Goal: Task Accomplishment & Management: Manage account settings

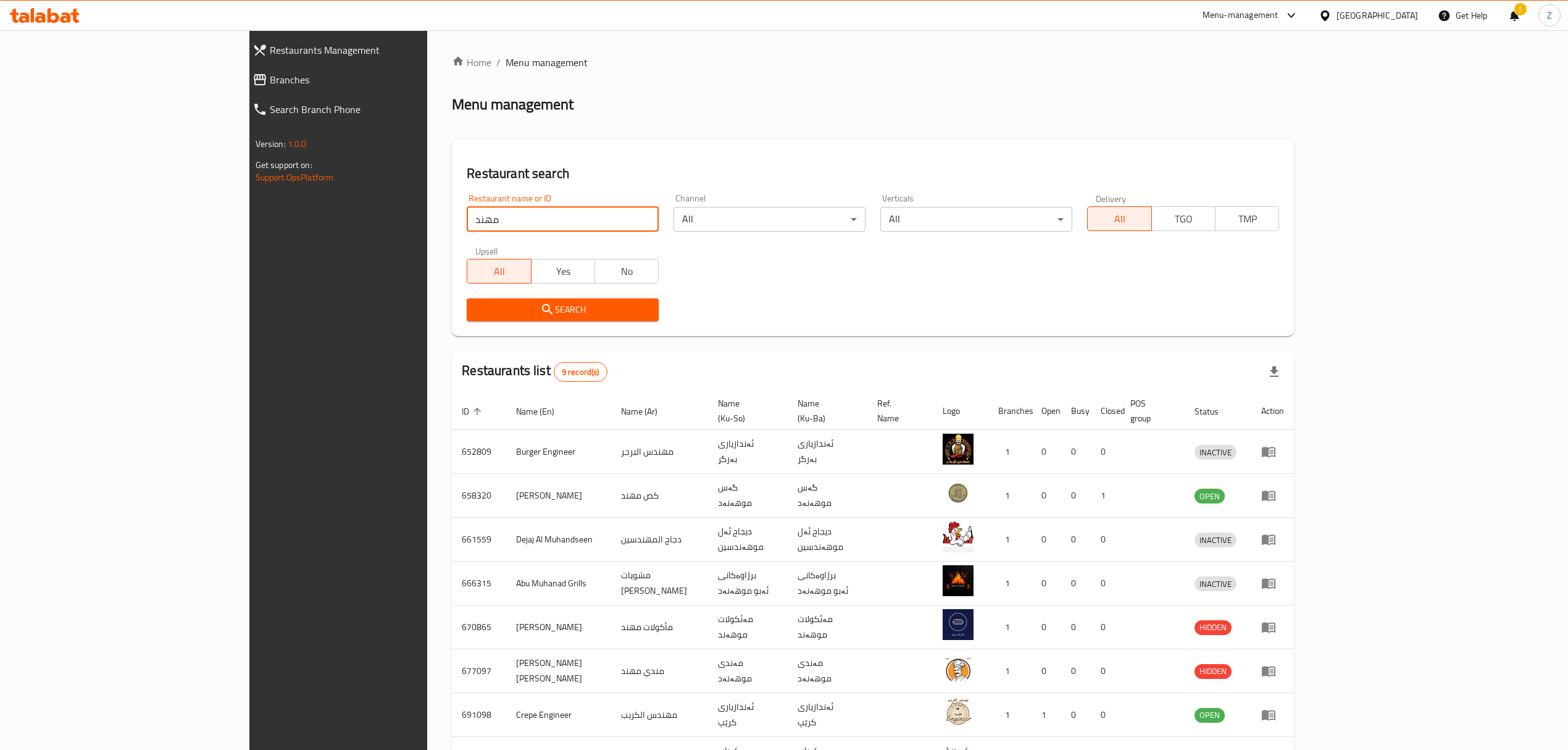
scroll to position [91, 0]
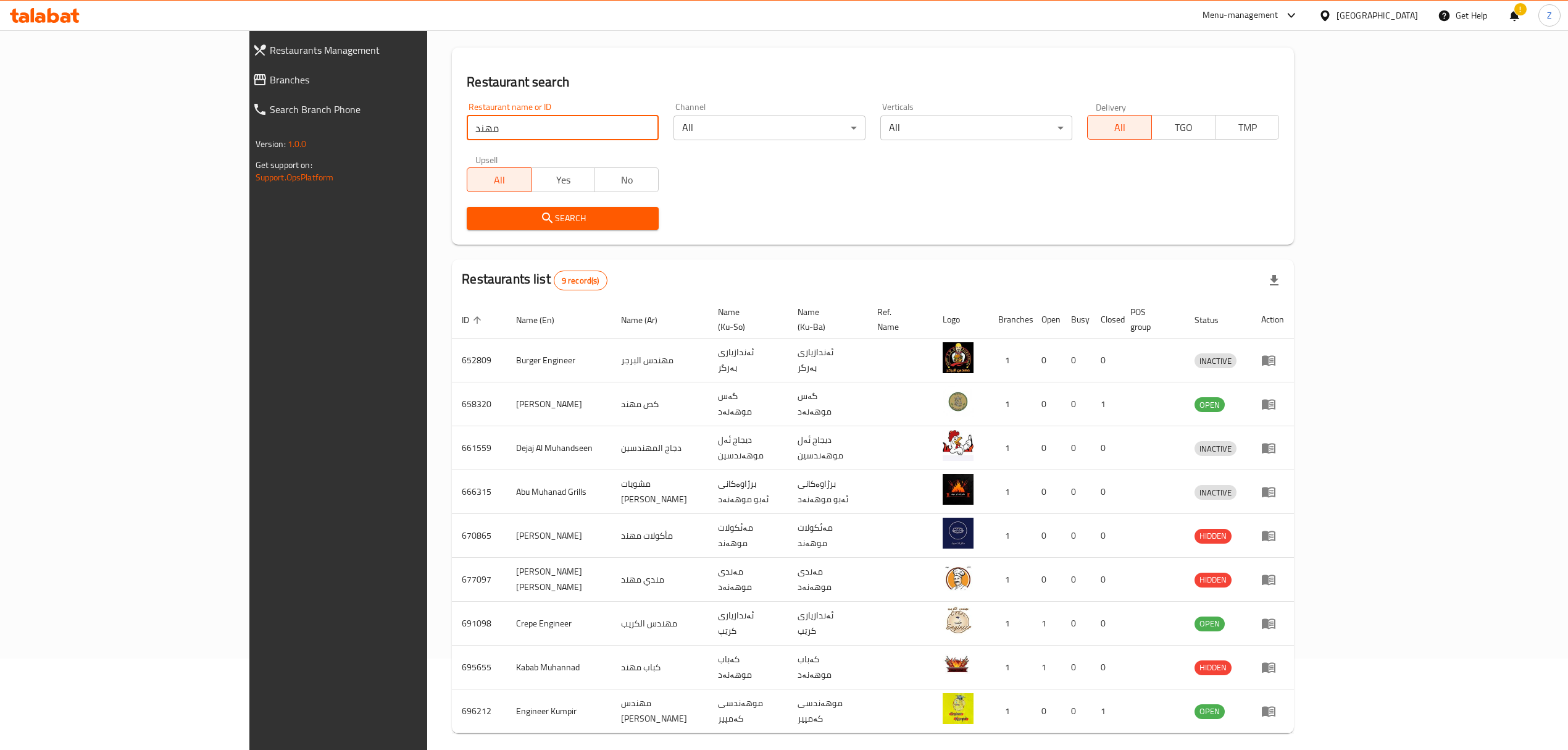
click at [467, 119] on input "مهند" at bounding box center [563, 128] width 192 height 25
paste input "Usta Pizza"
type input "Usta Pizza"
click button "Search" at bounding box center [563, 218] width 192 height 23
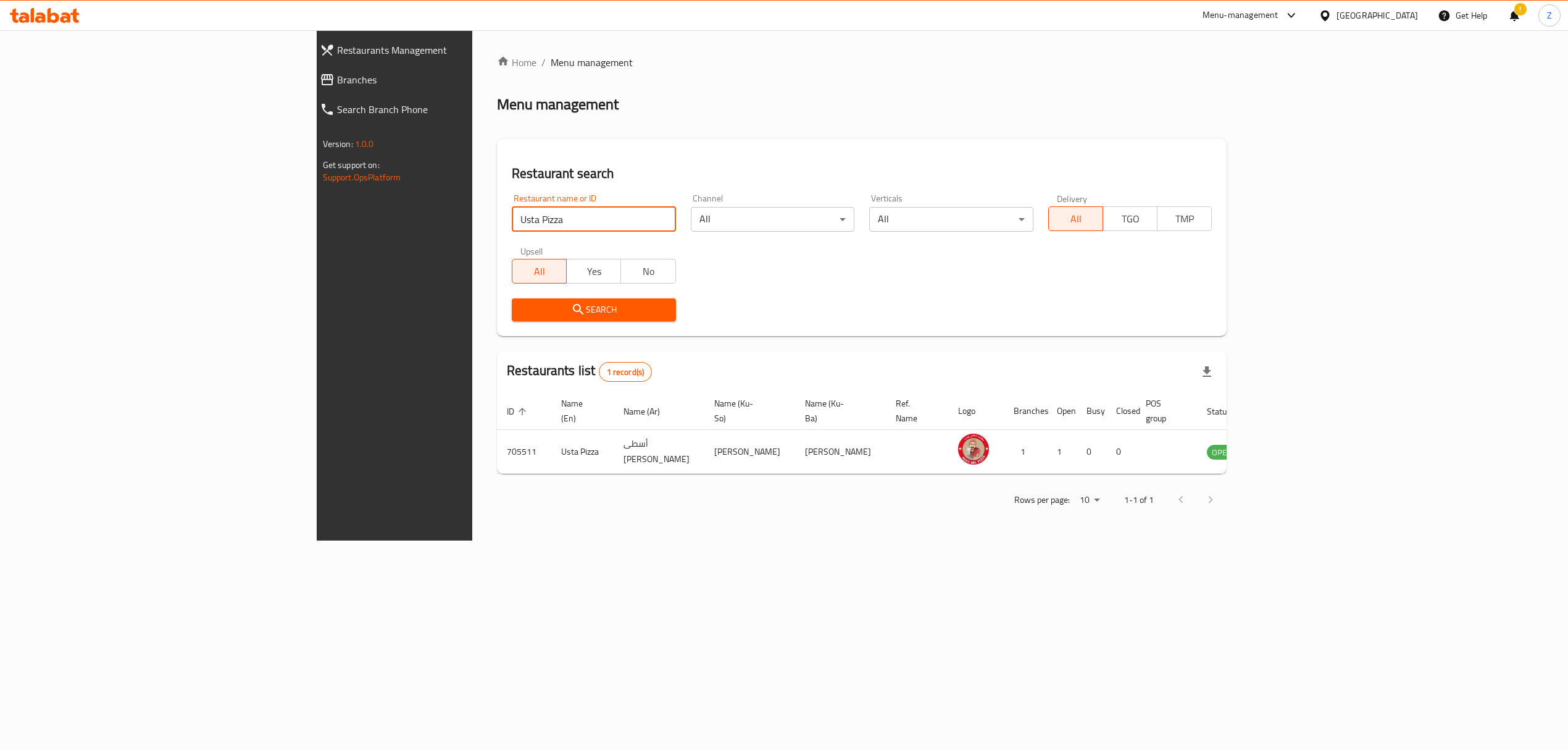
scroll to position [0, 0]
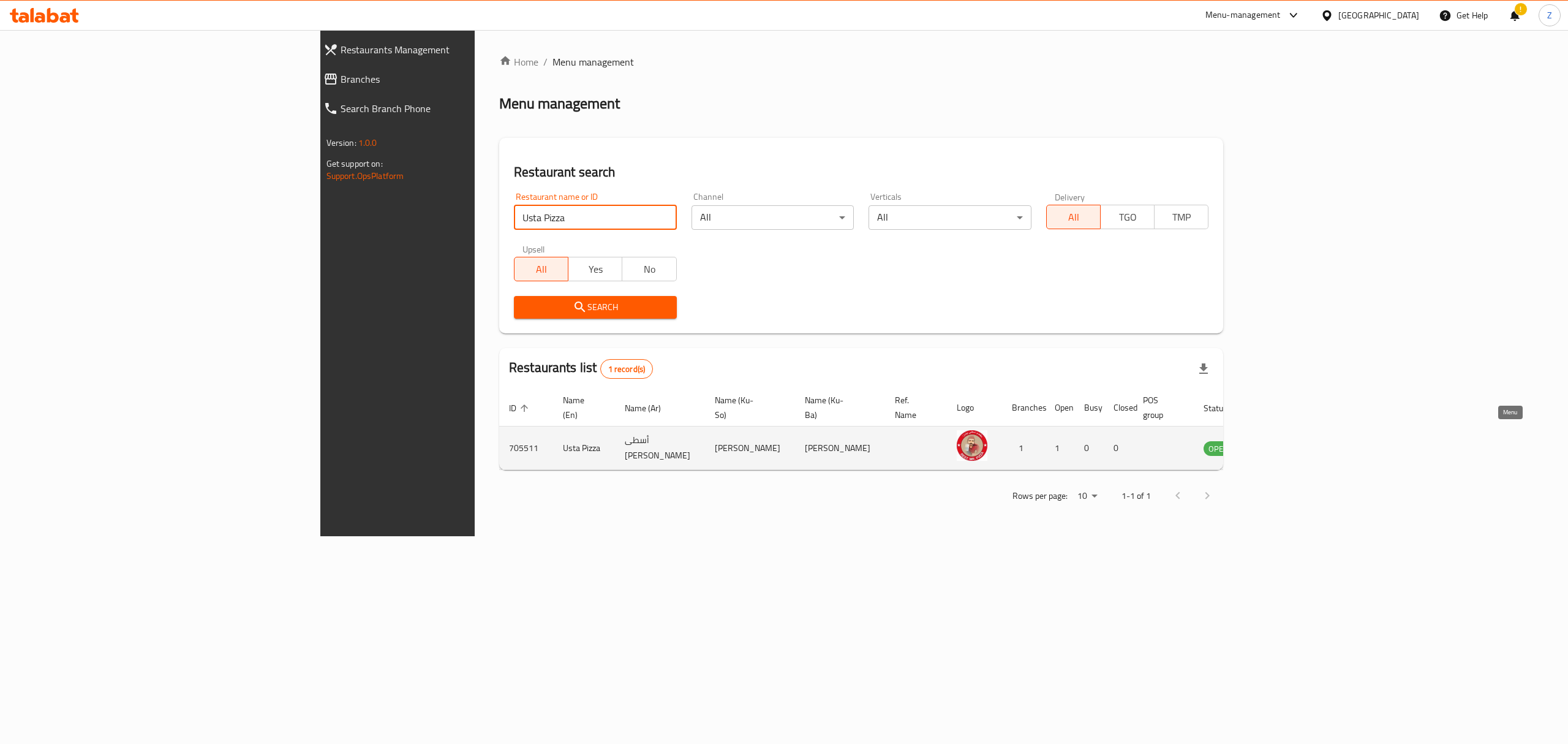
click at [1283, 441] on icon "enhanced table" at bounding box center [1275, 448] width 15 height 15
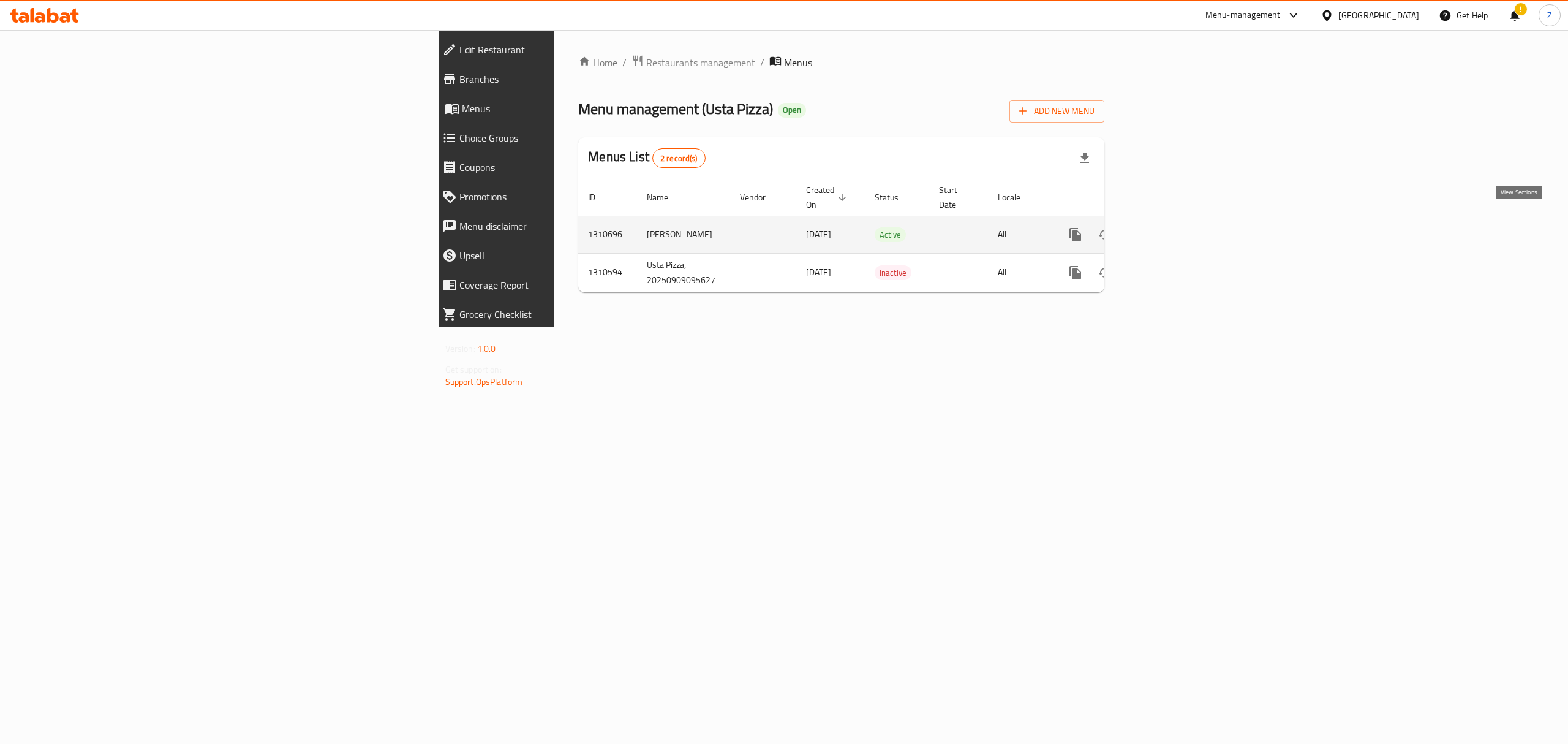
click at [1171, 227] on icon "enhanced table" at bounding box center [1164, 235] width 15 height 15
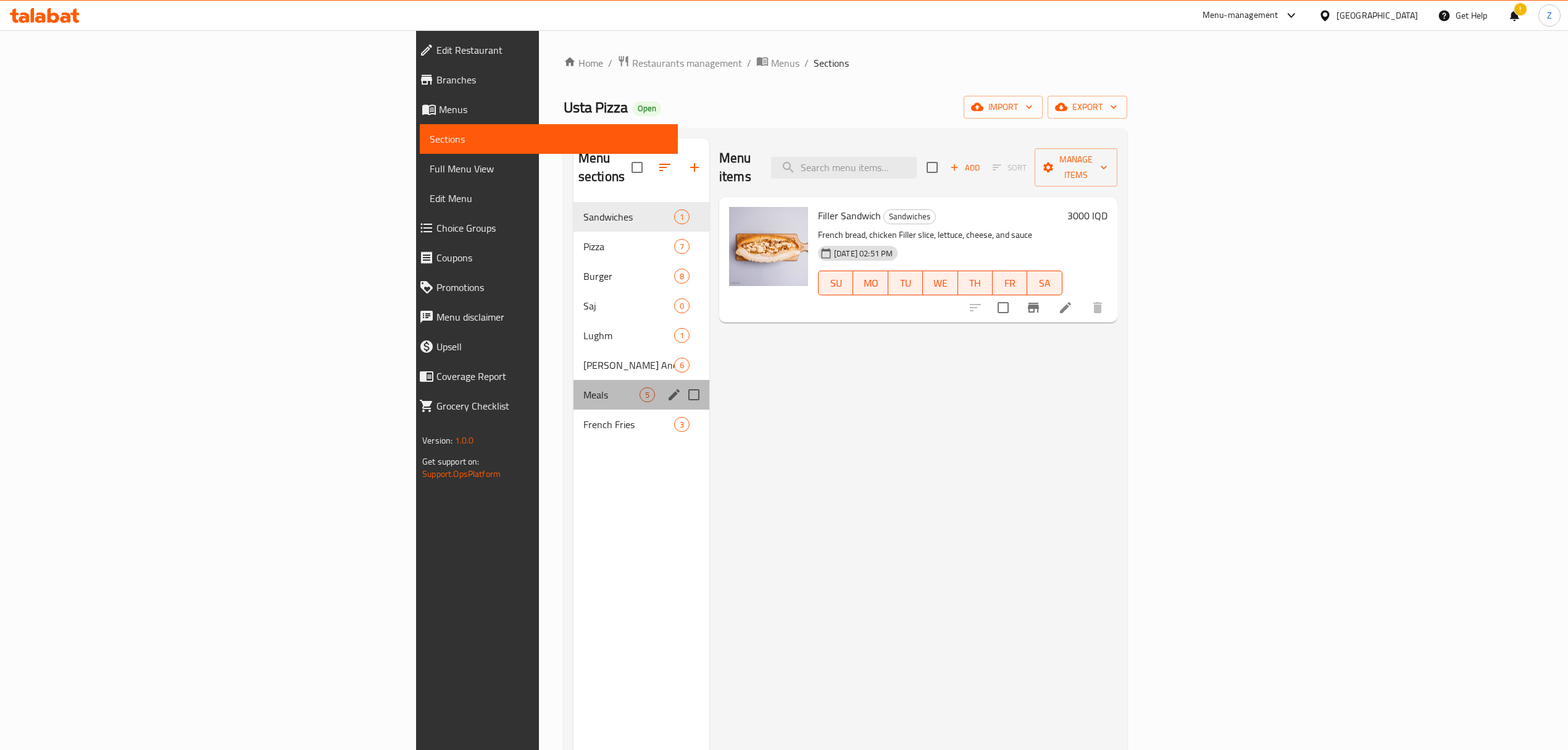
click at [574, 380] on div "Meals 5" at bounding box center [642, 394] width 136 height 30
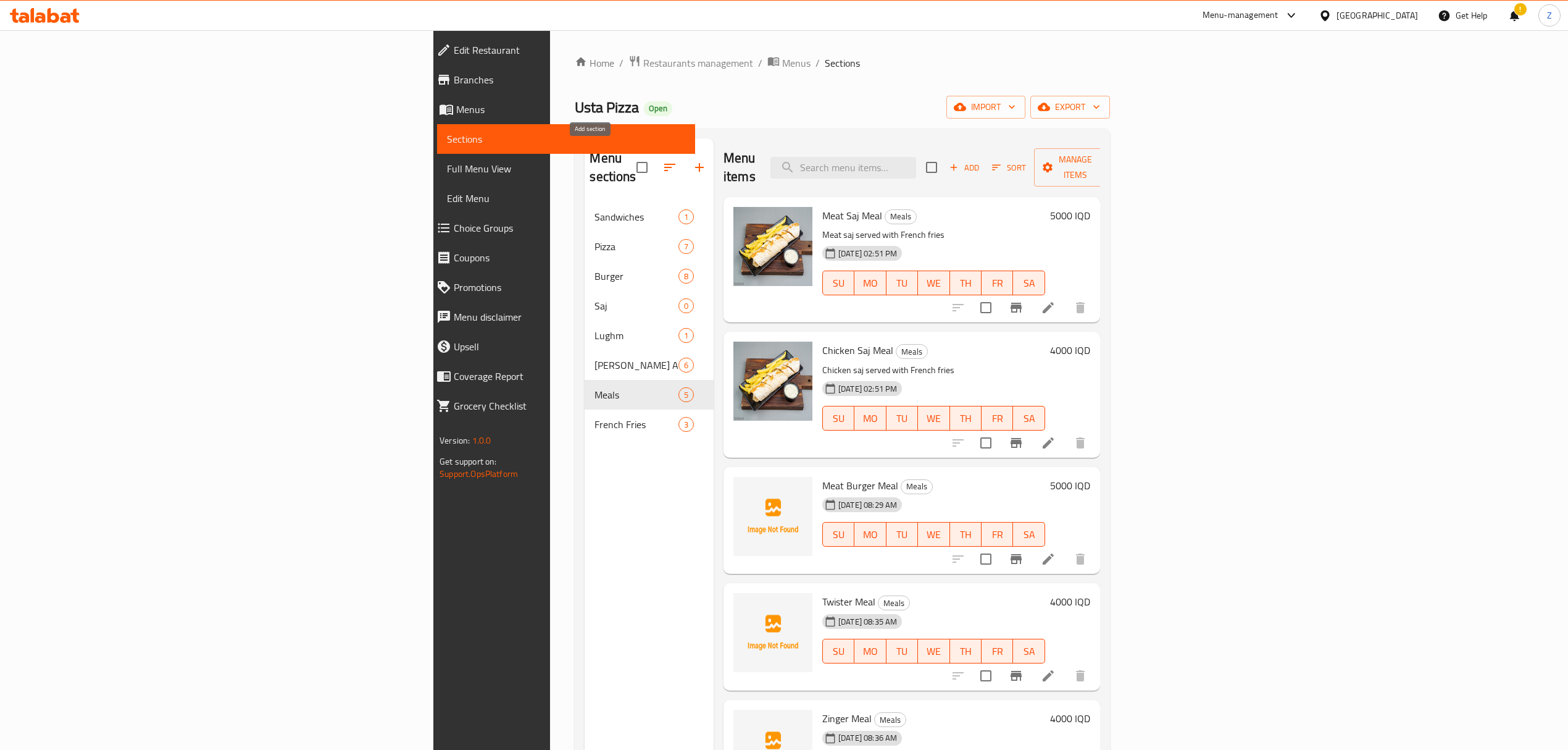
click at [685, 161] on button "button" at bounding box center [699, 167] width 30 height 30
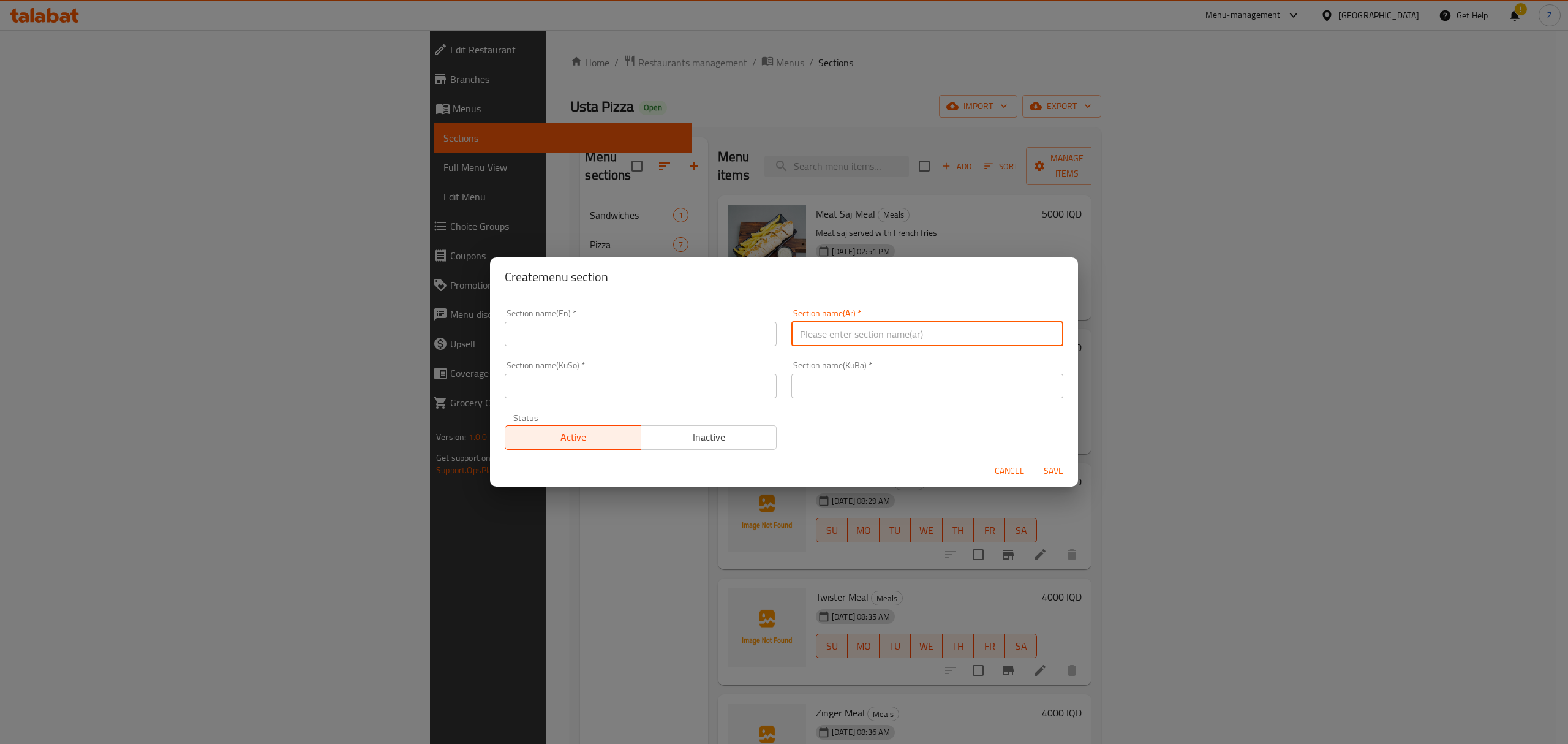
click at [838, 338] on input "text" at bounding box center [927, 333] width 272 height 25
click at [734, 335] on input "text" at bounding box center [641, 333] width 272 height 25
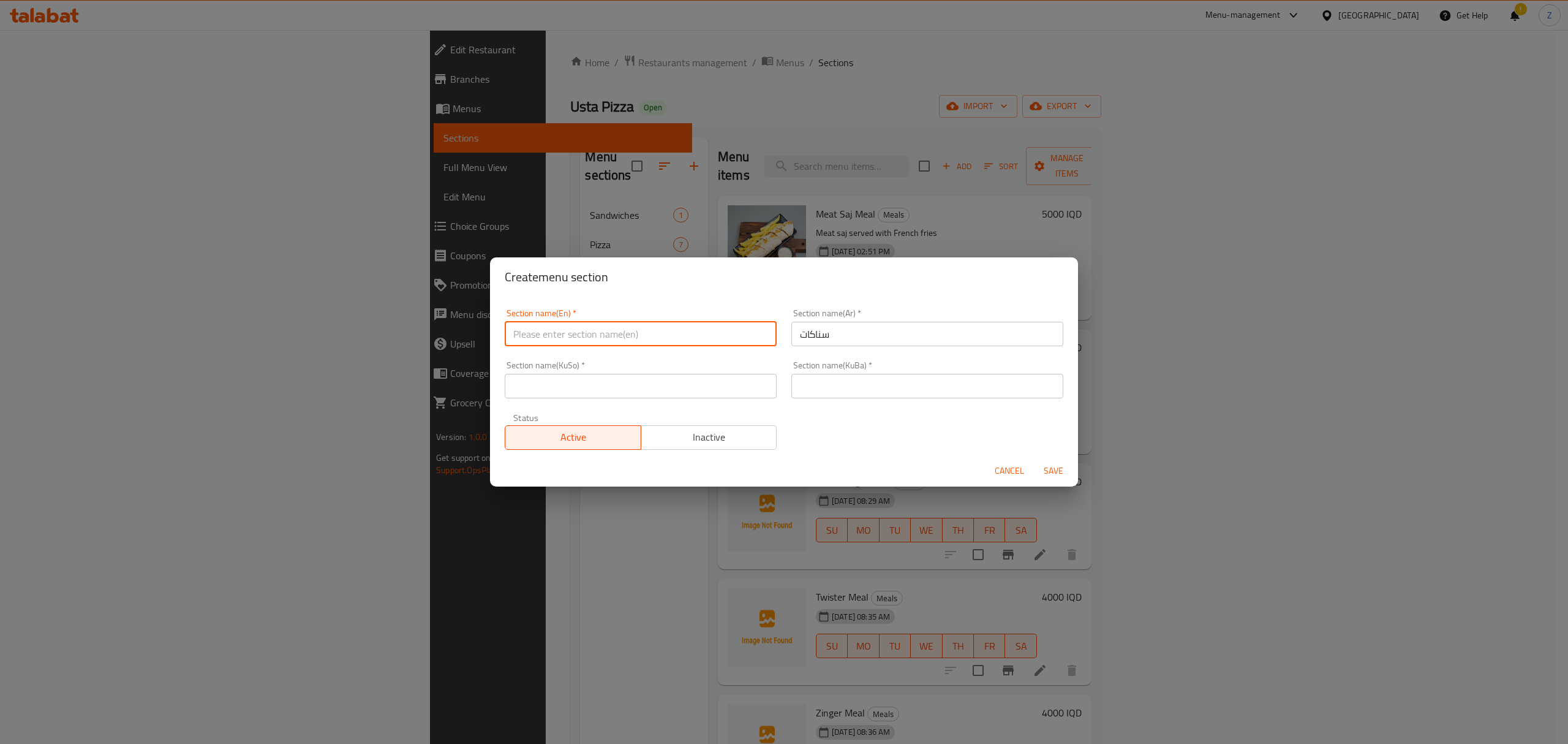
click at [851, 326] on div "Section name(Ar)   * سناكات Section name(Ar) *" at bounding box center [927, 327] width 272 height 37
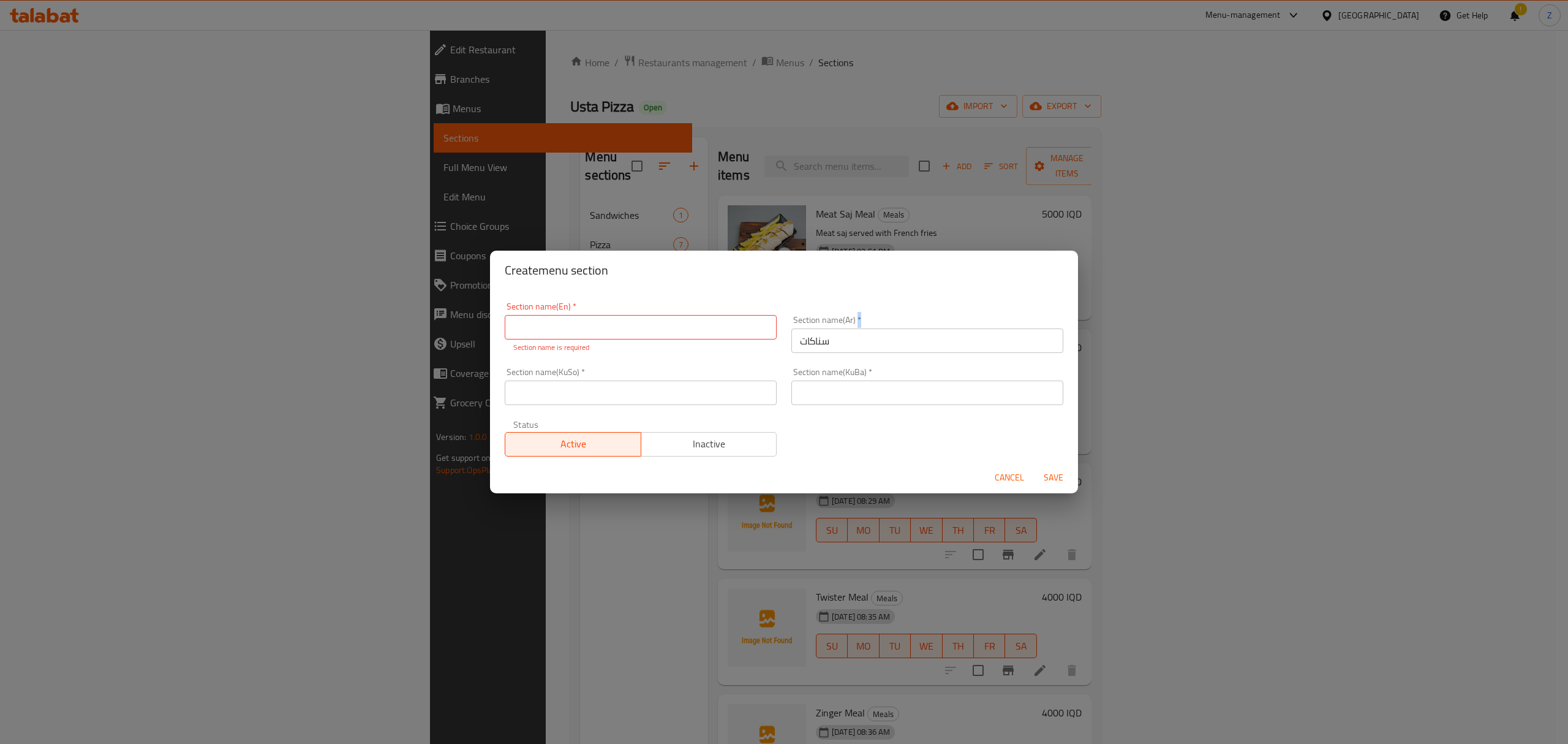
click at [851, 326] on div "Section name(Ar)   * سناكات Section name(Ar) *" at bounding box center [927, 334] width 272 height 37
click at [806, 343] on input "سناكات" at bounding box center [927, 341] width 272 height 25
type input "ش"
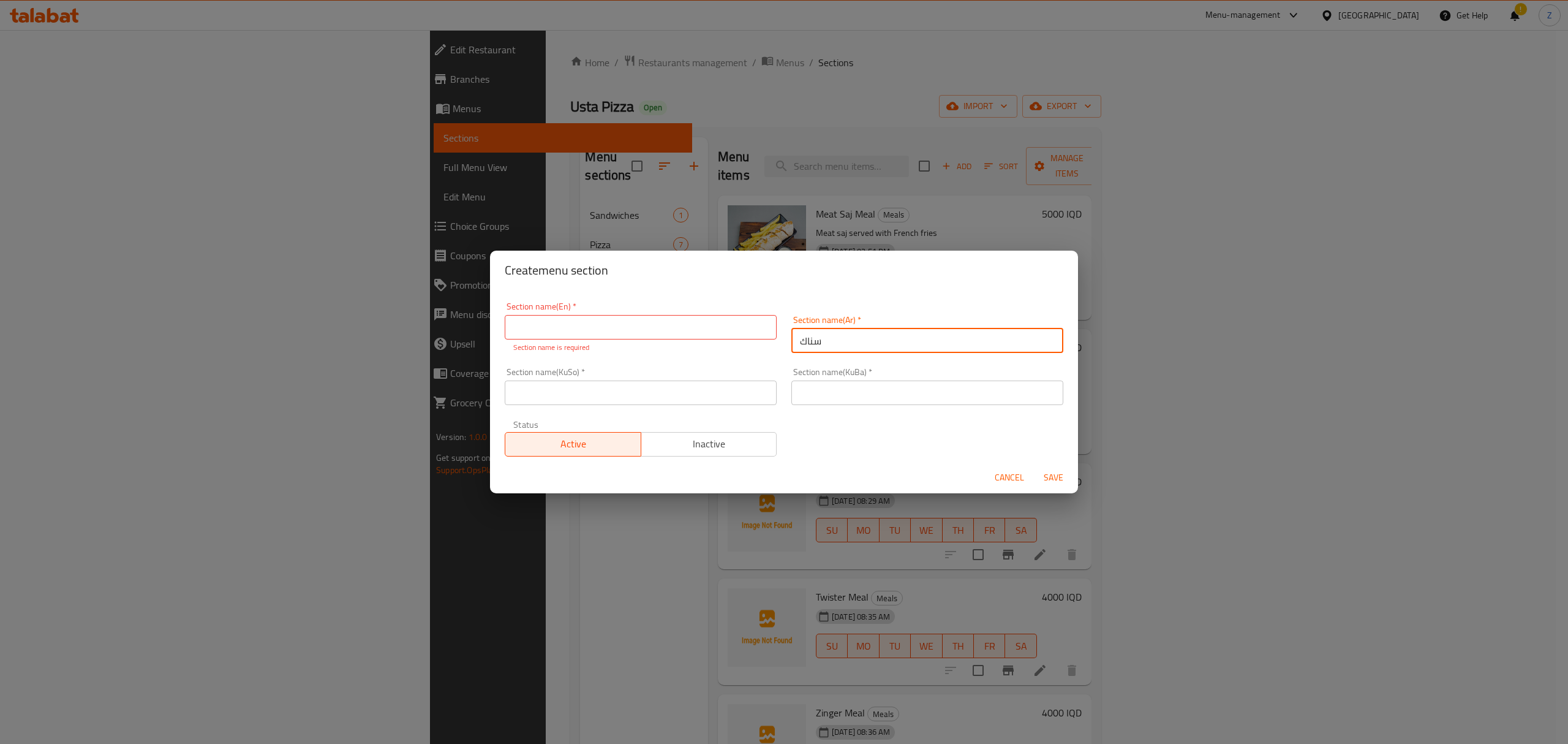
type input "سناك"
click at [609, 321] on input "text" at bounding box center [641, 327] width 272 height 25
type input "s"
type input "Snacks"
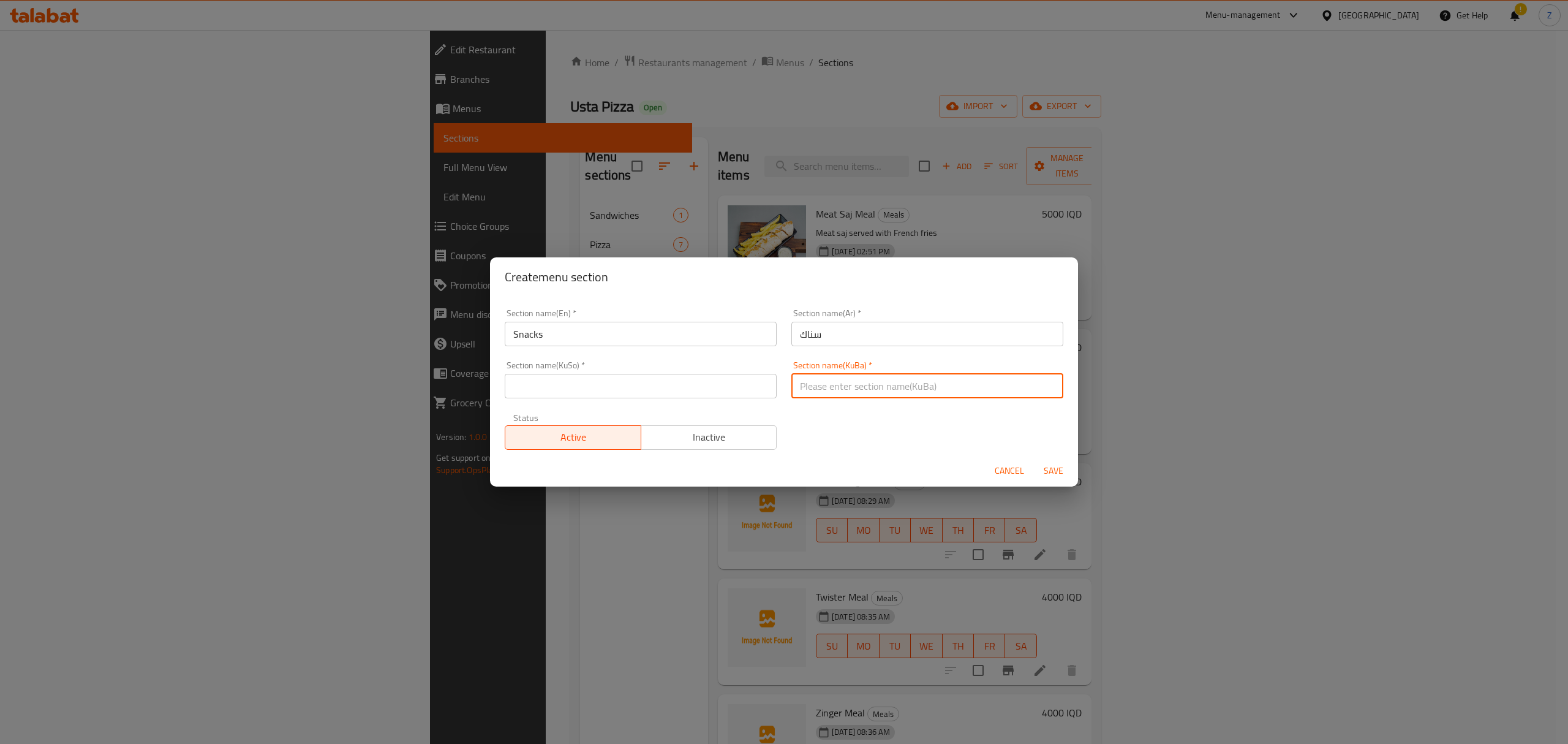
click at [839, 396] on input "text" at bounding box center [927, 386] width 272 height 25
type input "سناك"
click at [645, 389] on input "text" at bounding box center [641, 386] width 272 height 25
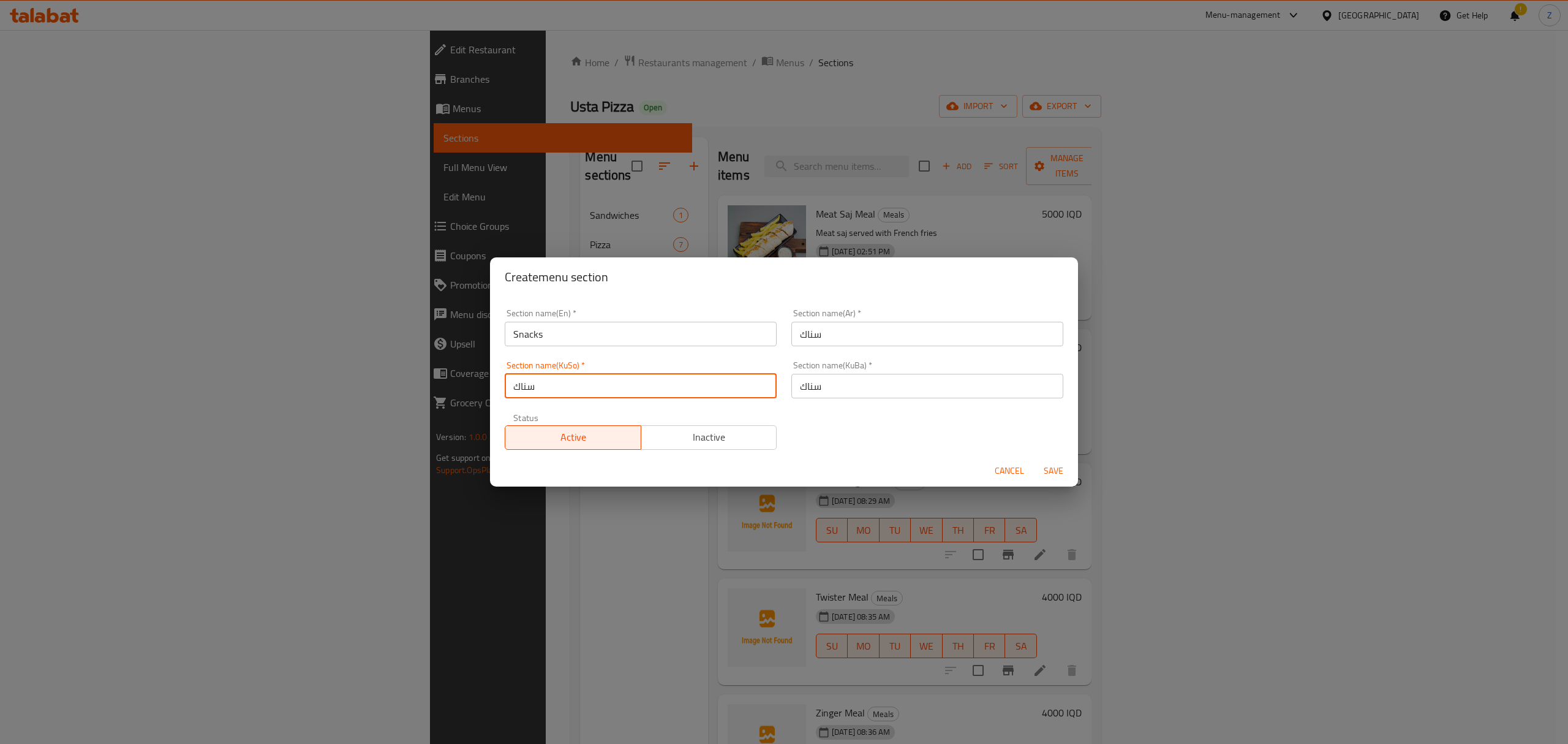
type input "سناك"
click at [1057, 471] on span "Save" at bounding box center [1053, 471] width 29 height 15
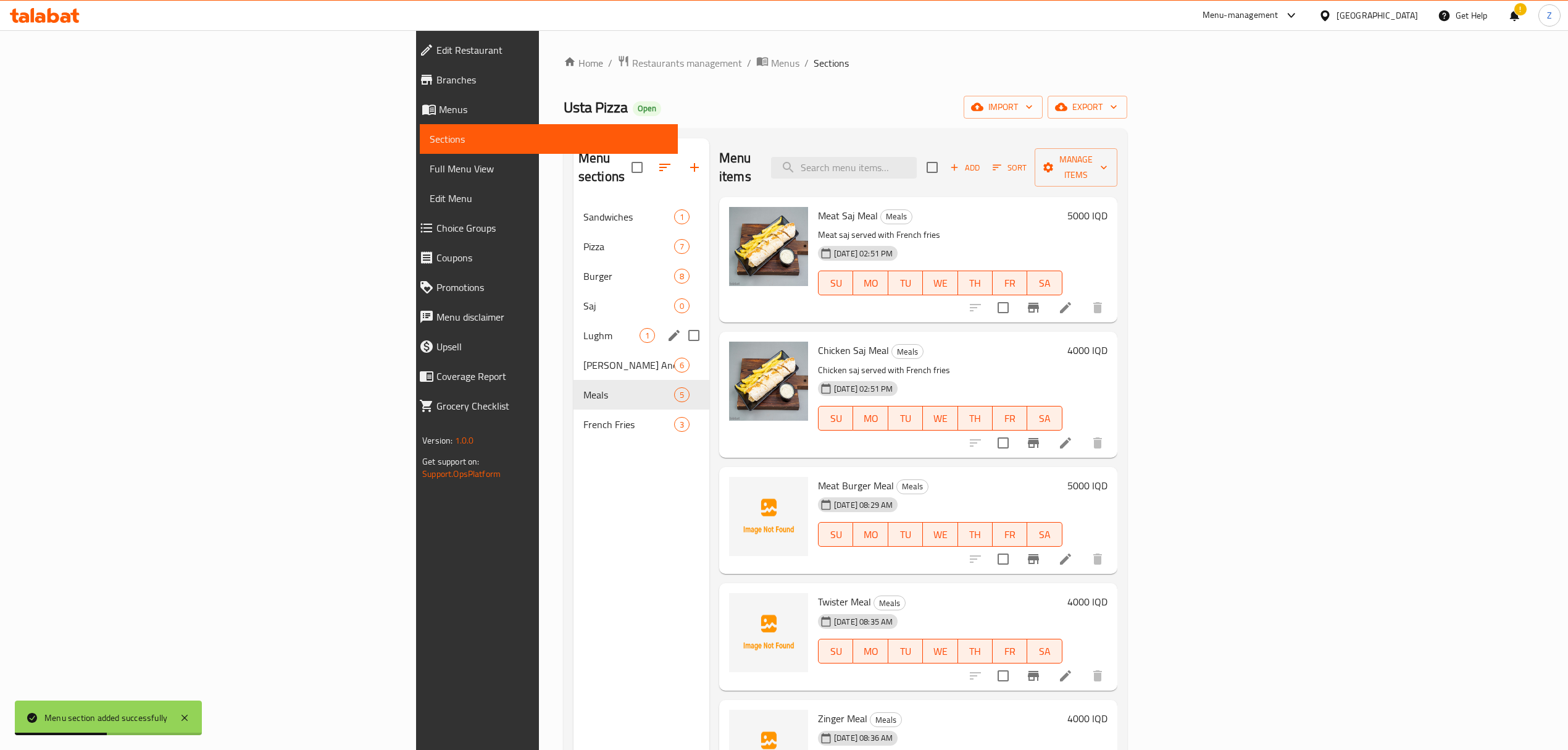
click at [574, 321] on div "Lughm 1" at bounding box center [642, 335] width 136 height 30
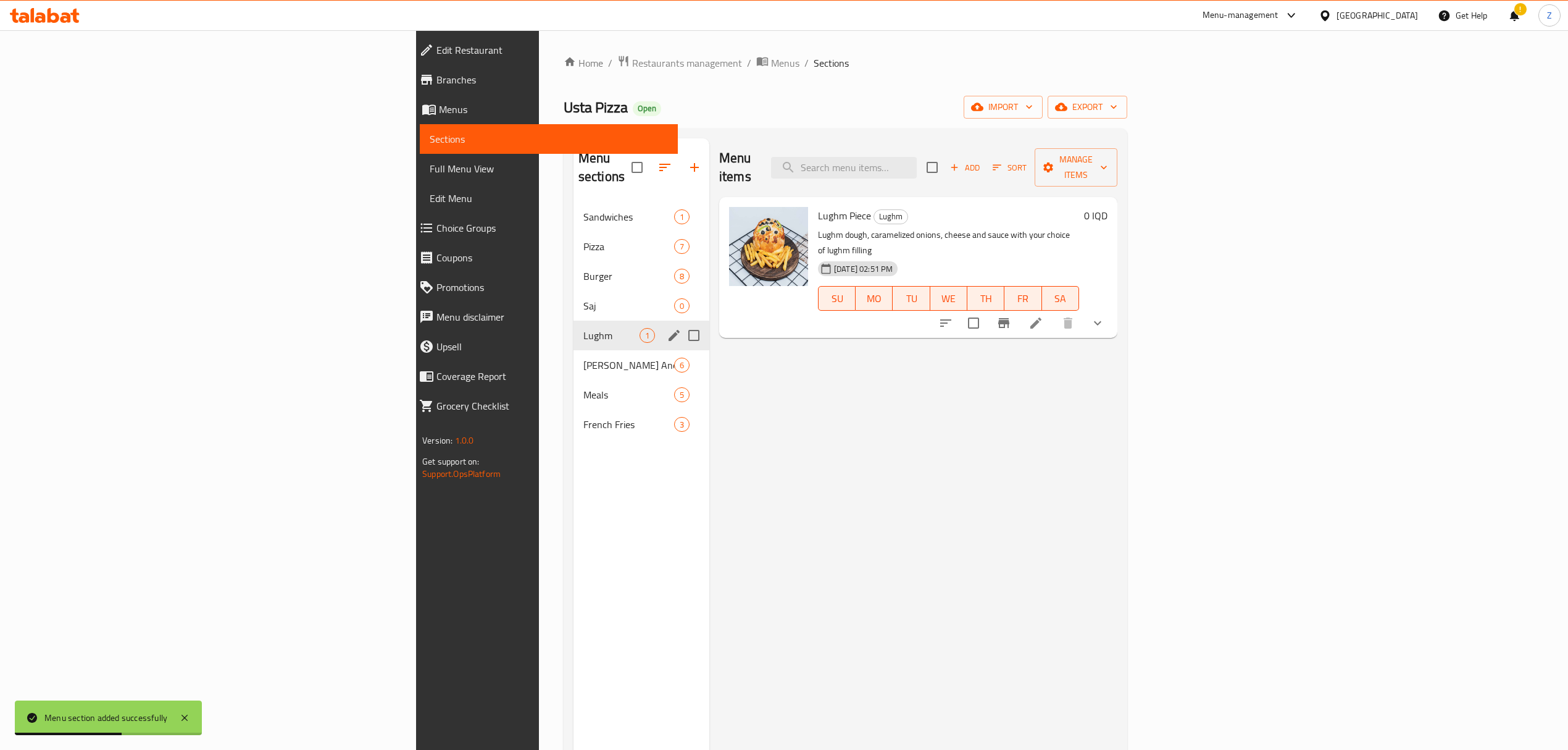
click at [574, 330] on div "Lughm 1" at bounding box center [642, 335] width 136 height 30
click at [583, 298] on span "Saj" at bounding box center [611, 306] width 56 height 15
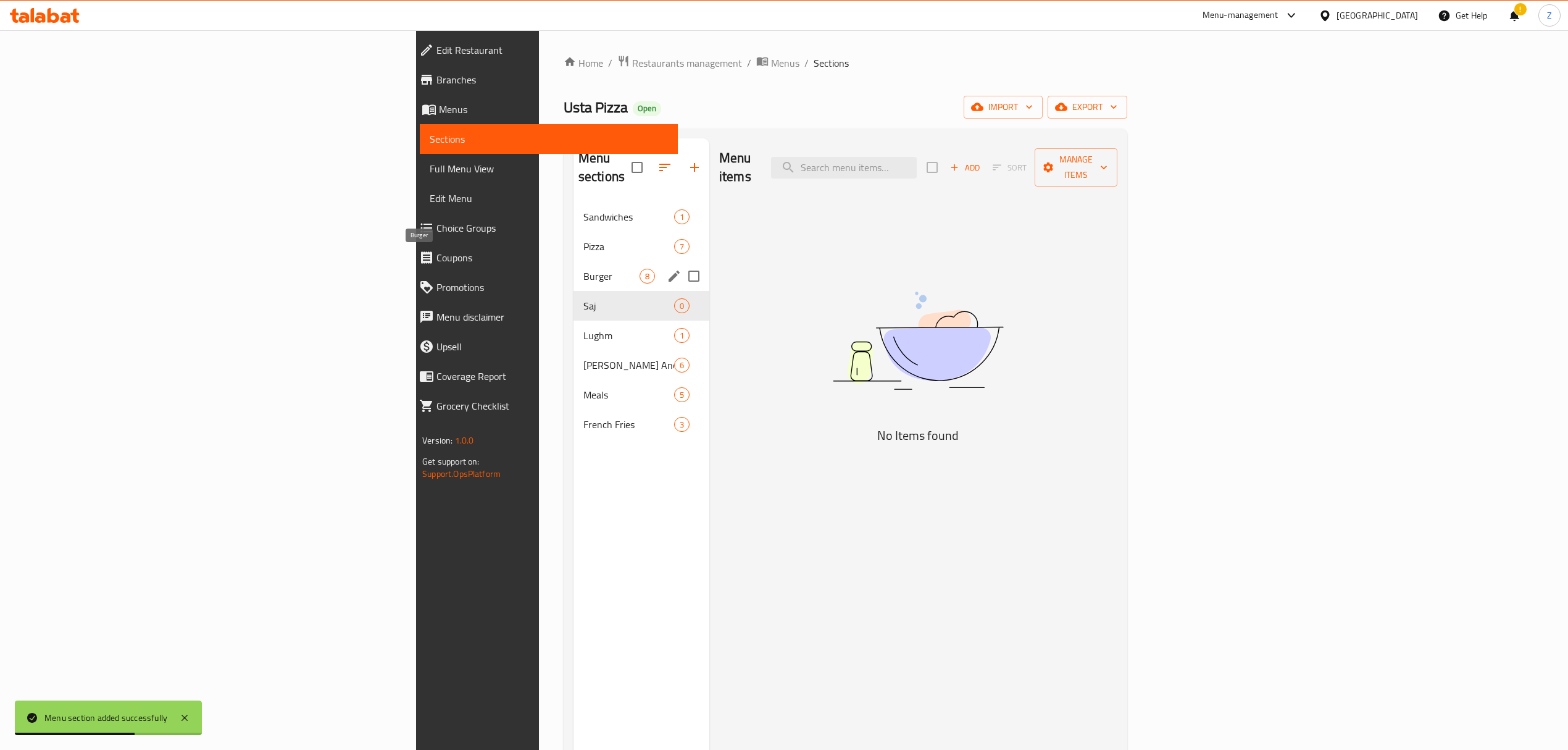
click at [583, 269] on span "Burger" at bounding box center [611, 276] width 56 height 15
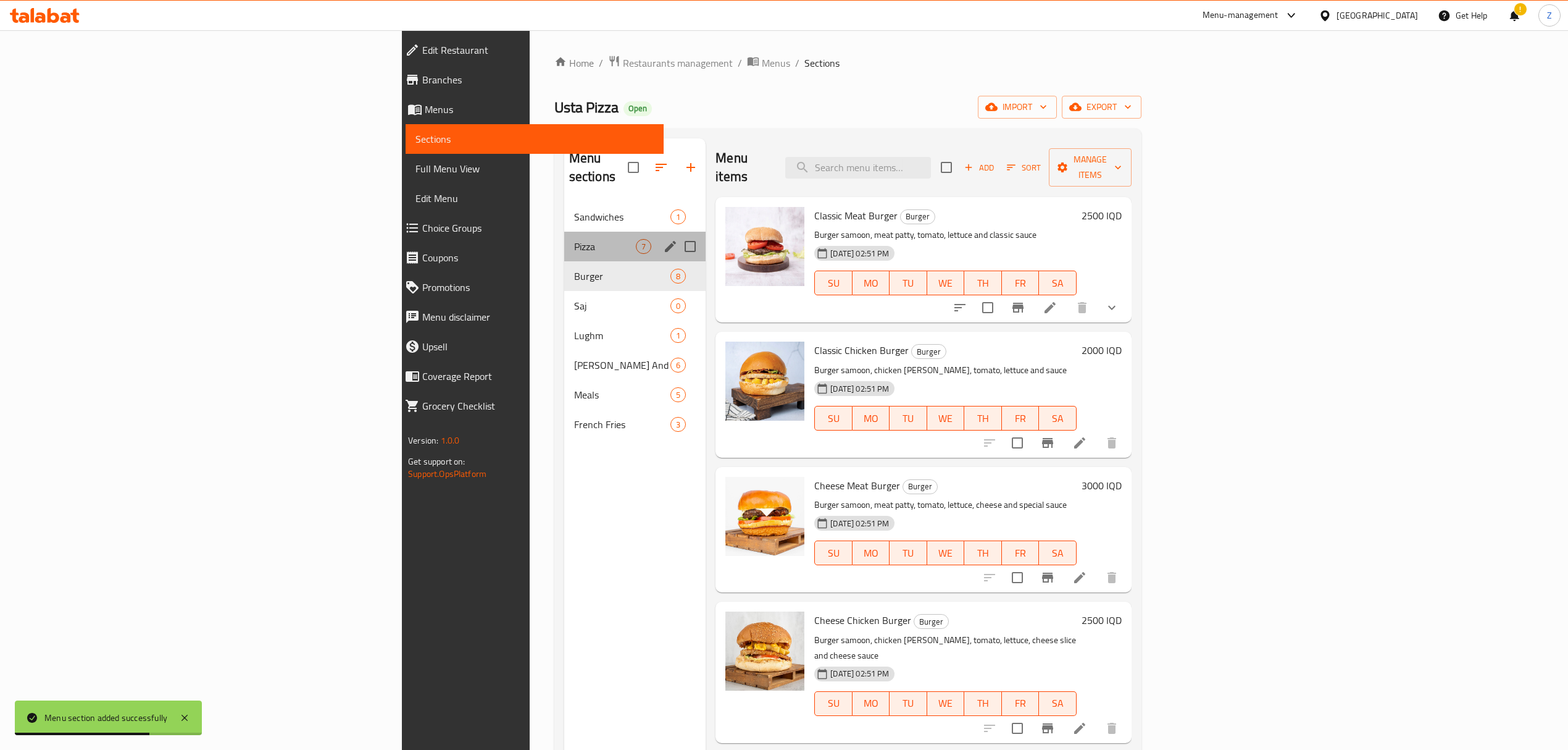
click at [564, 232] on div "Pizza 7" at bounding box center [635, 247] width 142 height 30
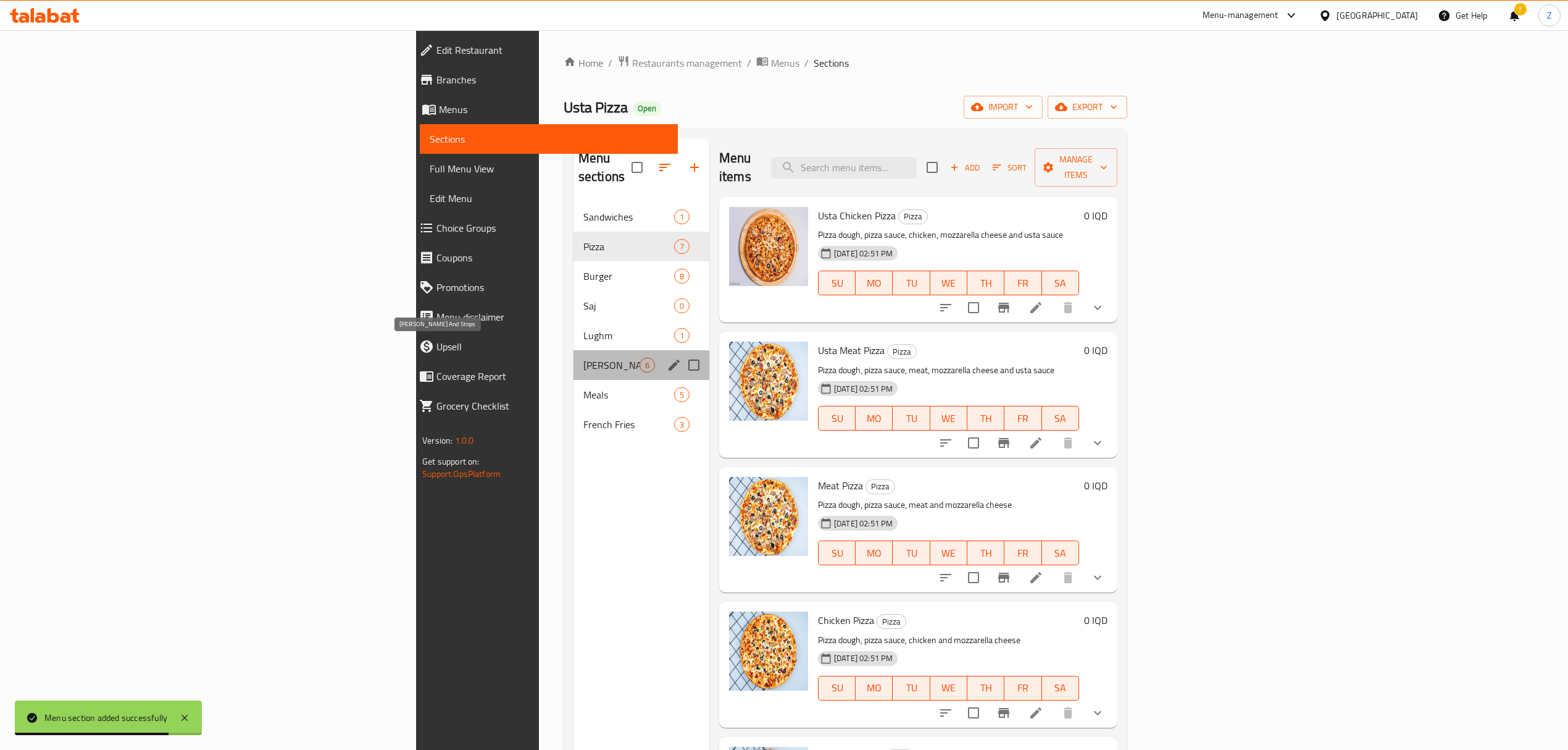
click at [583, 358] on span "Rizo And Strips" at bounding box center [611, 365] width 56 height 15
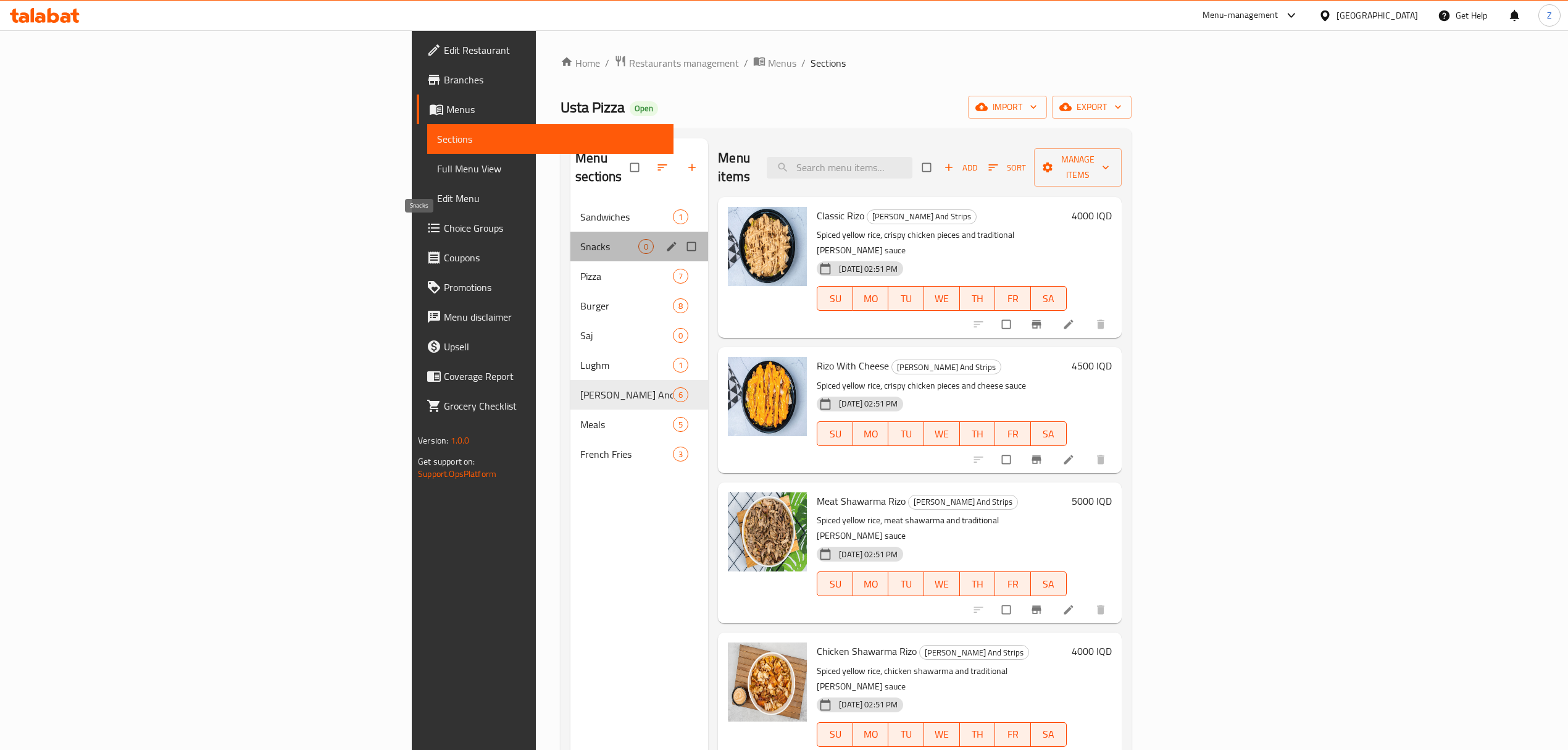
click at [580, 239] on span "Snacks" at bounding box center [609, 247] width 58 height 15
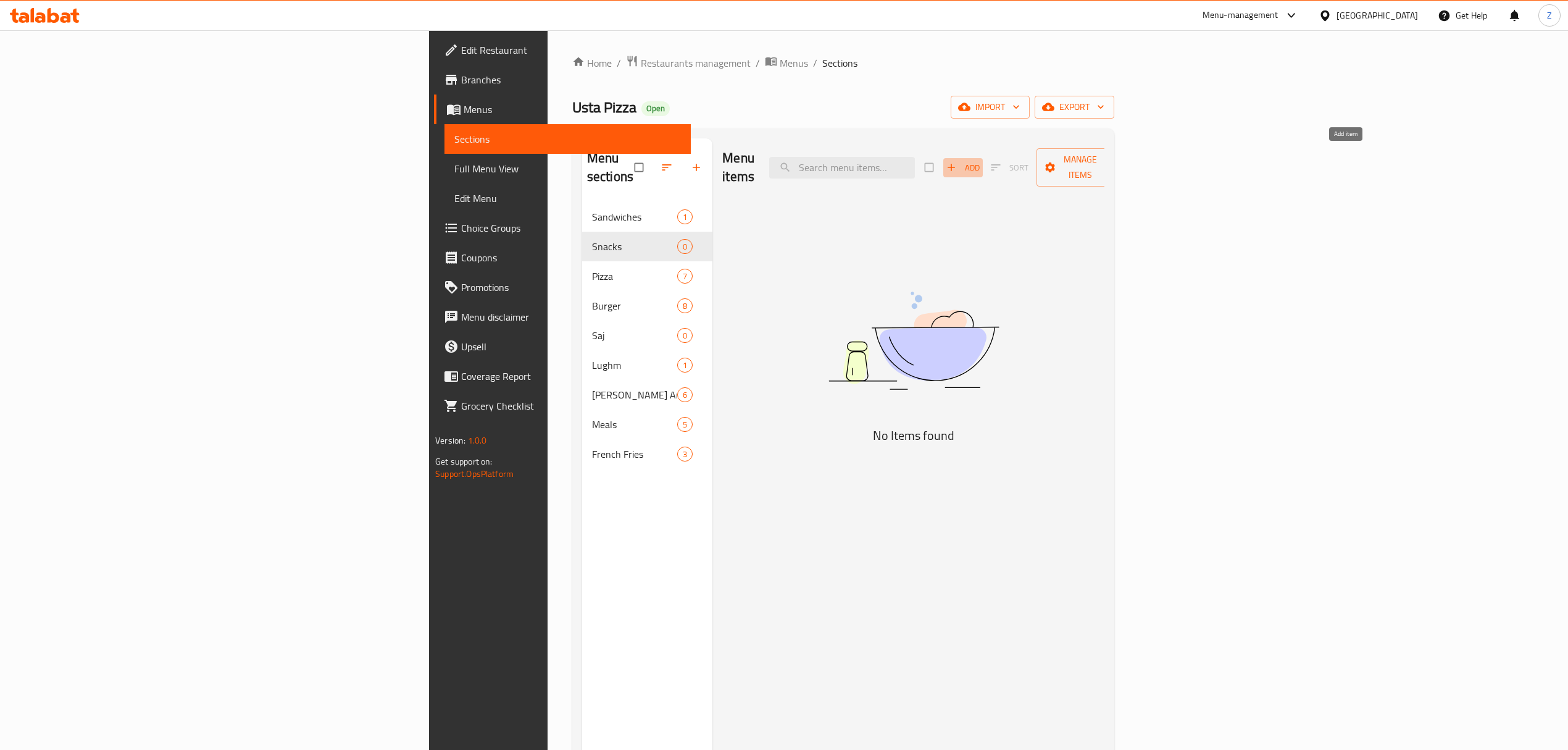
click at [979, 161] on span "Add" at bounding box center [963, 167] width 34 height 14
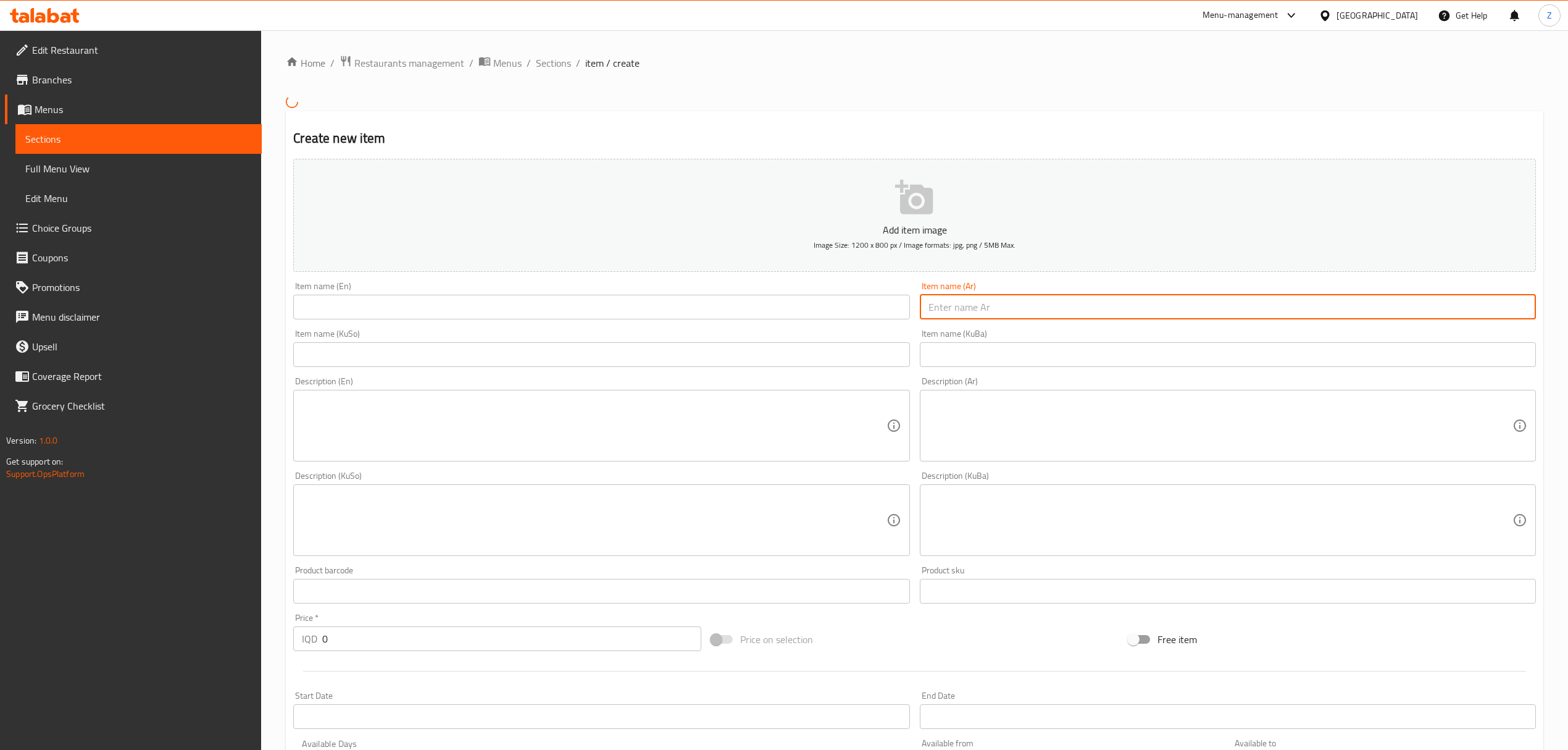
click at [1039, 315] on input "text" at bounding box center [1227, 306] width 616 height 25
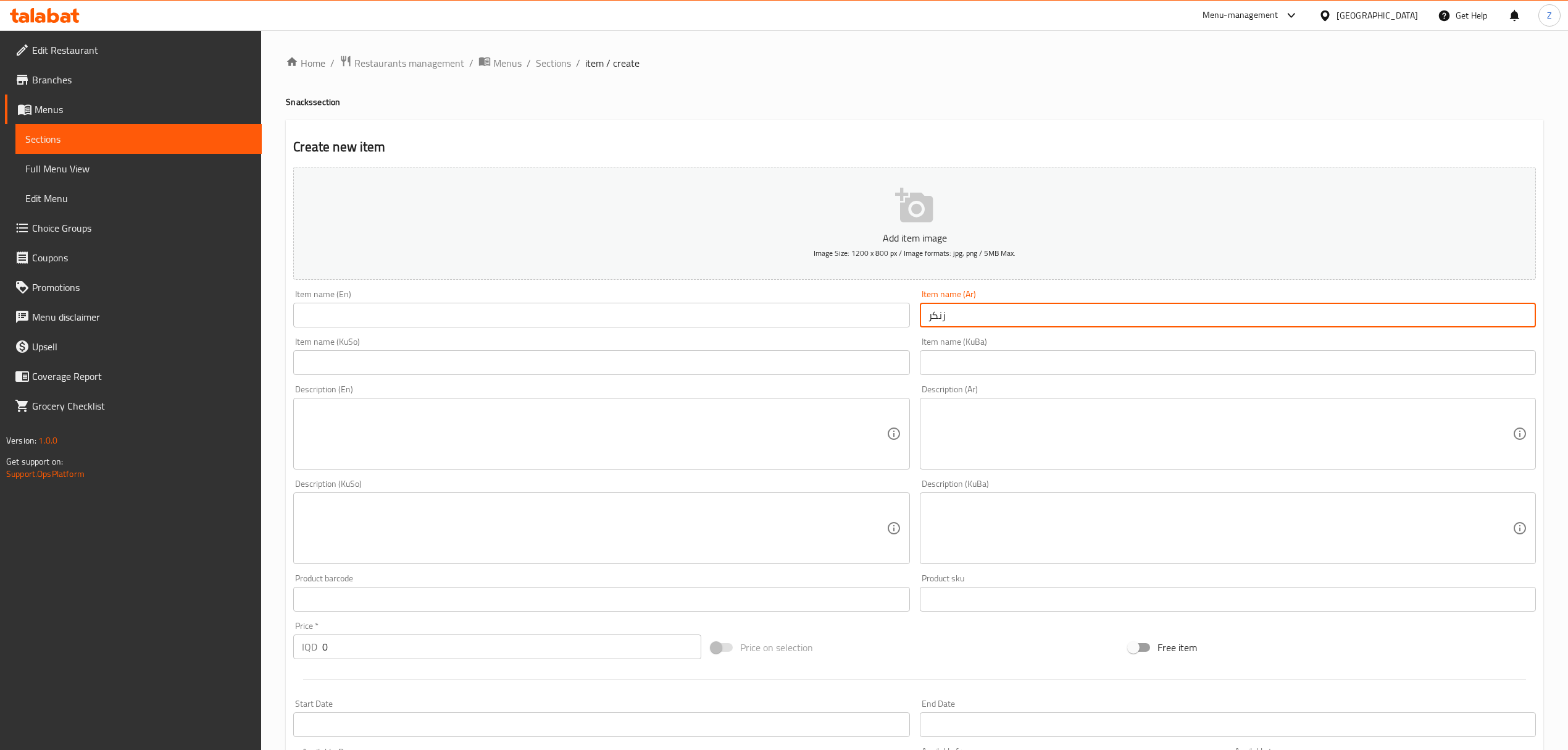
type input "زنكر"
click at [871, 321] on input "text" at bounding box center [601, 315] width 616 height 25
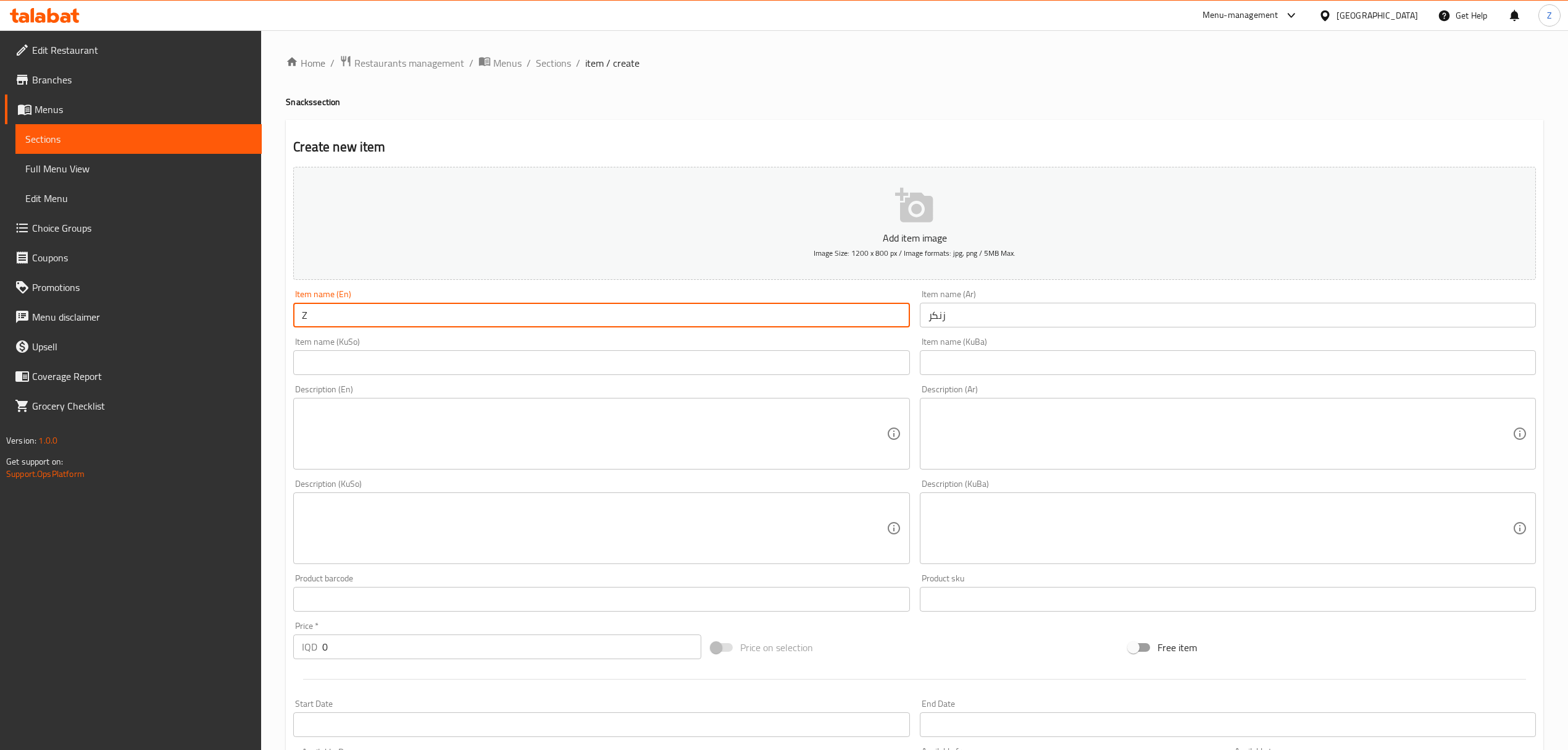
type input "Zinger"
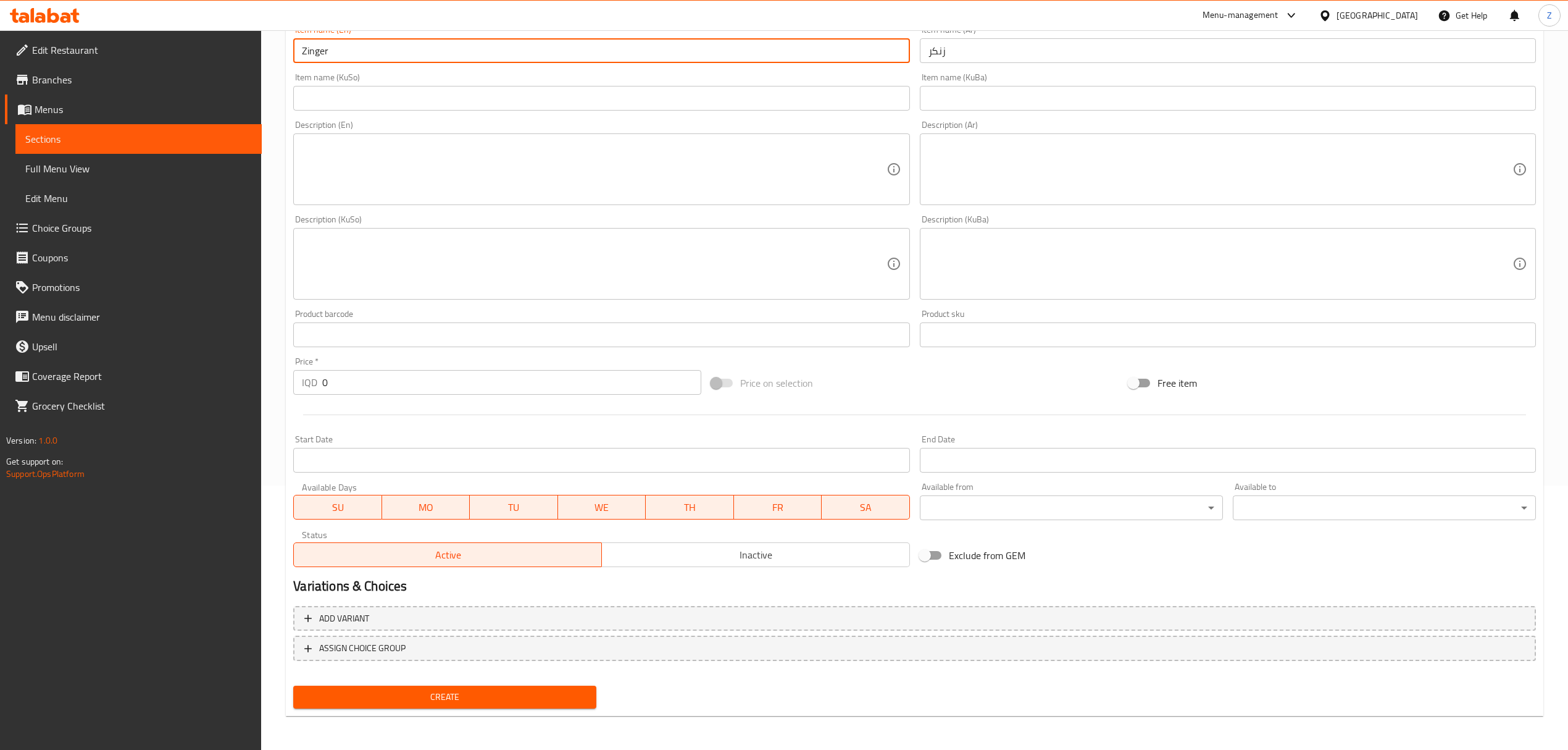
click at [359, 383] on input "0" at bounding box center [511, 382] width 378 height 25
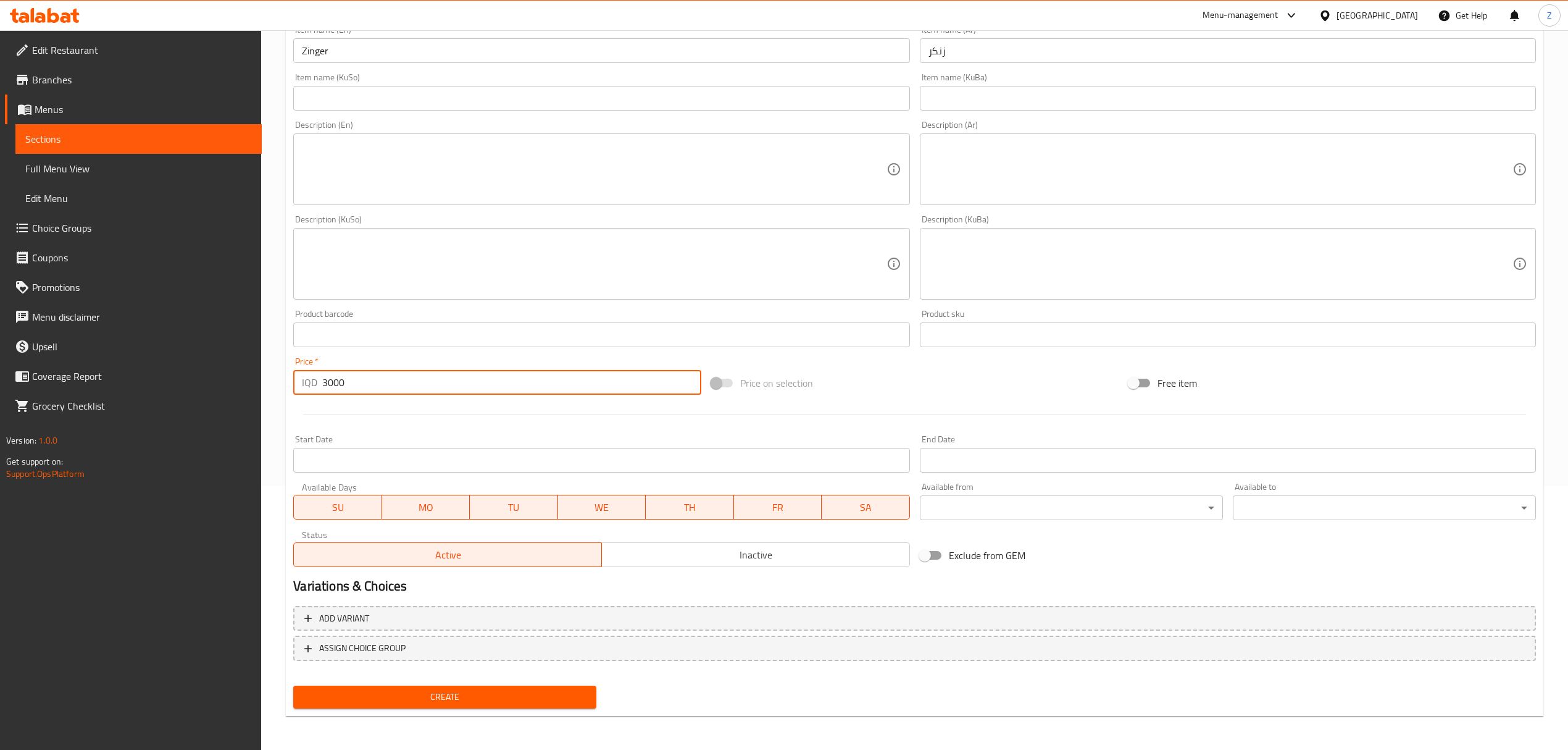
type input "3000"
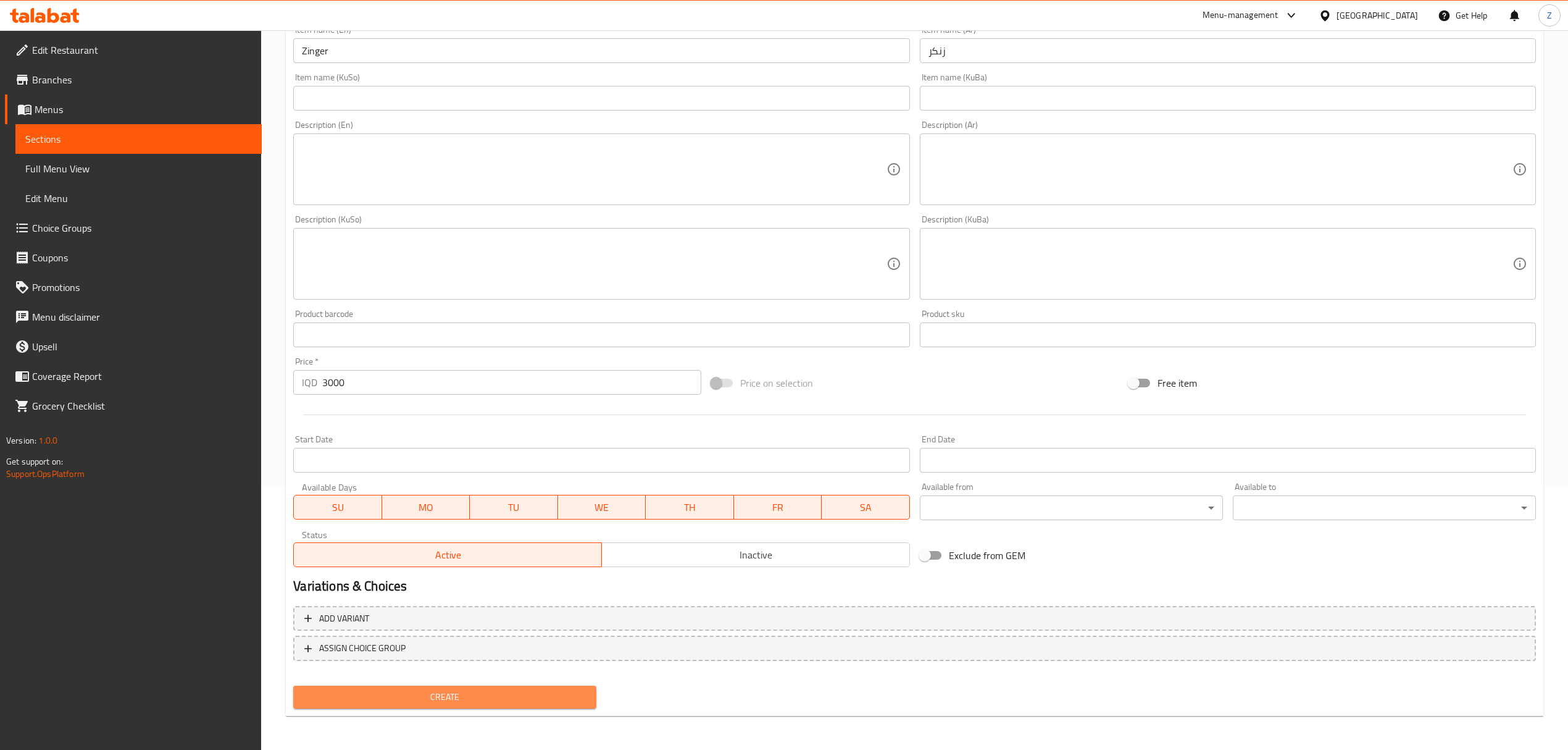
click at [425, 697] on span "Create" at bounding box center [445, 696] width 284 height 15
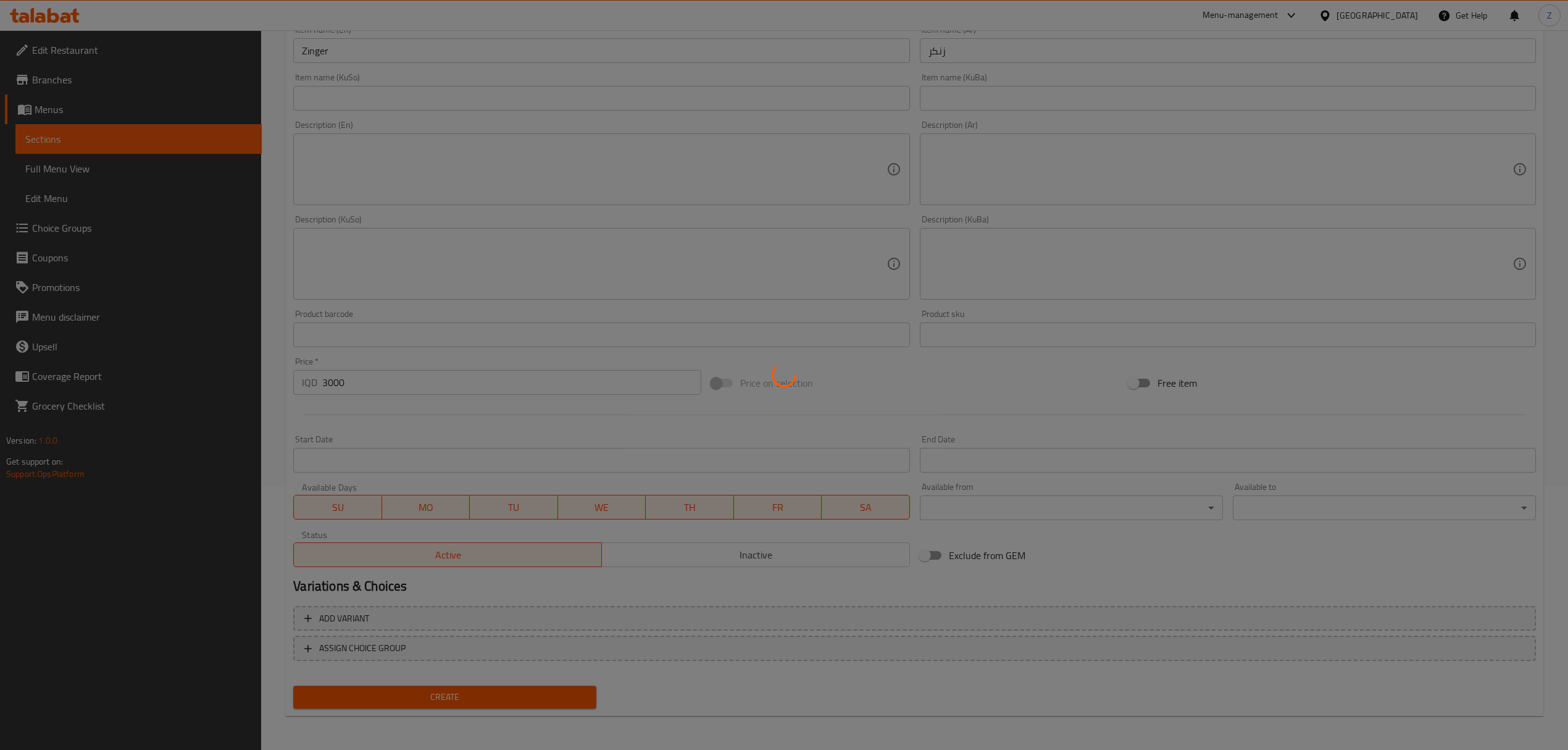
scroll to position [0, 0]
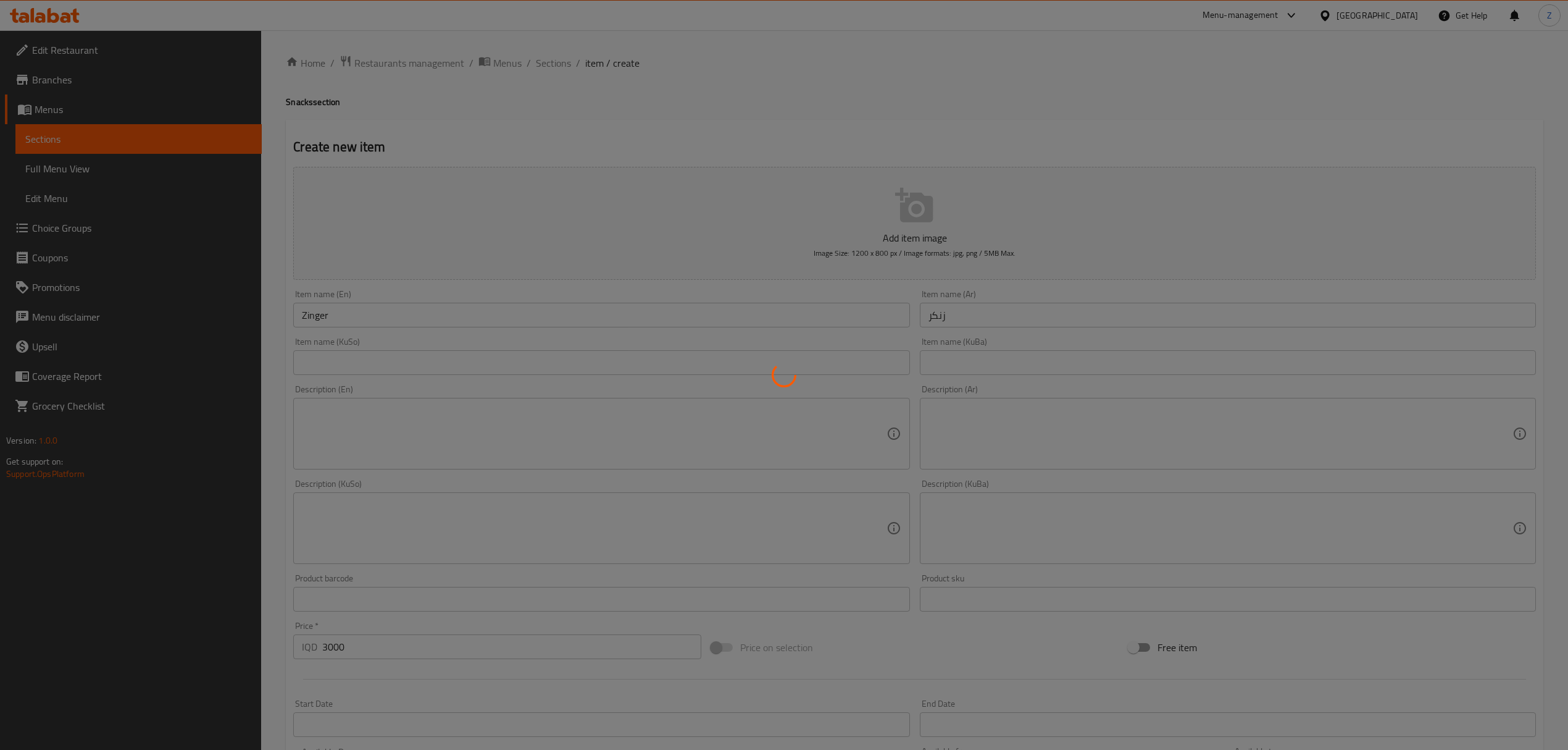
type input "0"
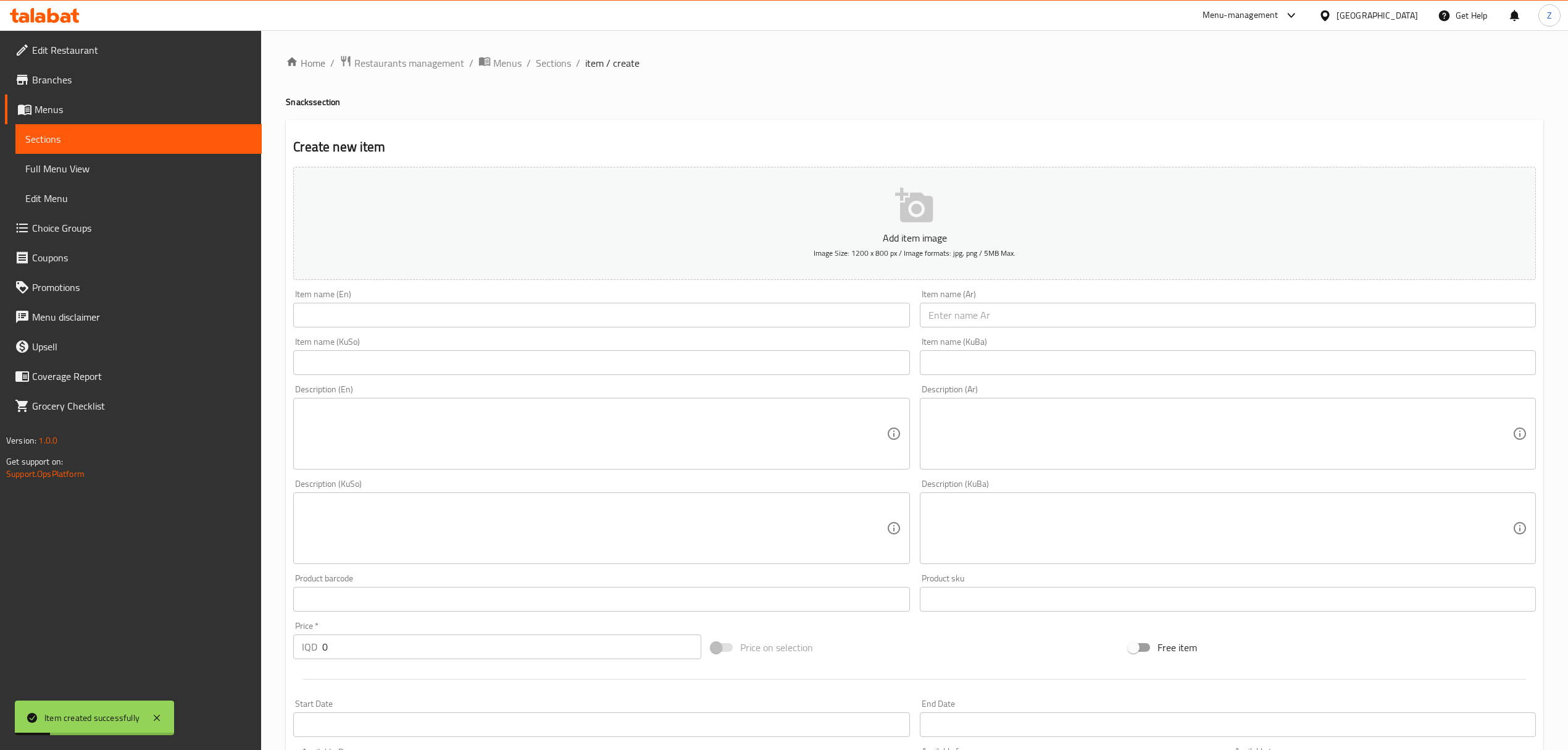
click at [1057, 319] on input "text" at bounding box center [1227, 315] width 616 height 25
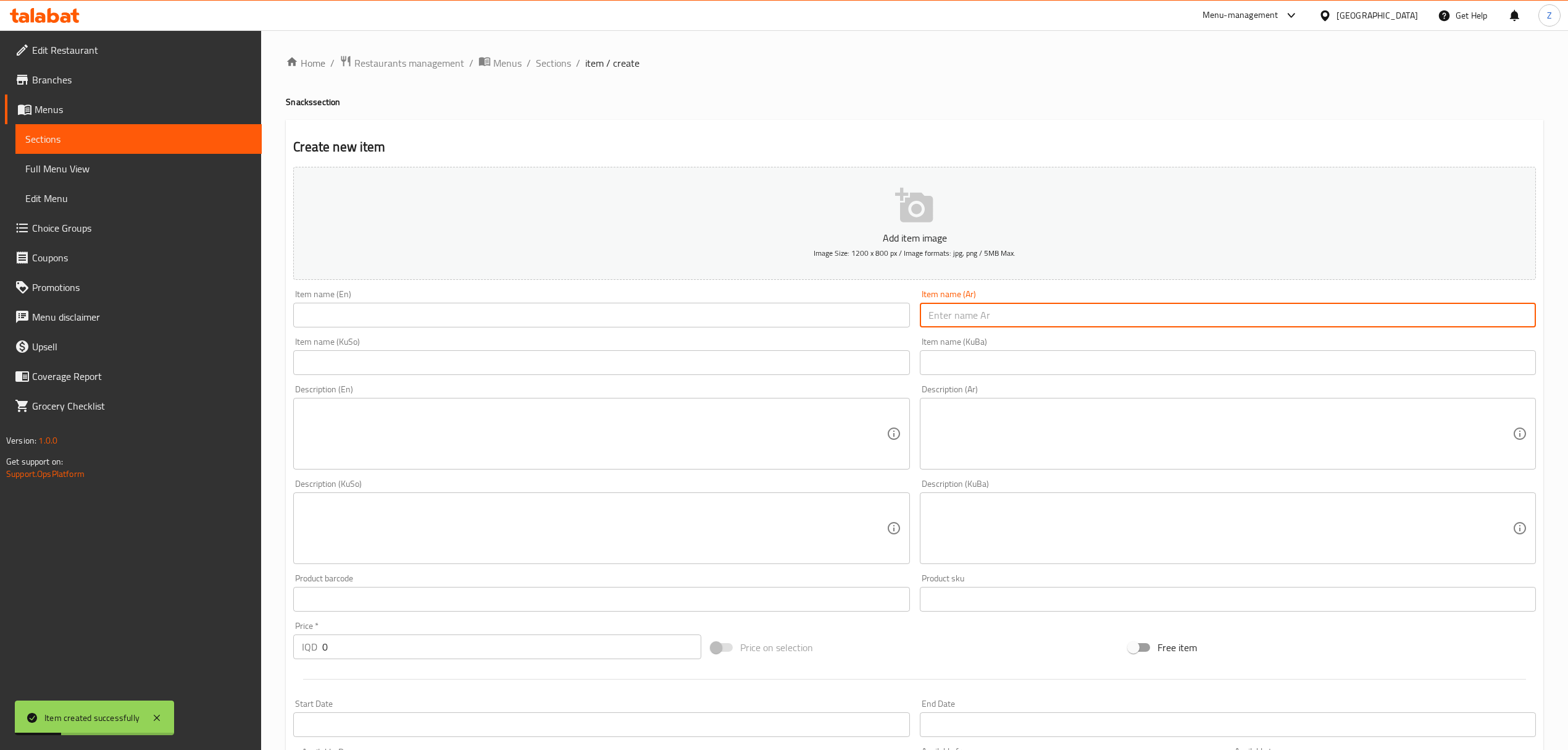
type input "."
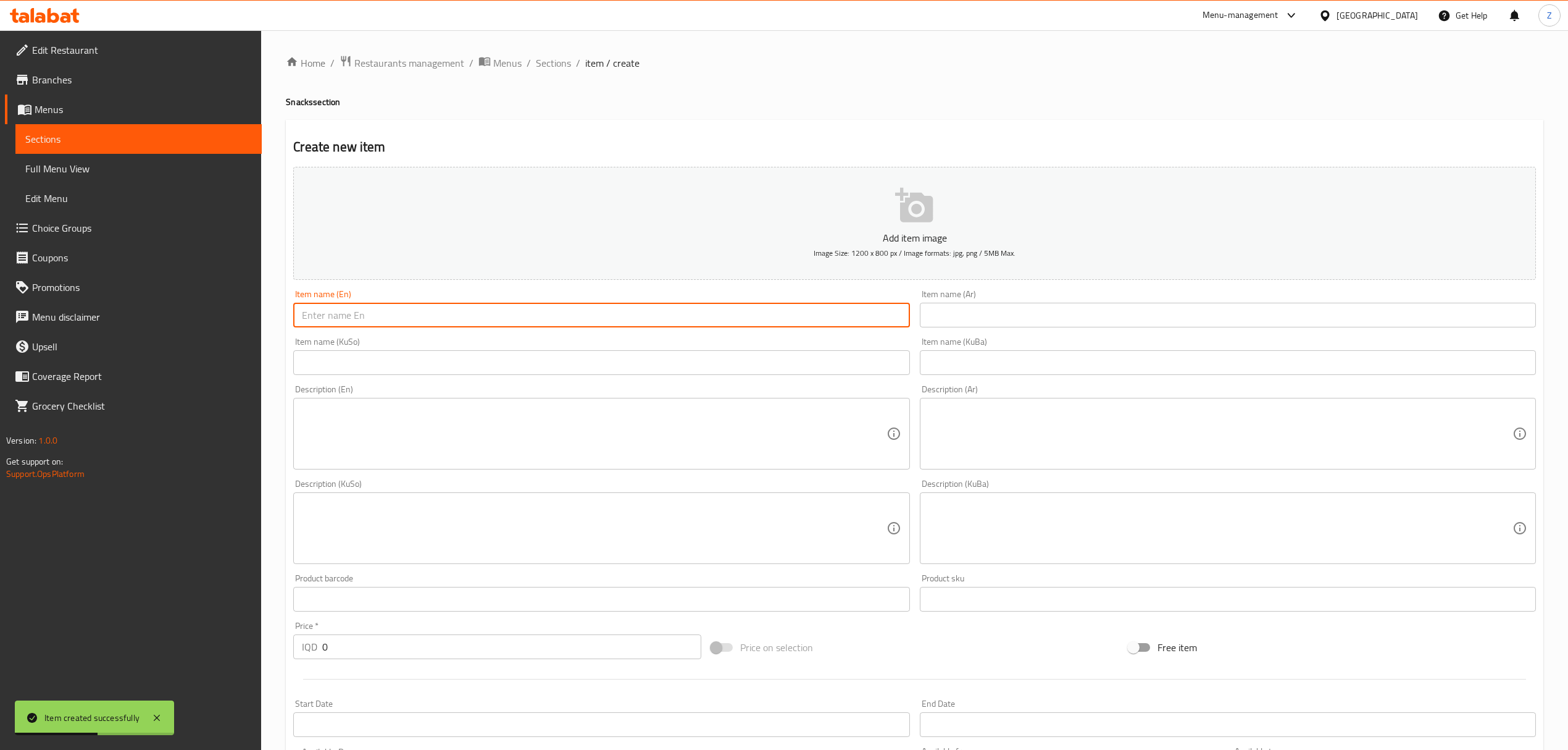
click at [640, 314] on input "text" at bounding box center [601, 315] width 616 height 25
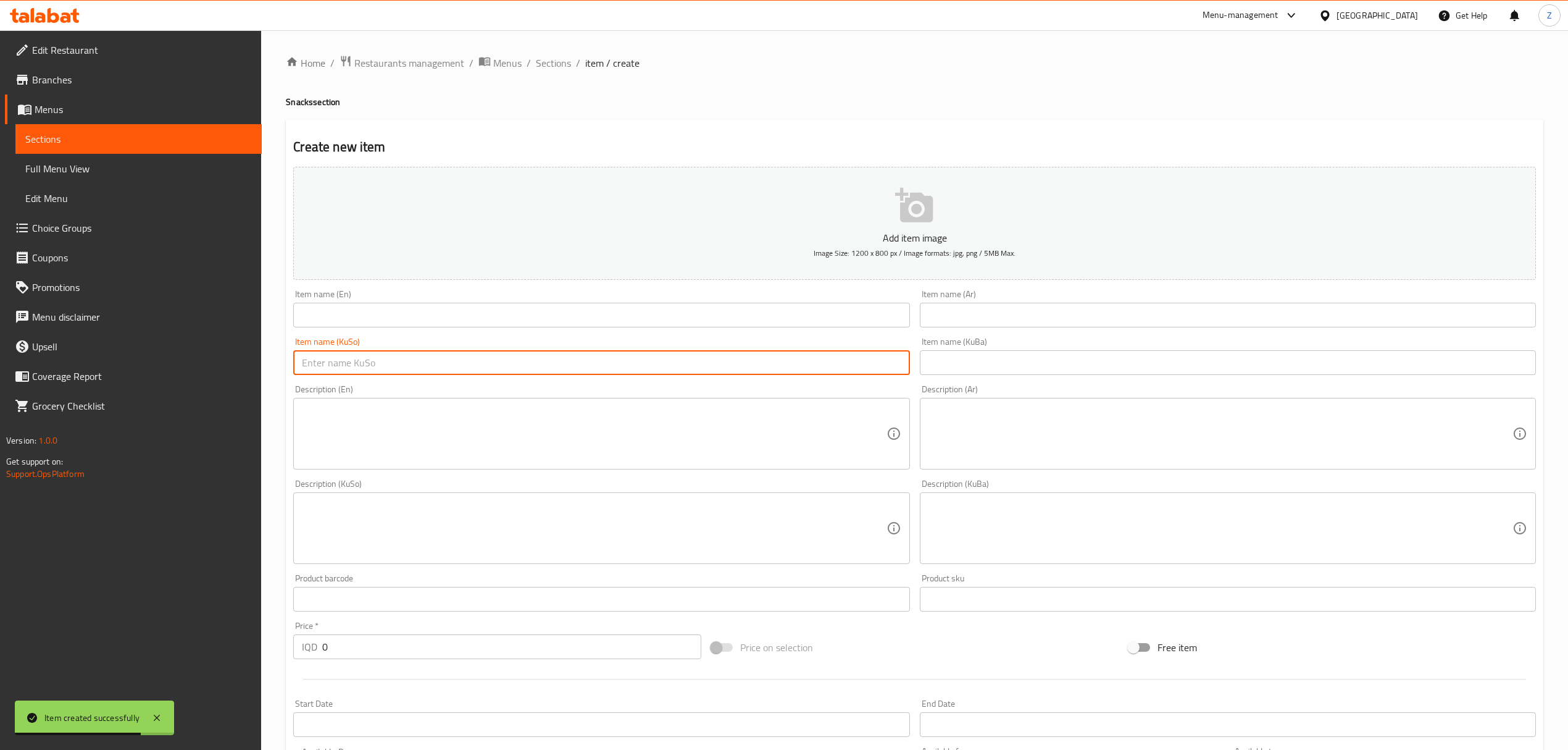
click at [642, 312] on div "Add item image Image Size: 1200 x 800 px / Image formats: jpg, png / 5MB Max. I…" at bounding box center [914, 499] width 1252 height 674
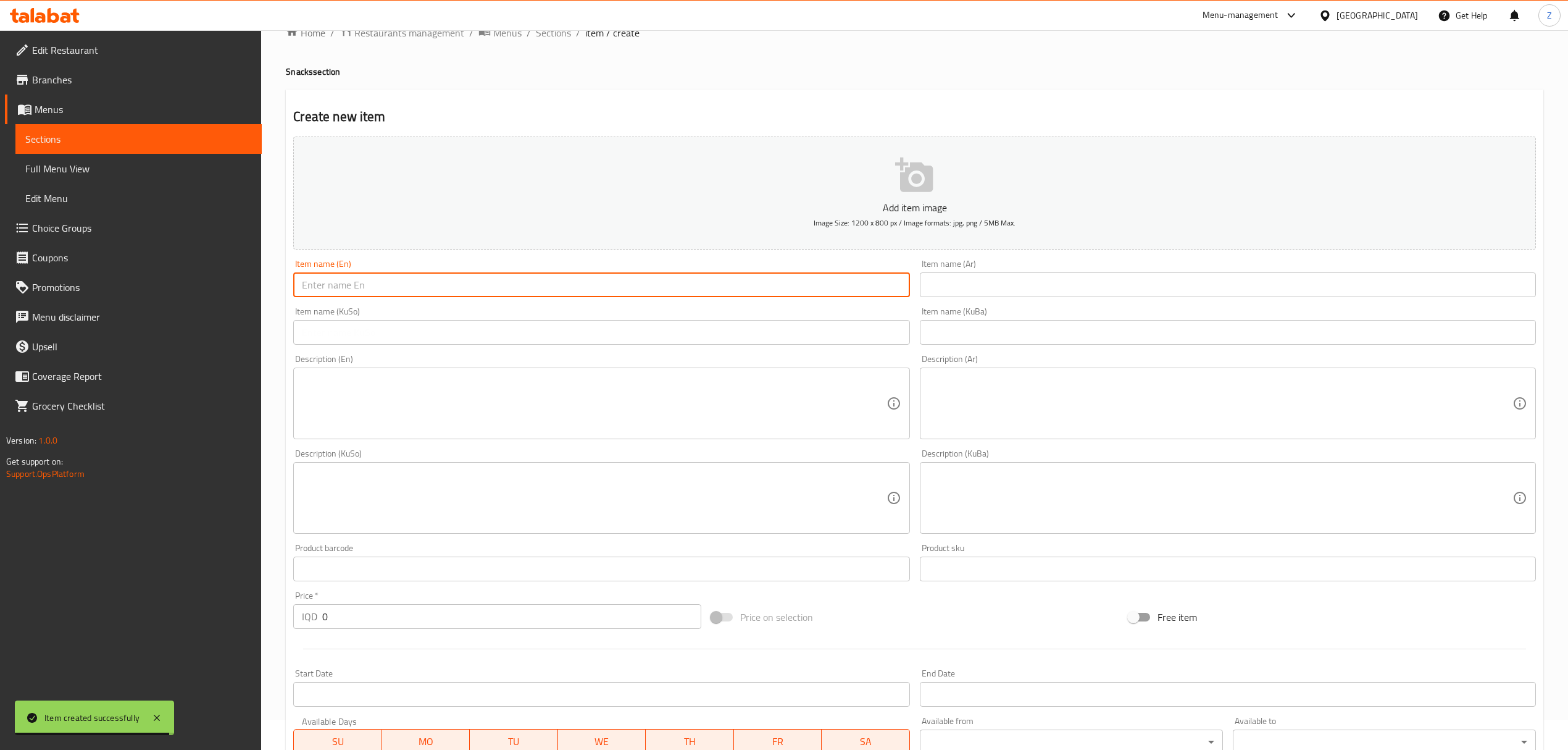
scroll to position [30, 0]
click at [431, 292] on input "text" at bounding box center [601, 285] width 616 height 25
type input "Cheese Zinger"
click at [1105, 295] on input "text" at bounding box center [1227, 285] width 616 height 25
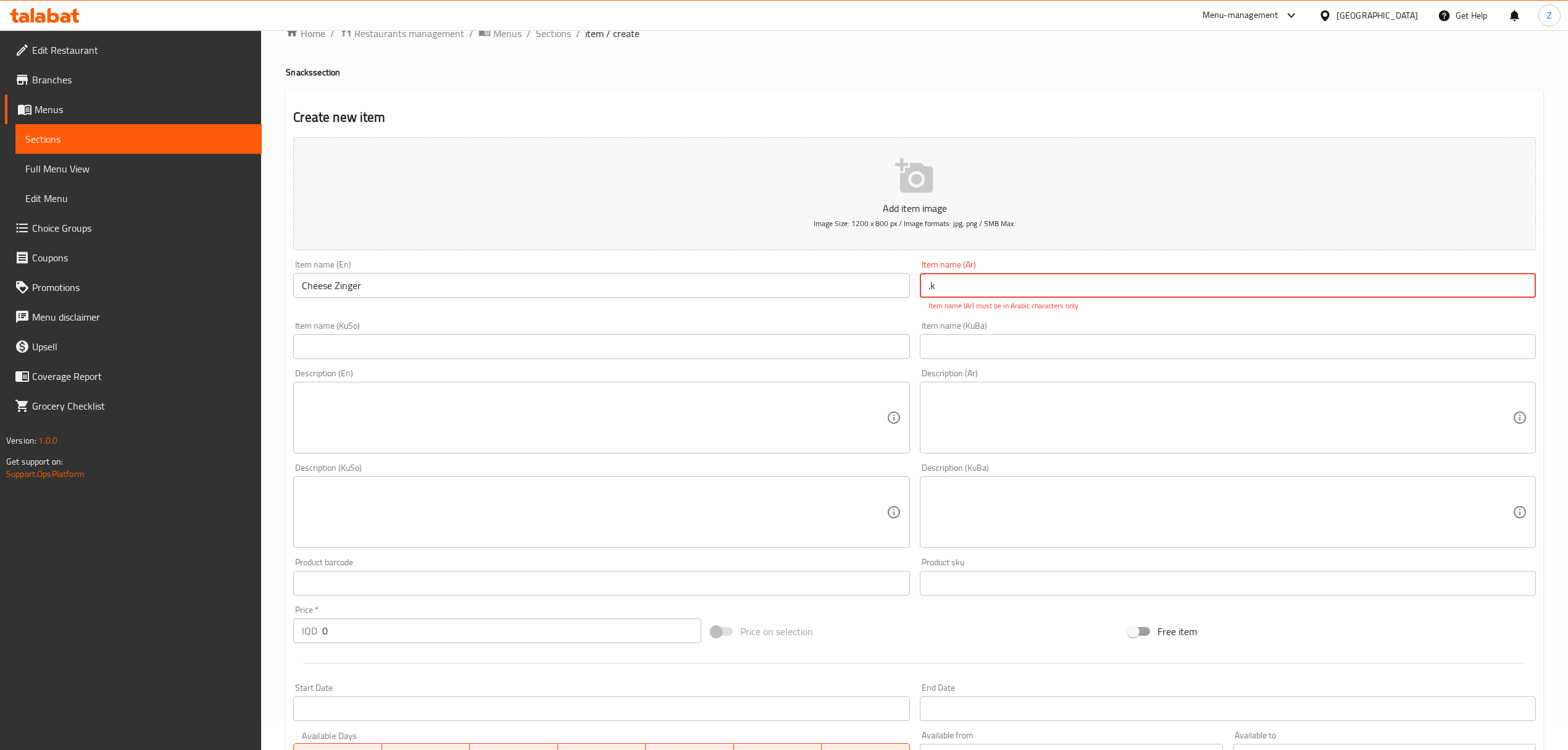
type input "."
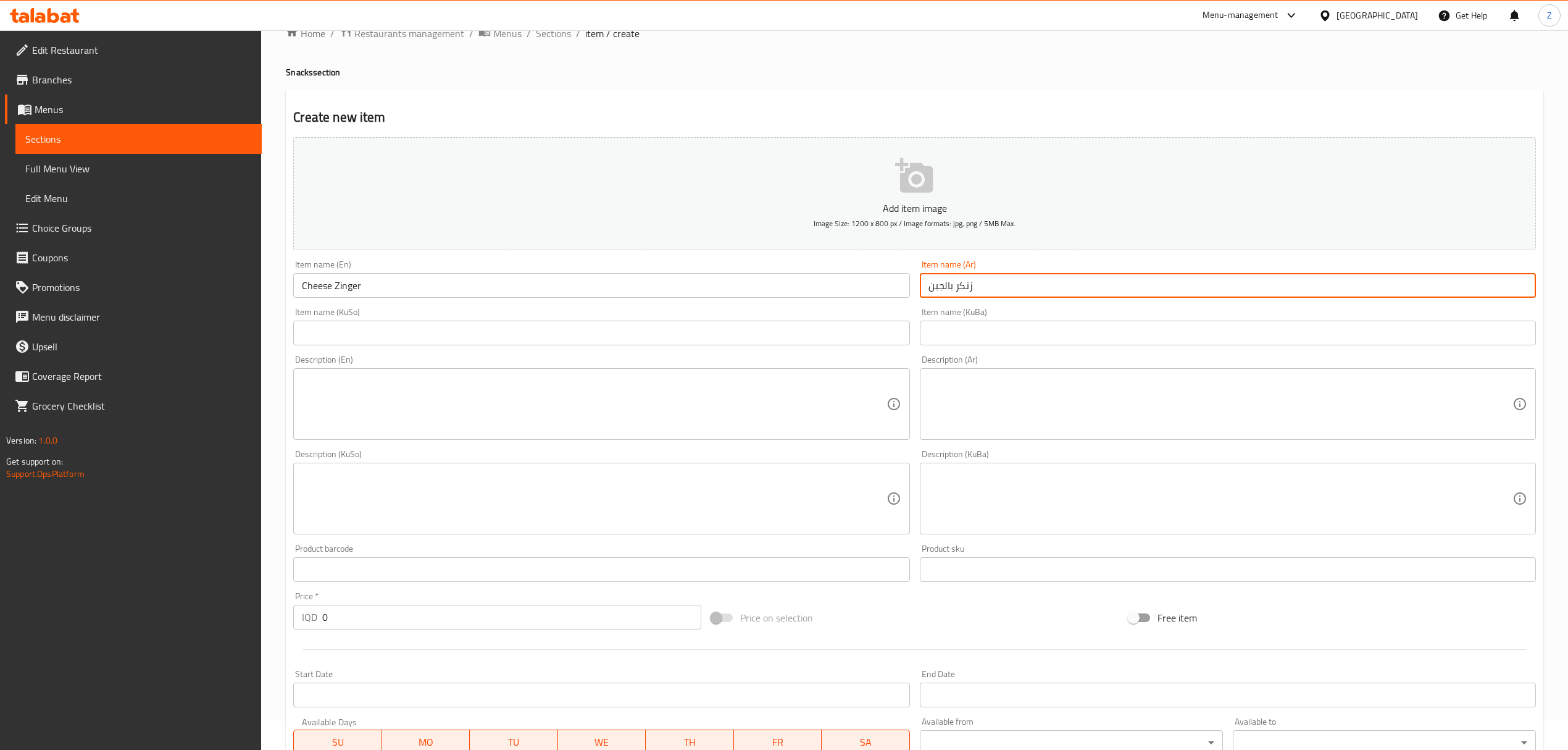
type input "زنكر بالجبن"
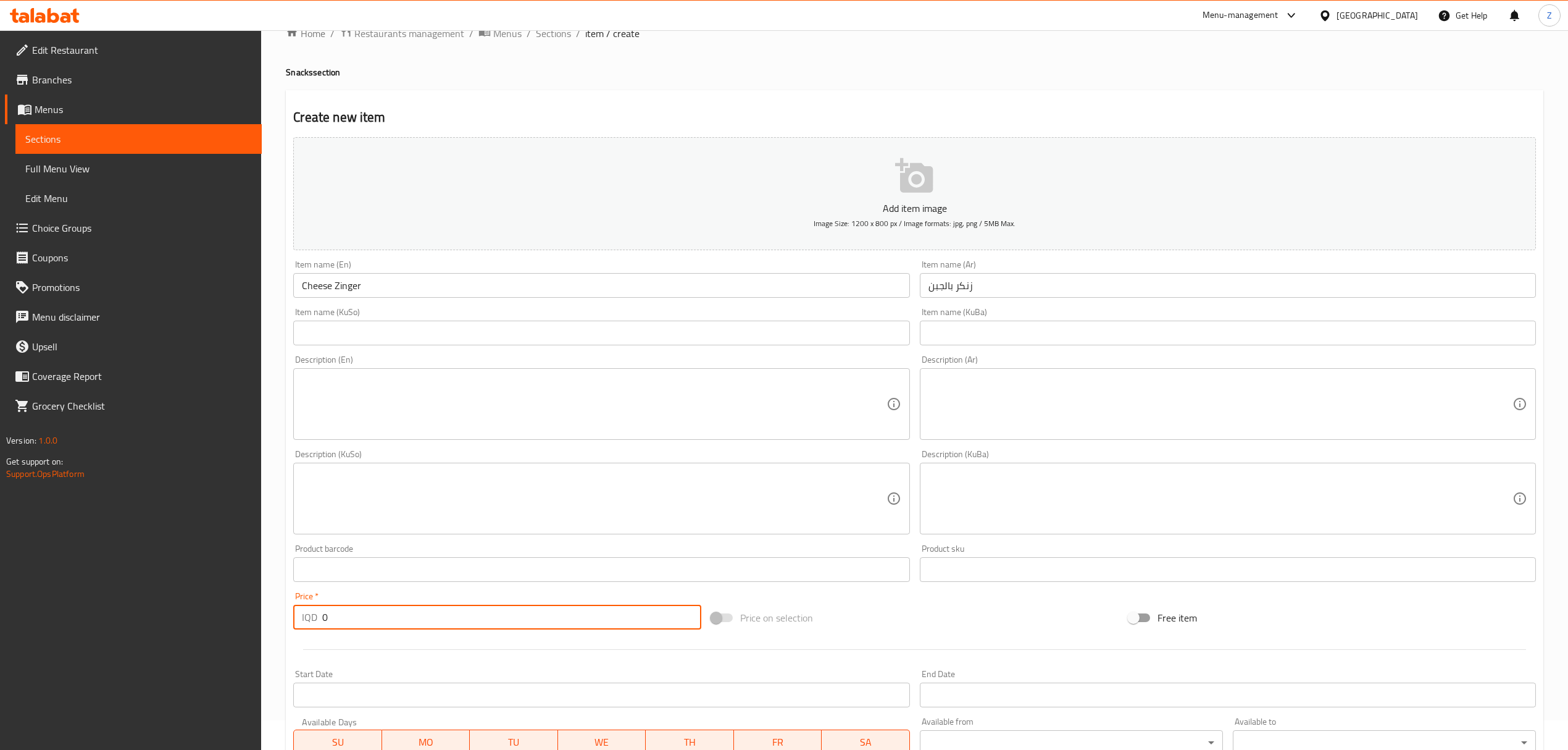
click at [514, 610] on input "0" at bounding box center [511, 617] width 378 height 25
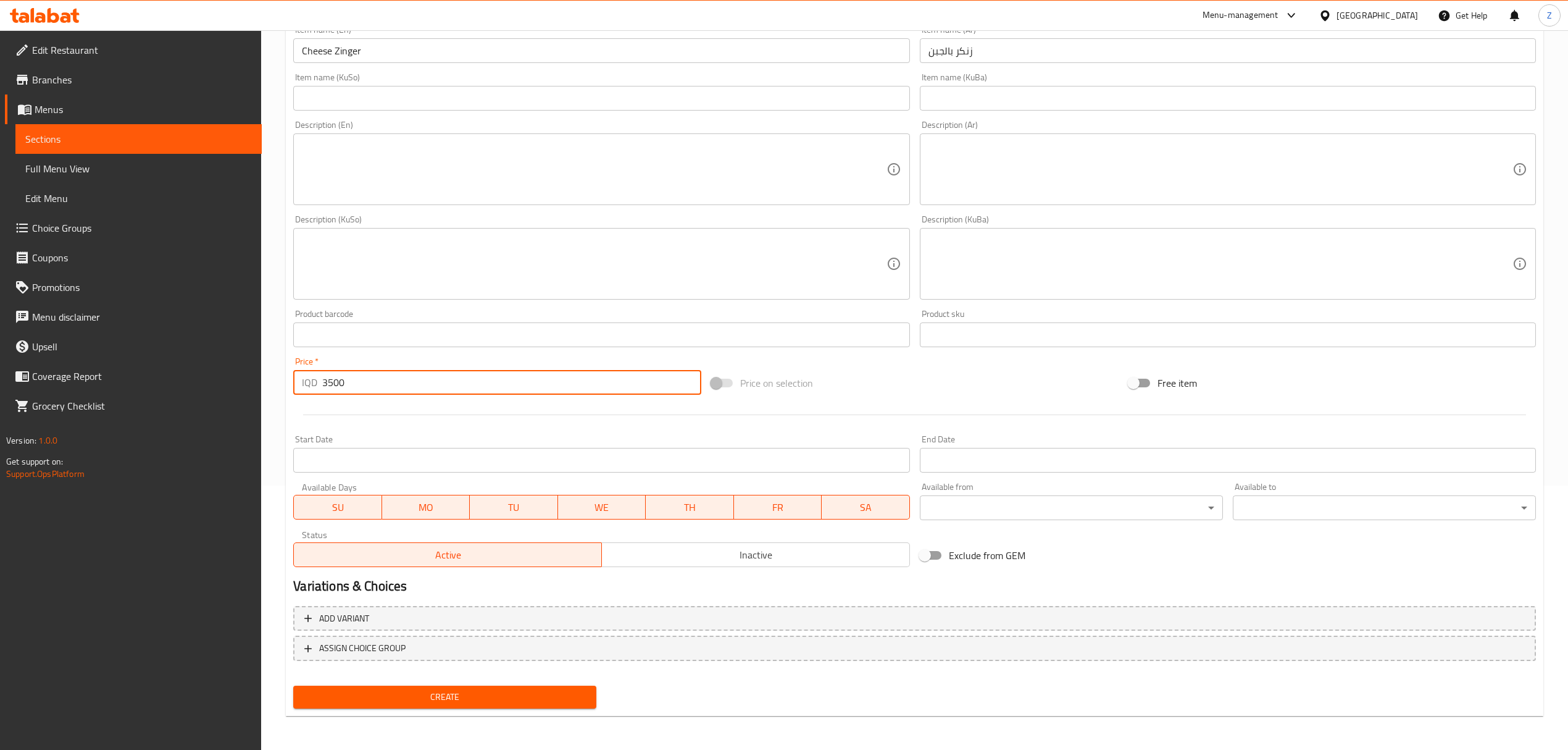
type input "3500"
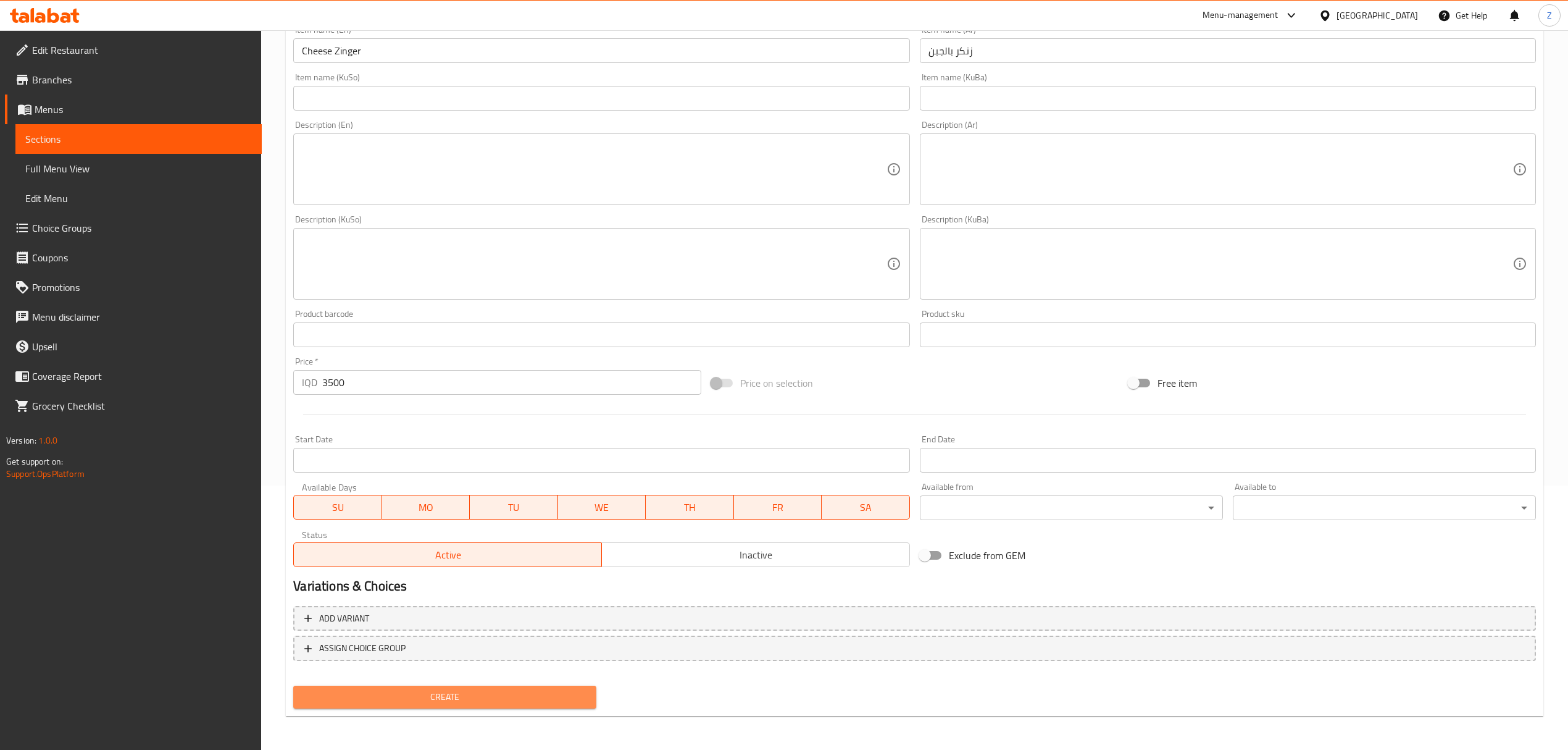
click at [500, 694] on span "Create" at bounding box center [445, 696] width 284 height 15
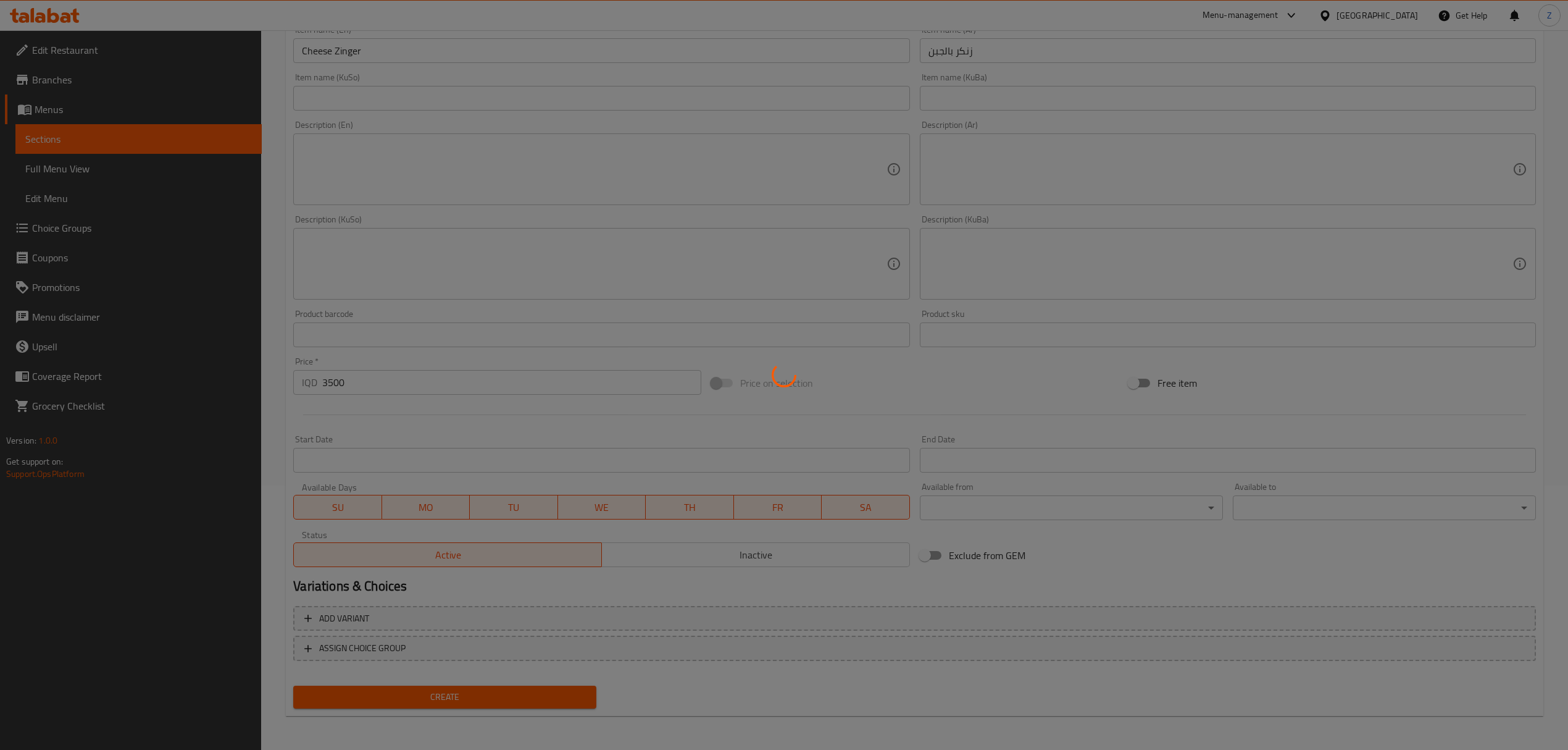
type input "0"
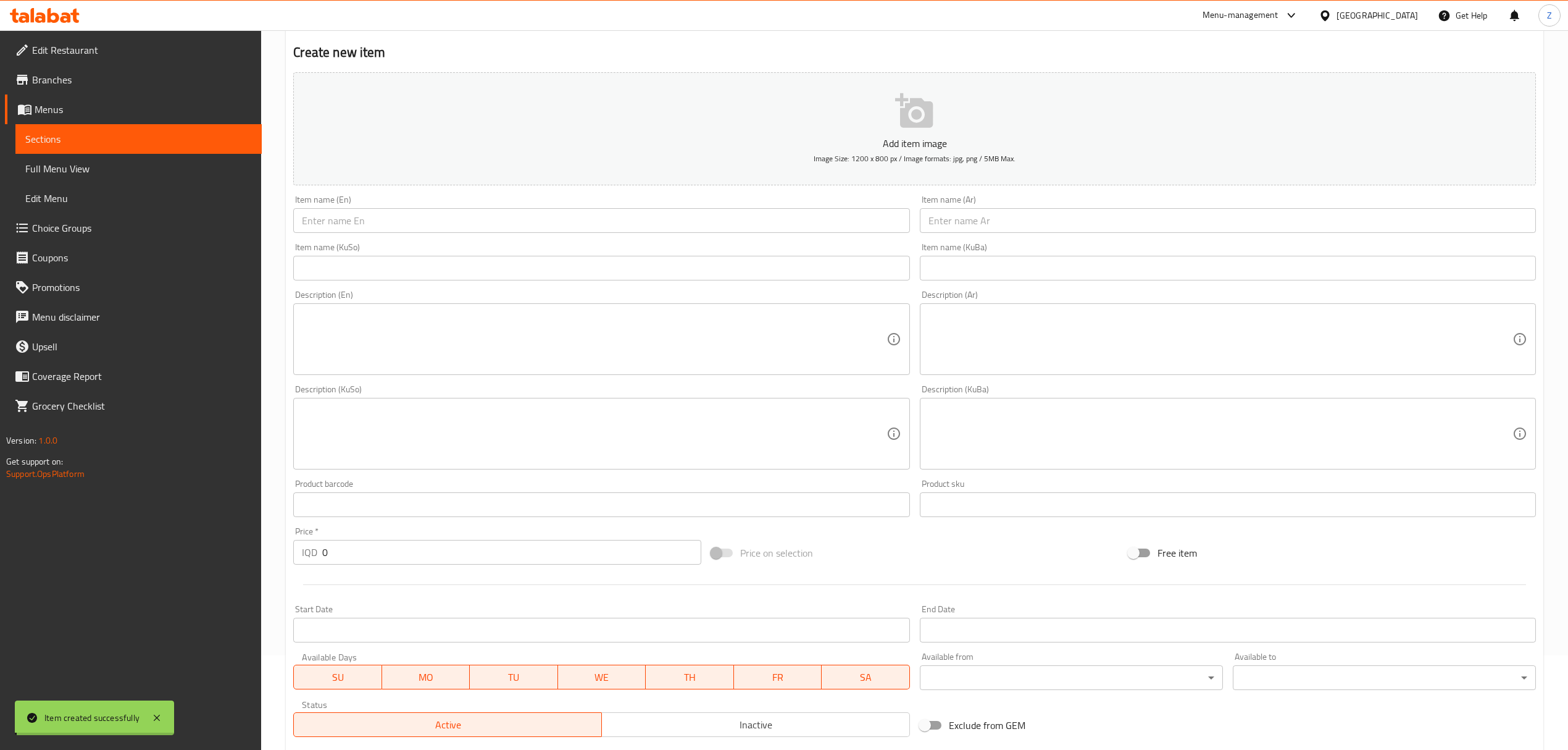
scroll to position [0, 0]
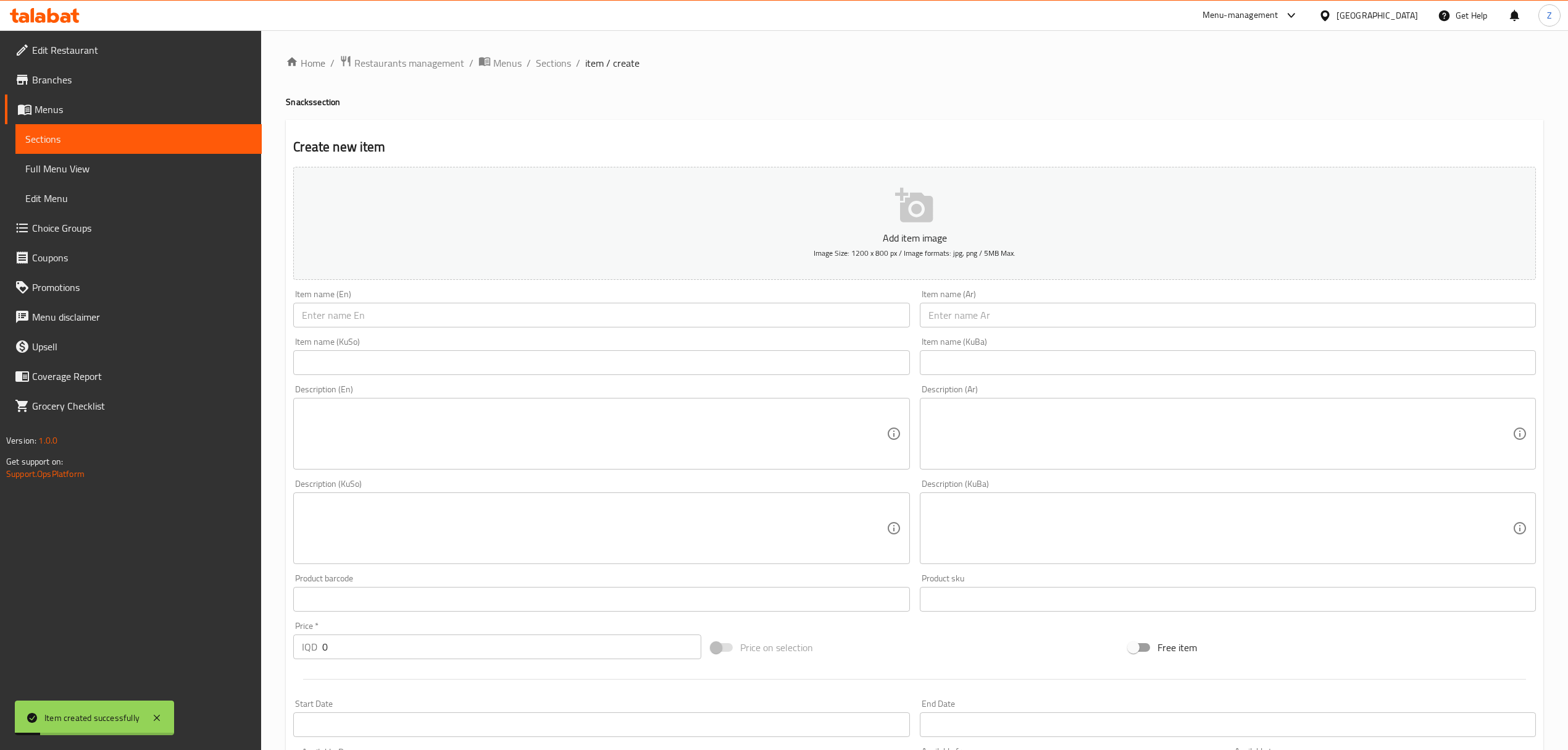
click at [1038, 319] on input "text" at bounding box center [1227, 315] width 616 height 25
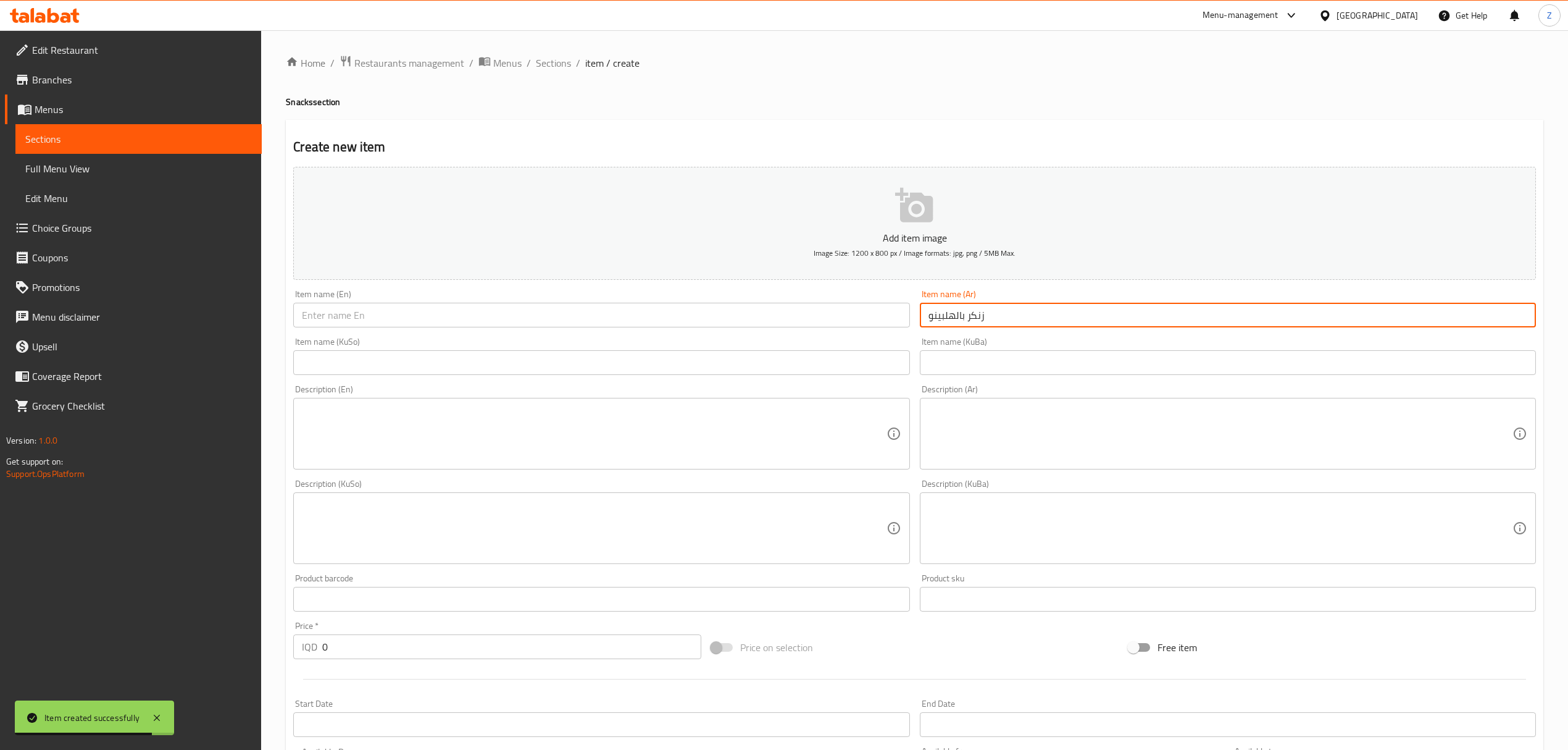
type input "زنكر بالهلبينو"
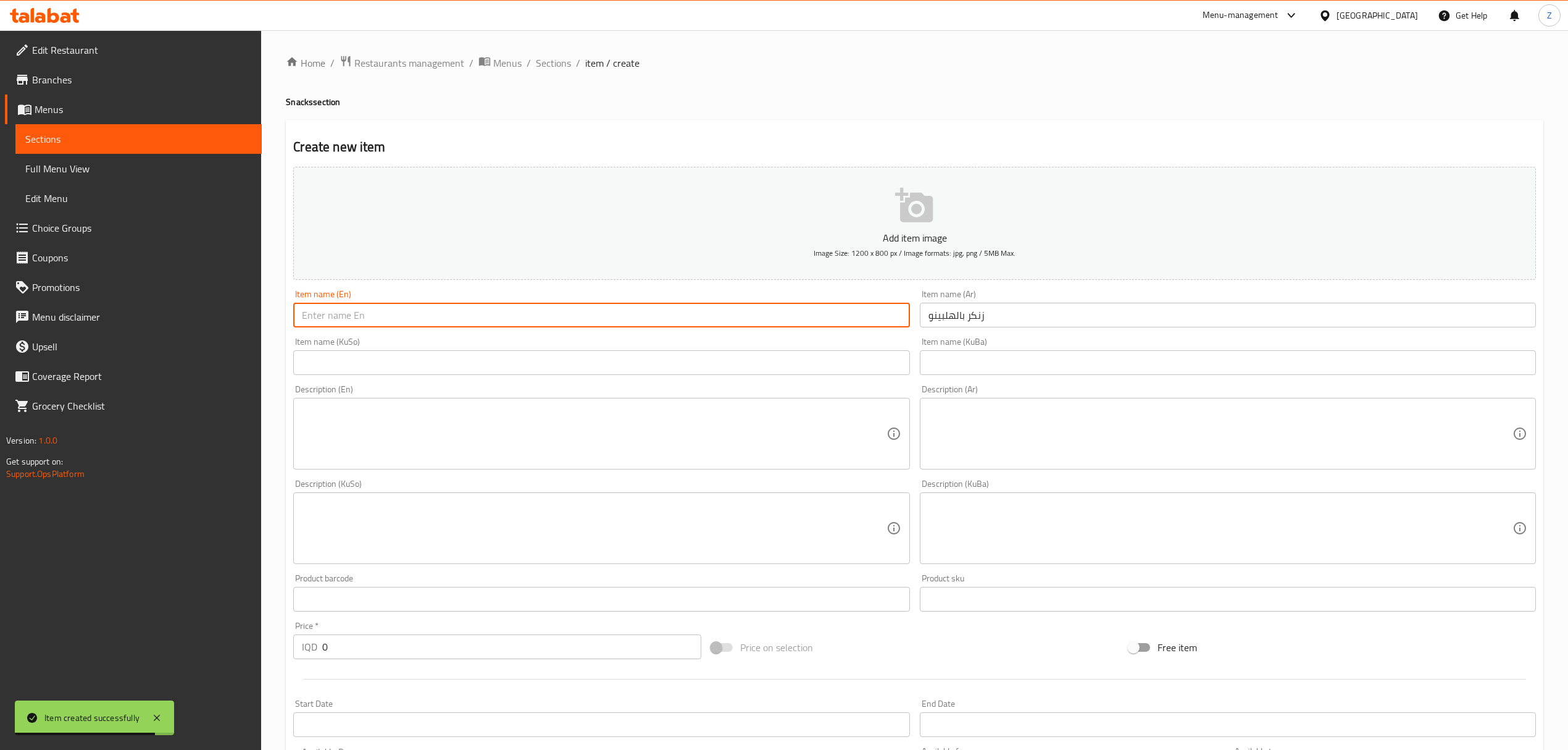
click at [677, 311] on input "text" at bounding box center [601, 315] width 616 height 25
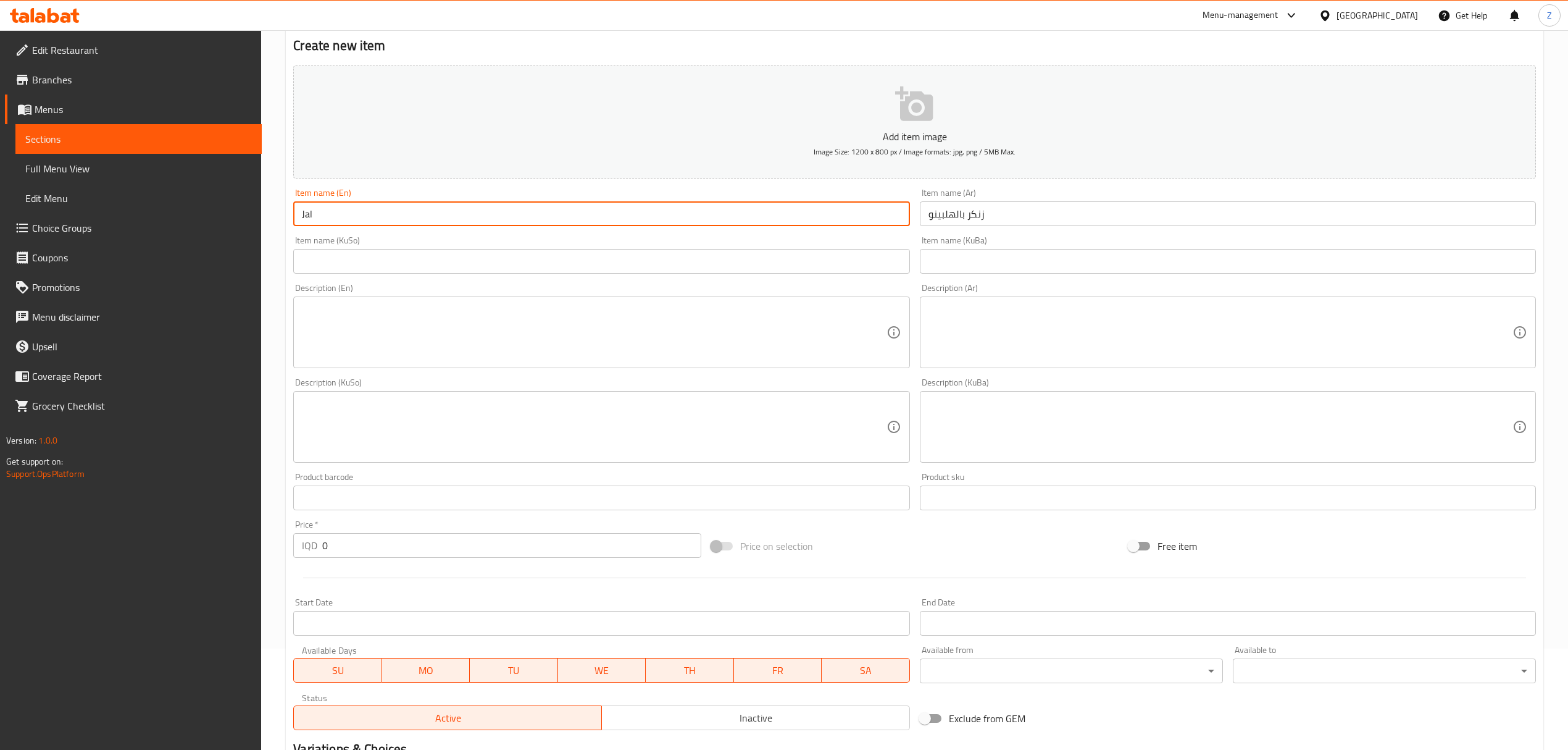
scroll to position [164, 0]
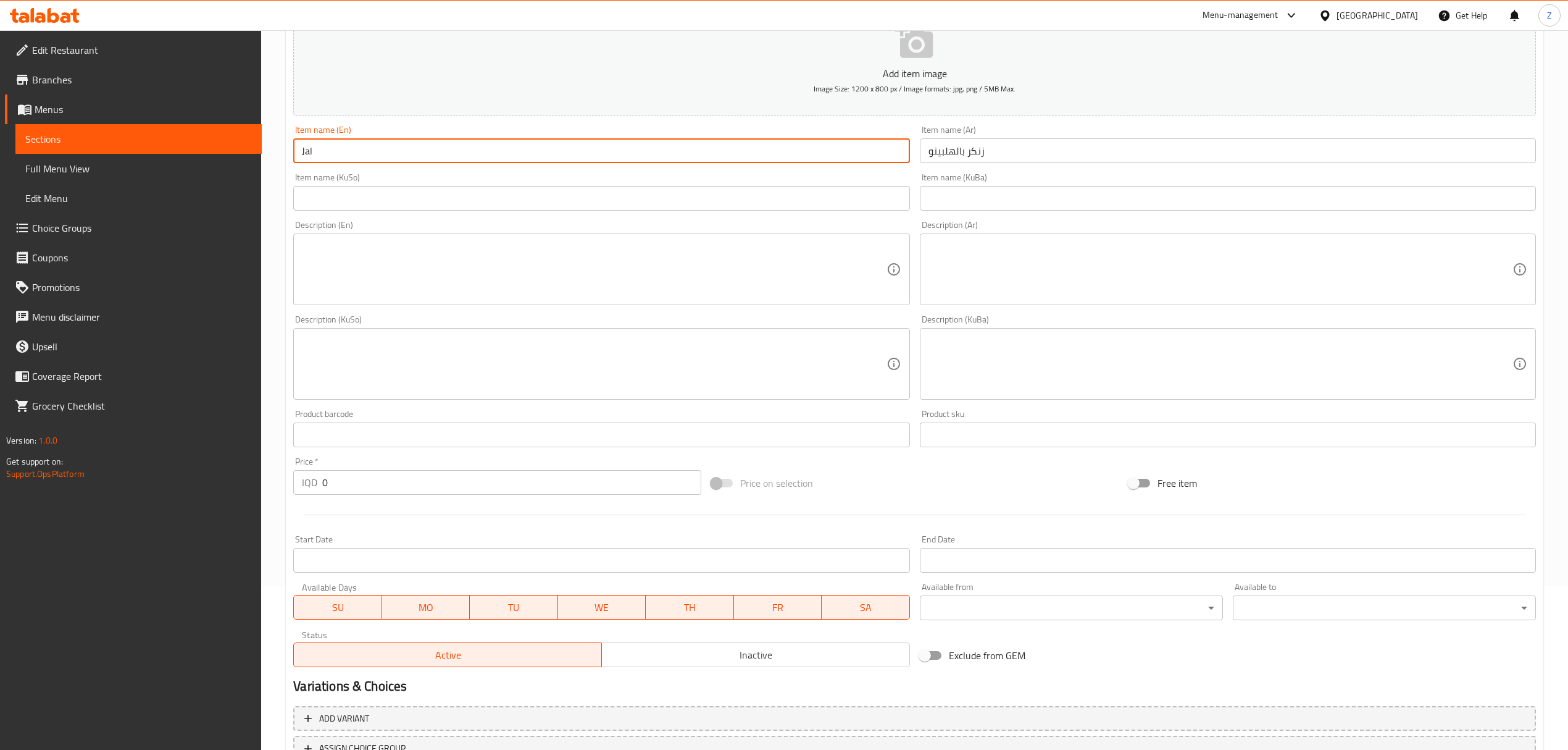
click at [378, 154] on input "Jal" at bounding box center [601, 151] width 616 height 25
click at [346, 147] on input "Jalapeno Burger" at bounding box center [601, 151] width 616 height 25
type input "Jalapeno Zinger"
click at [408, 491] on input "0" at bounding box center [511, 482] width 378 height 25
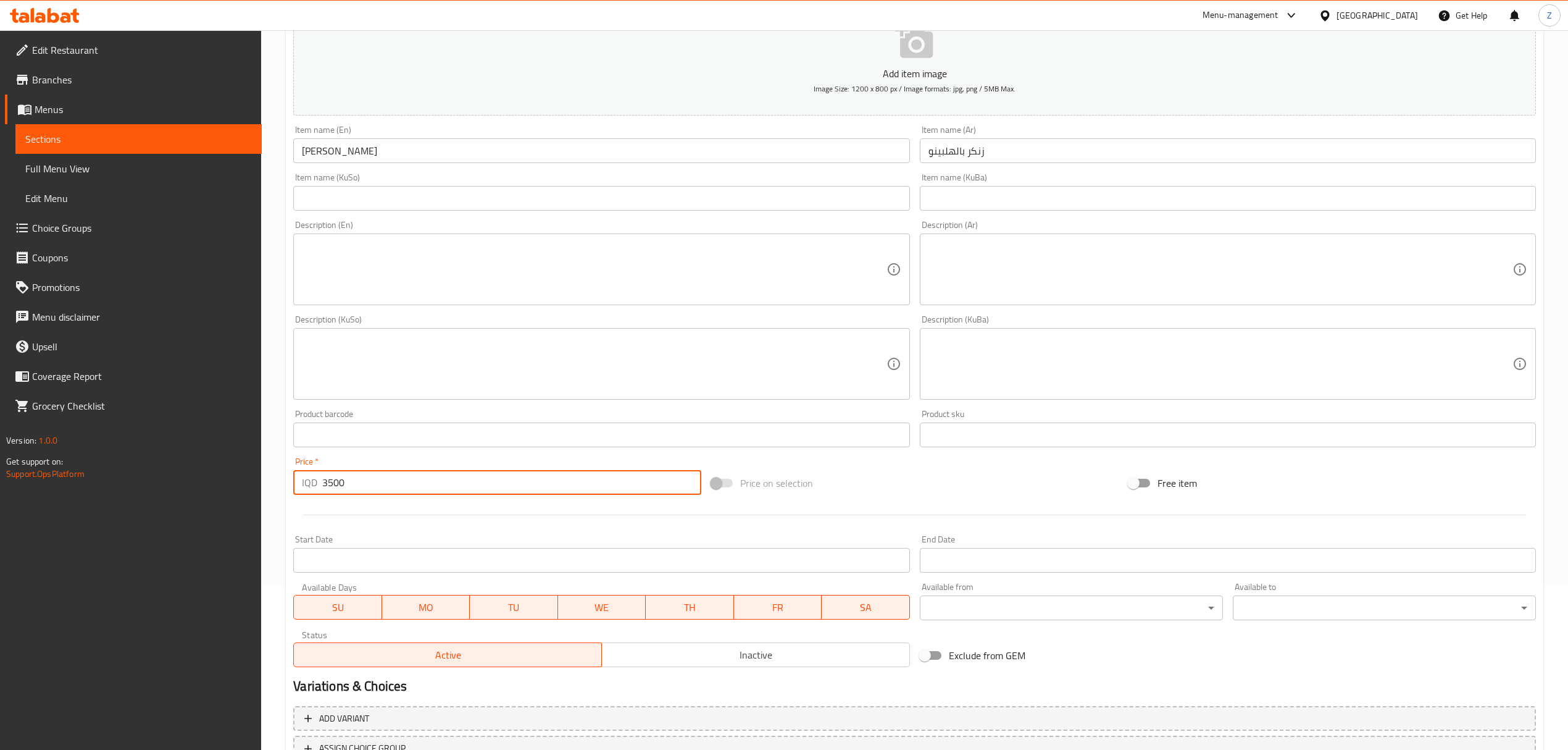
scroll to position [264, 0]
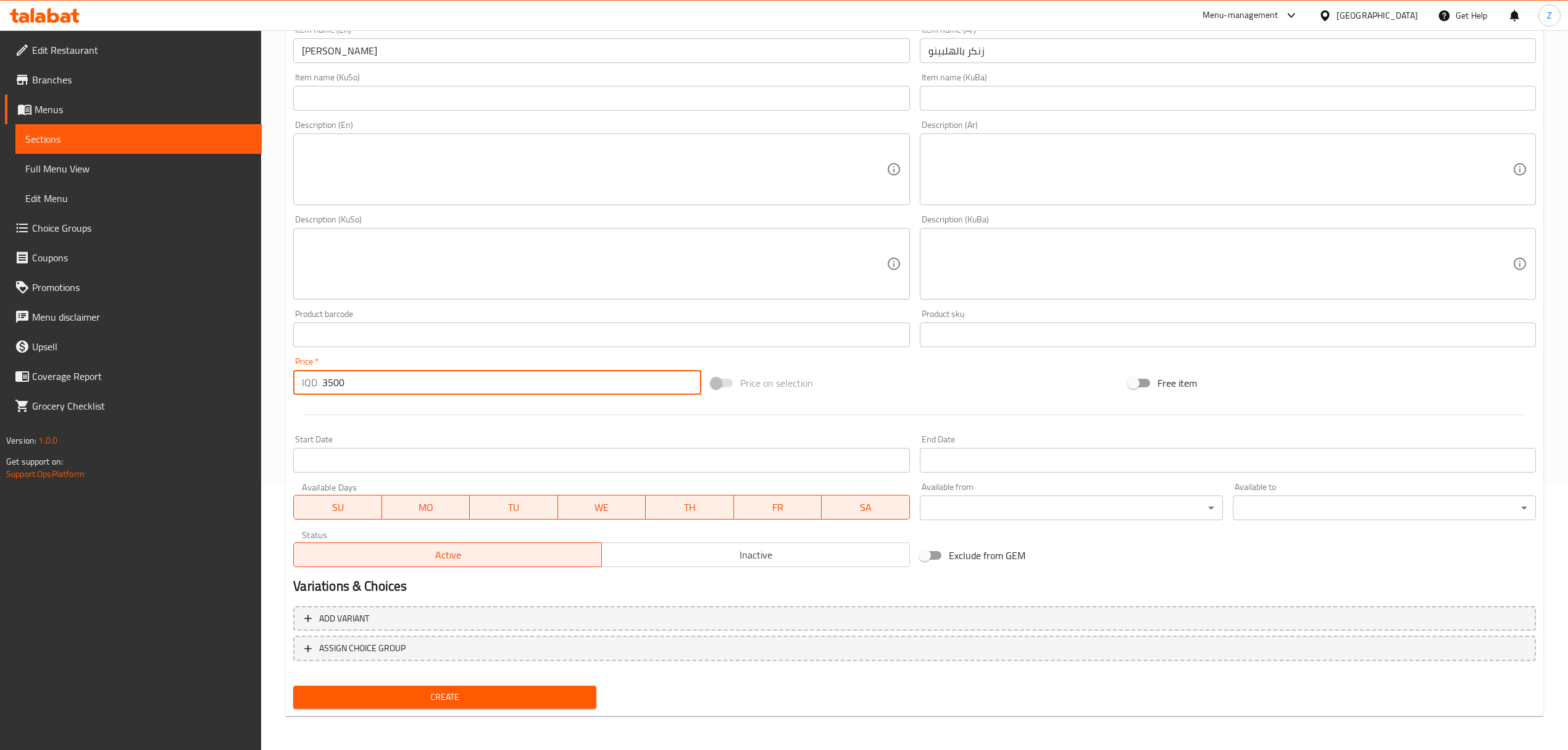
type input "3500"
click at [442, 689] on span "Create" at bounding box center [445, 696] width 284 height 15
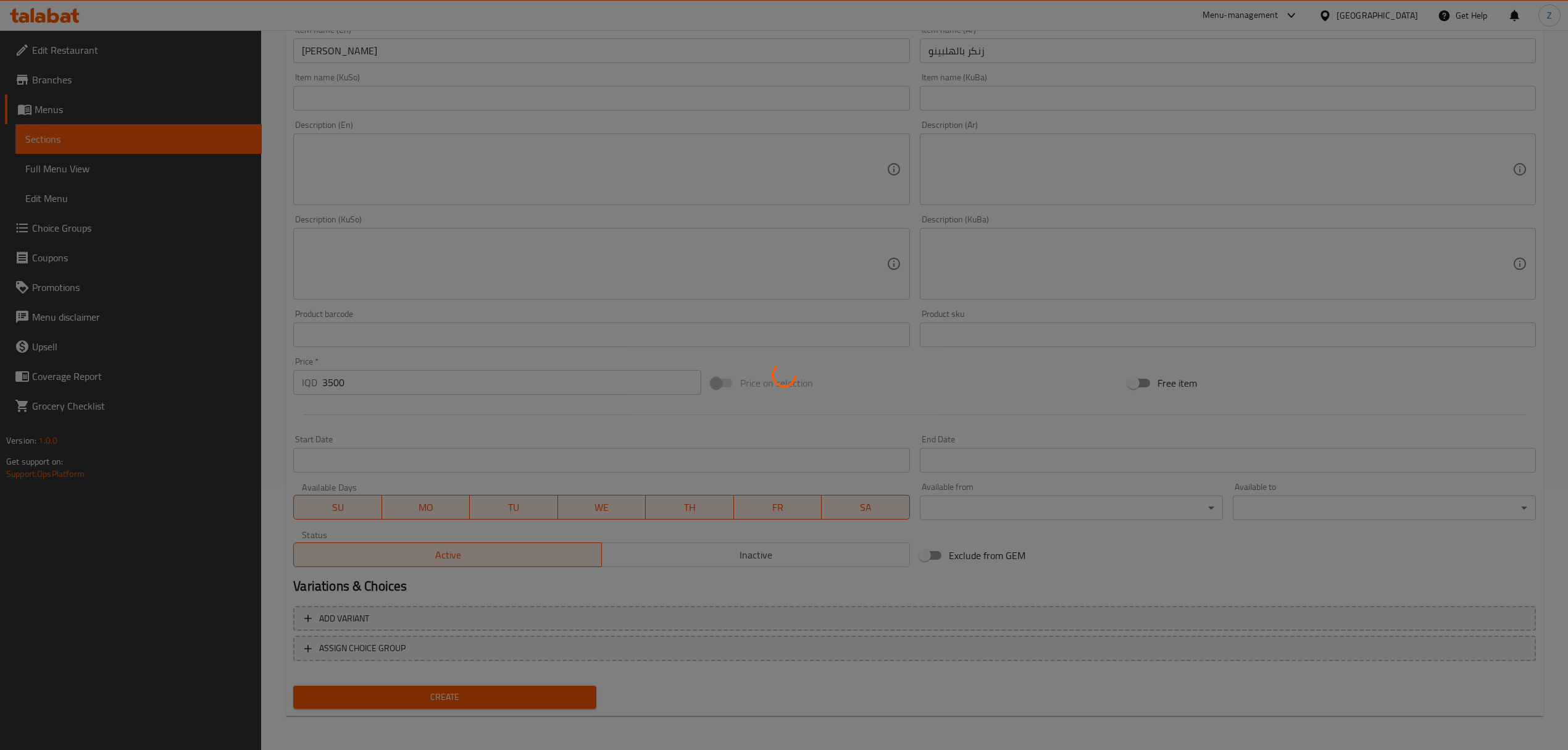
type input "0"
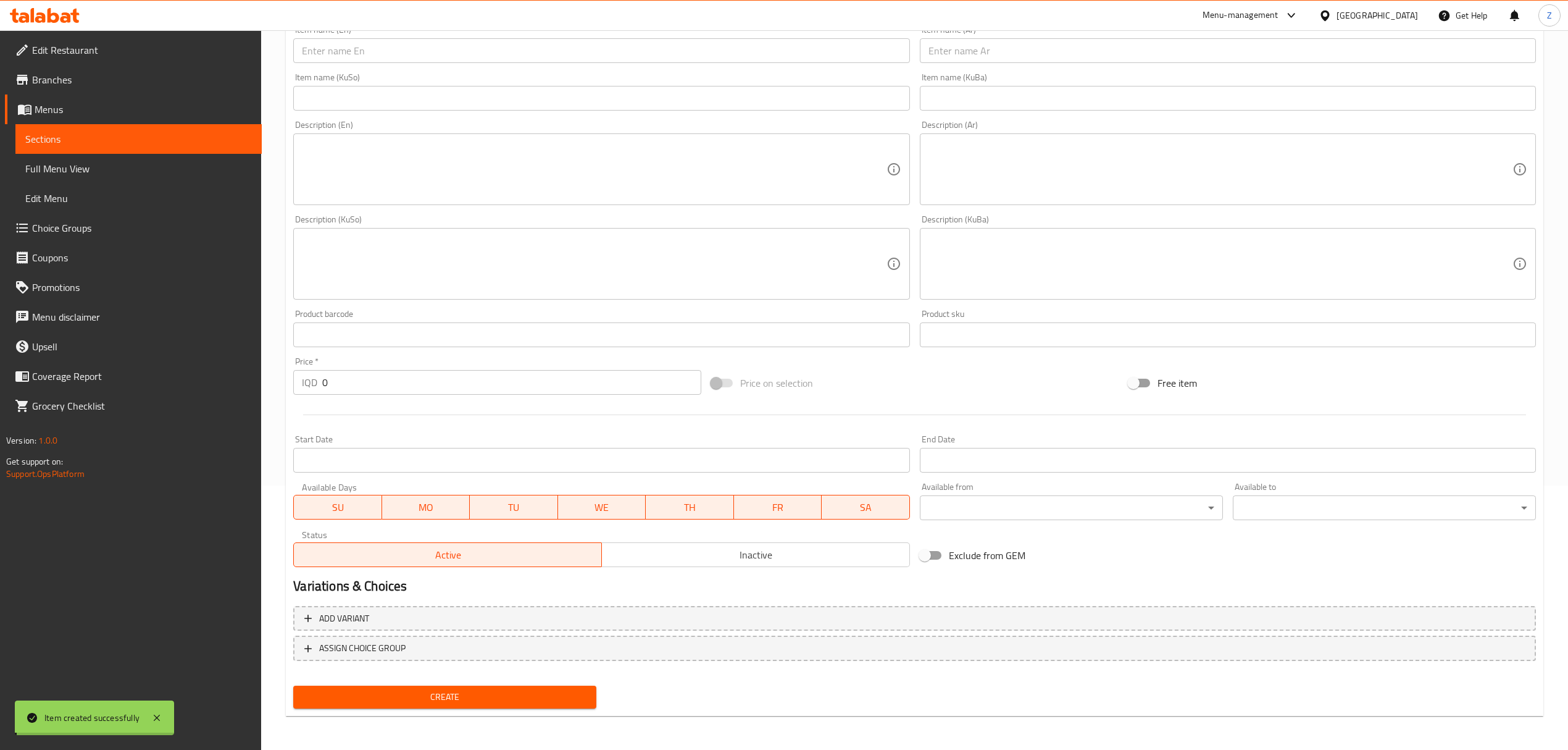
scroll to position [0, 0]
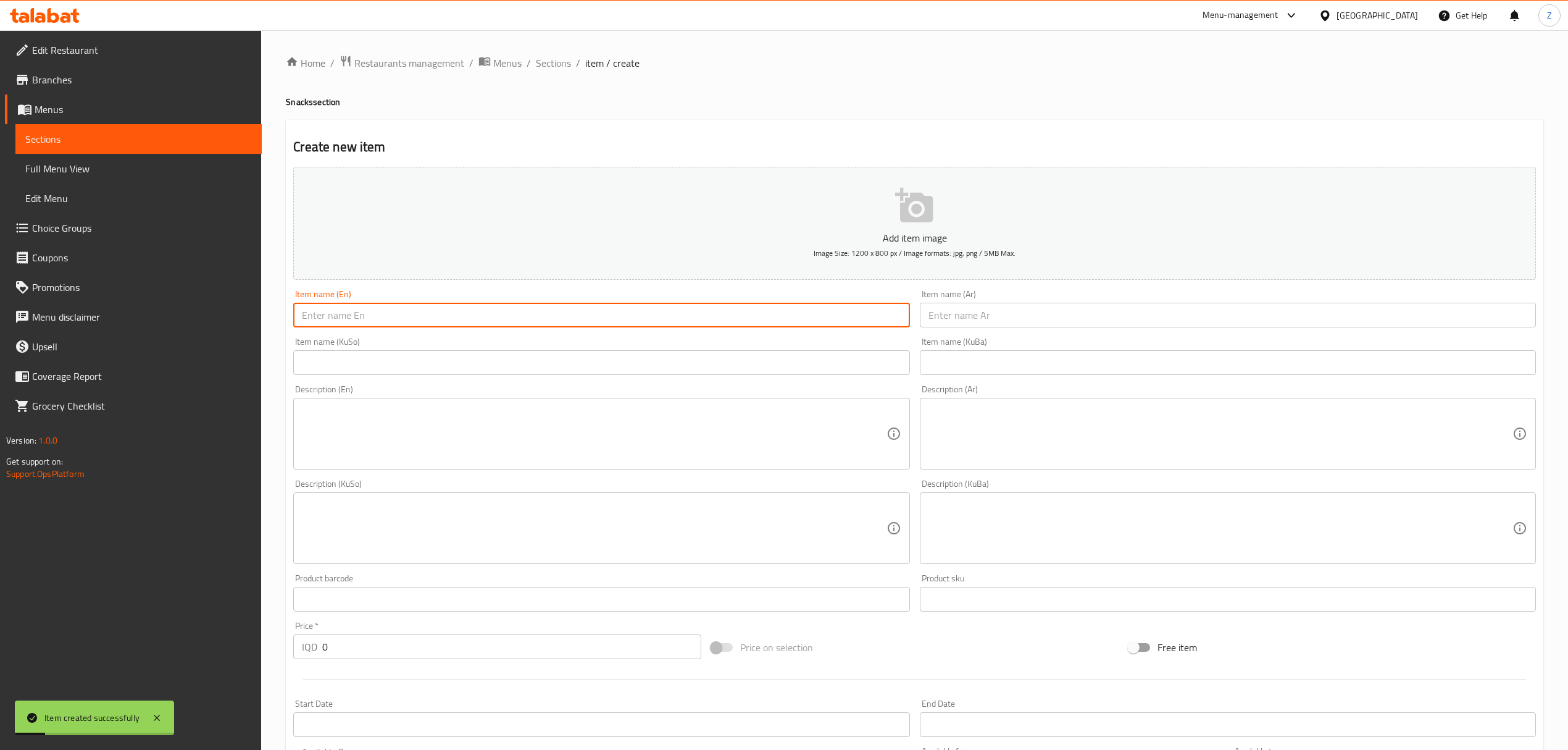
click at [734, 316] on input "text" at bounding box center [601, 315] width 616 height 25
type input "Filler"
click at [1047, 319] on input "text" at bounding box center [1227, 315] width 616 height 25
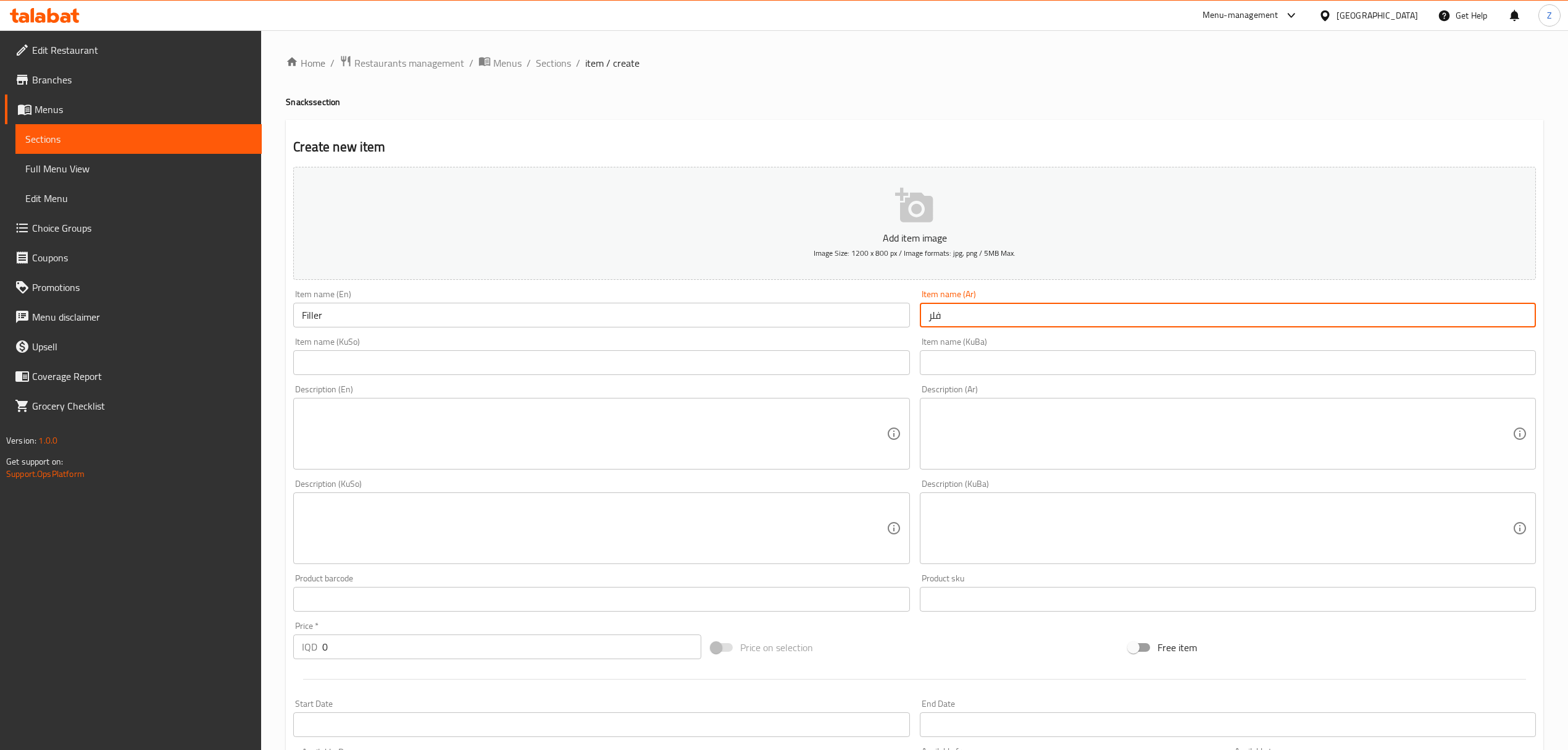
scroll to position [198, 0]
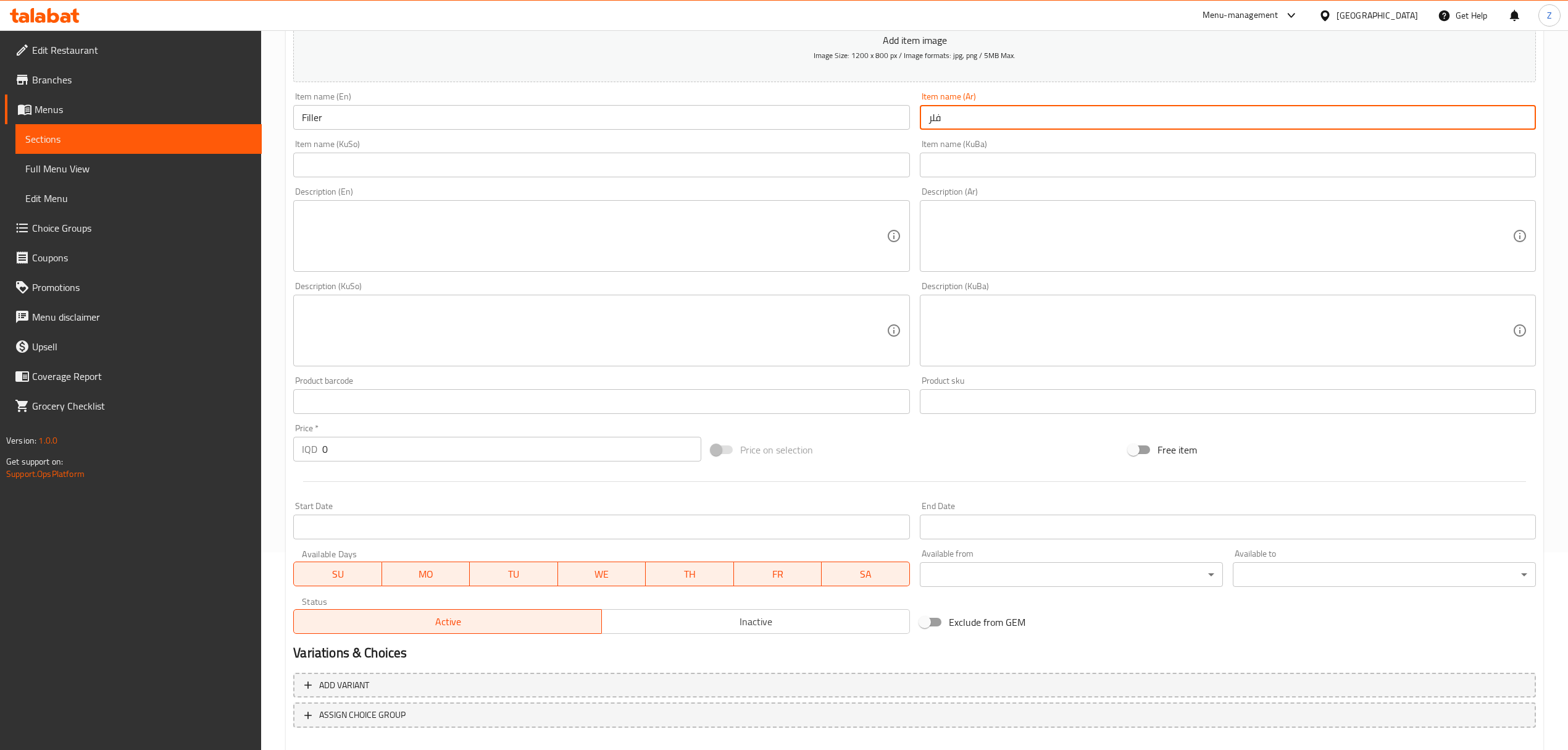
type input "فلر"
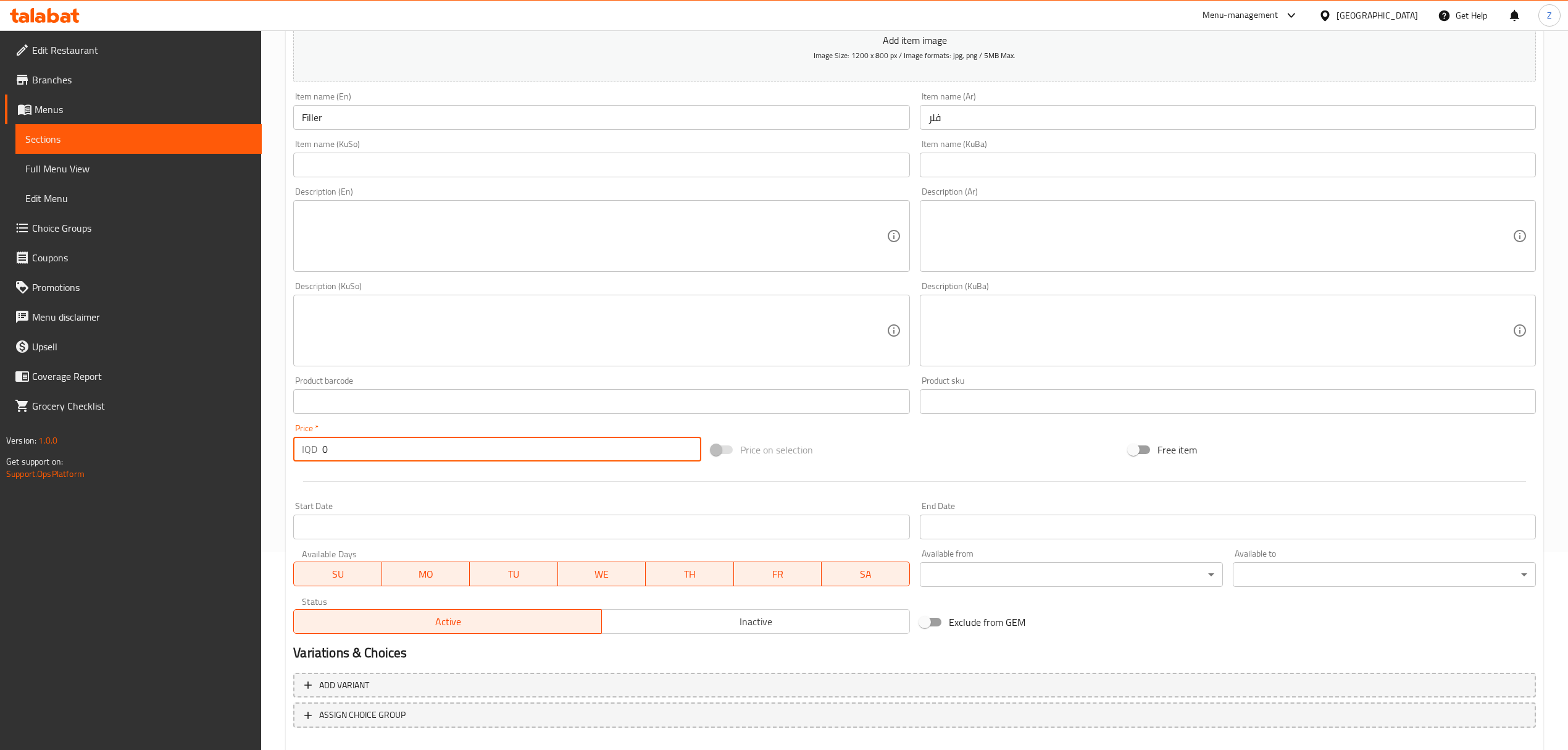
click at [415, 447] on input "0" at bounding box center [511, 449] width 378 height 25
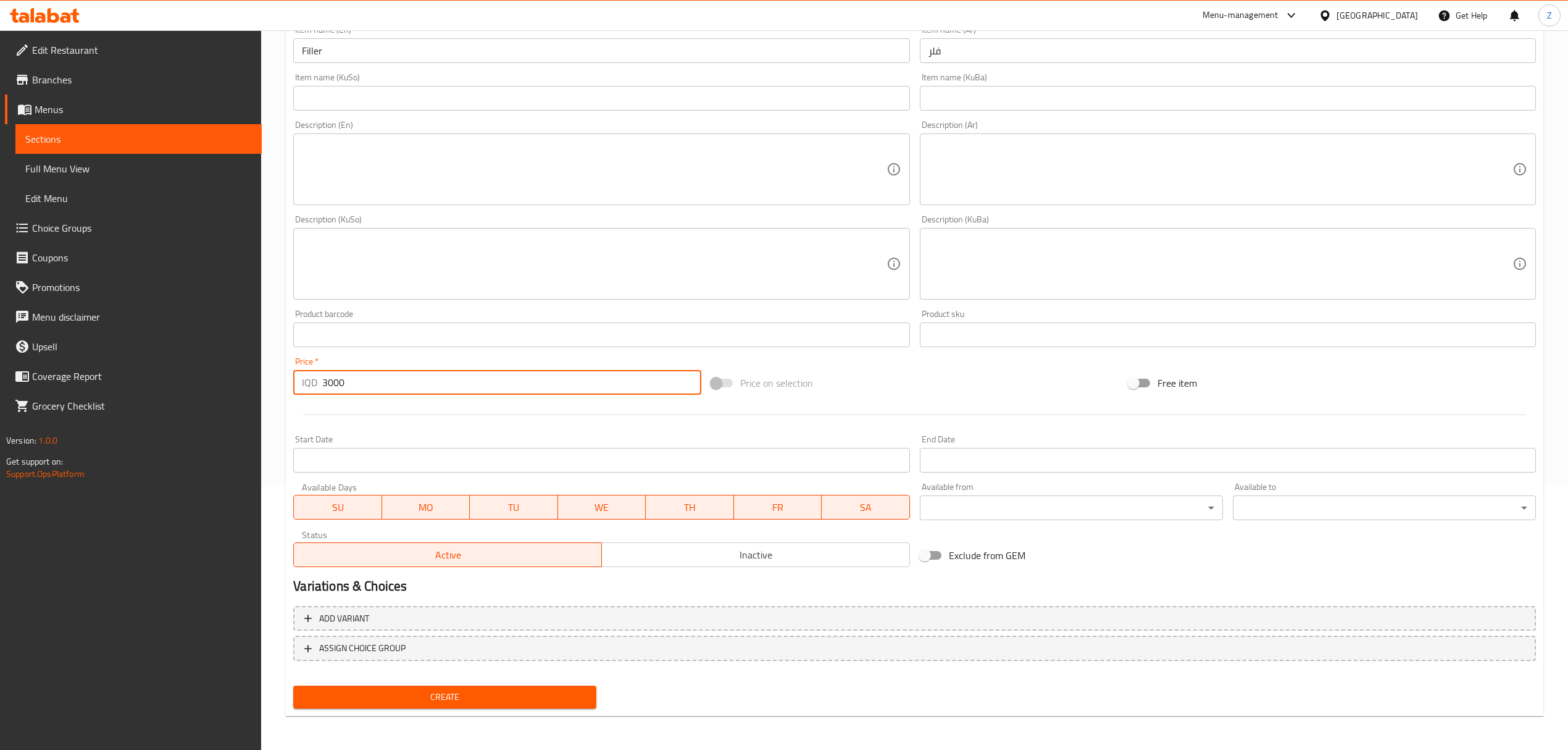
type input "3000"
click at [463, 696] on span "Create" at bounding box center [445, 696] width 284 height 15
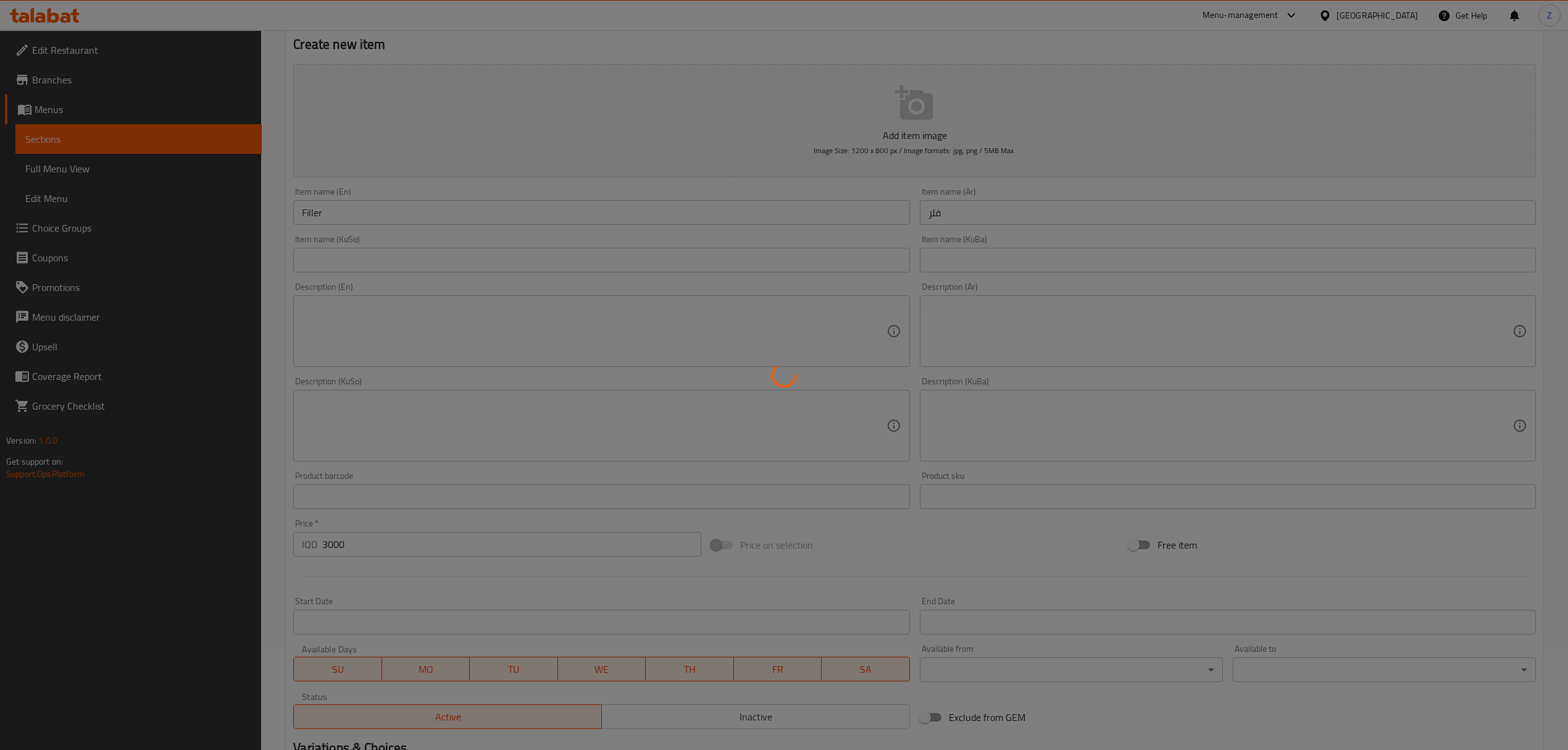
scroll to position [0, 0]
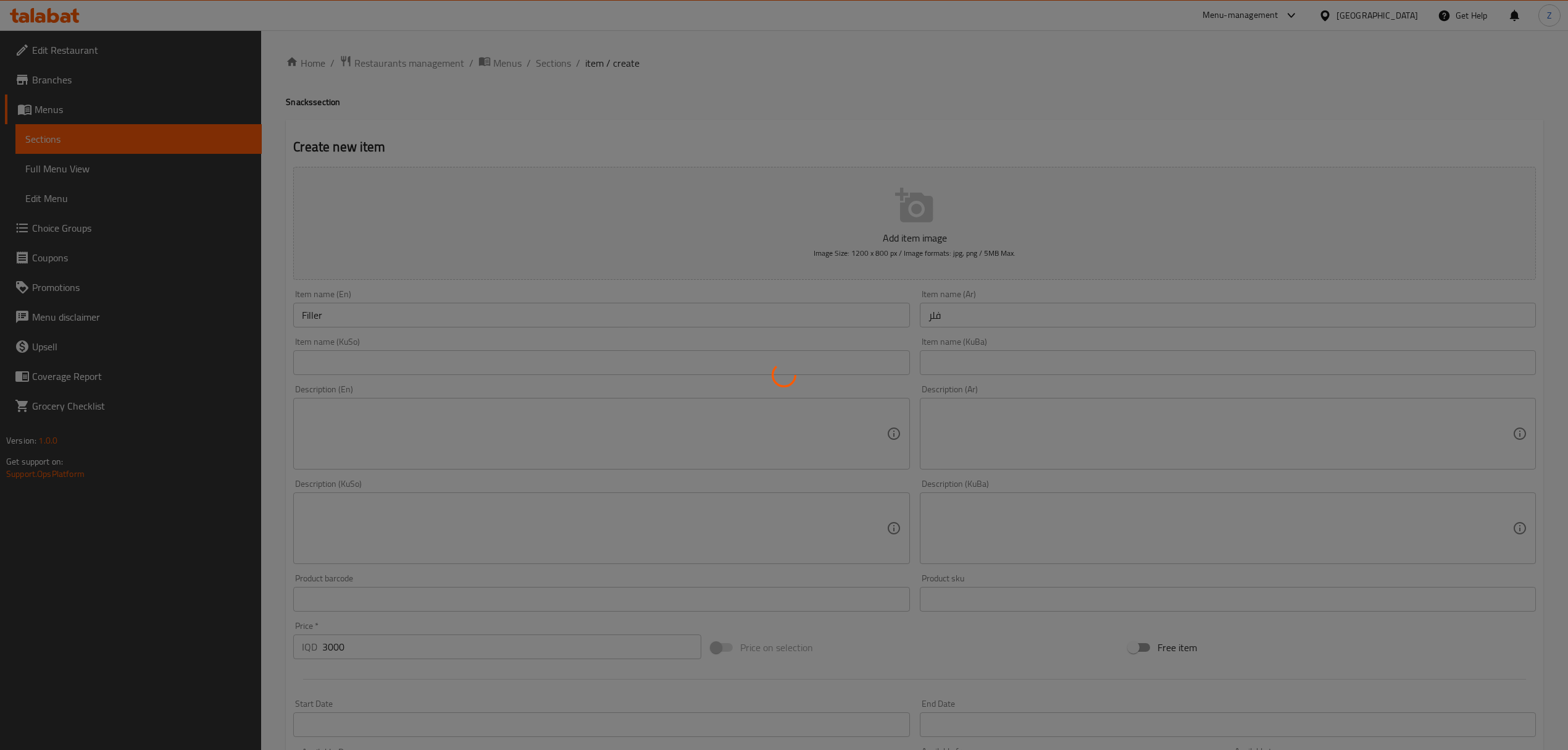
type input "0"
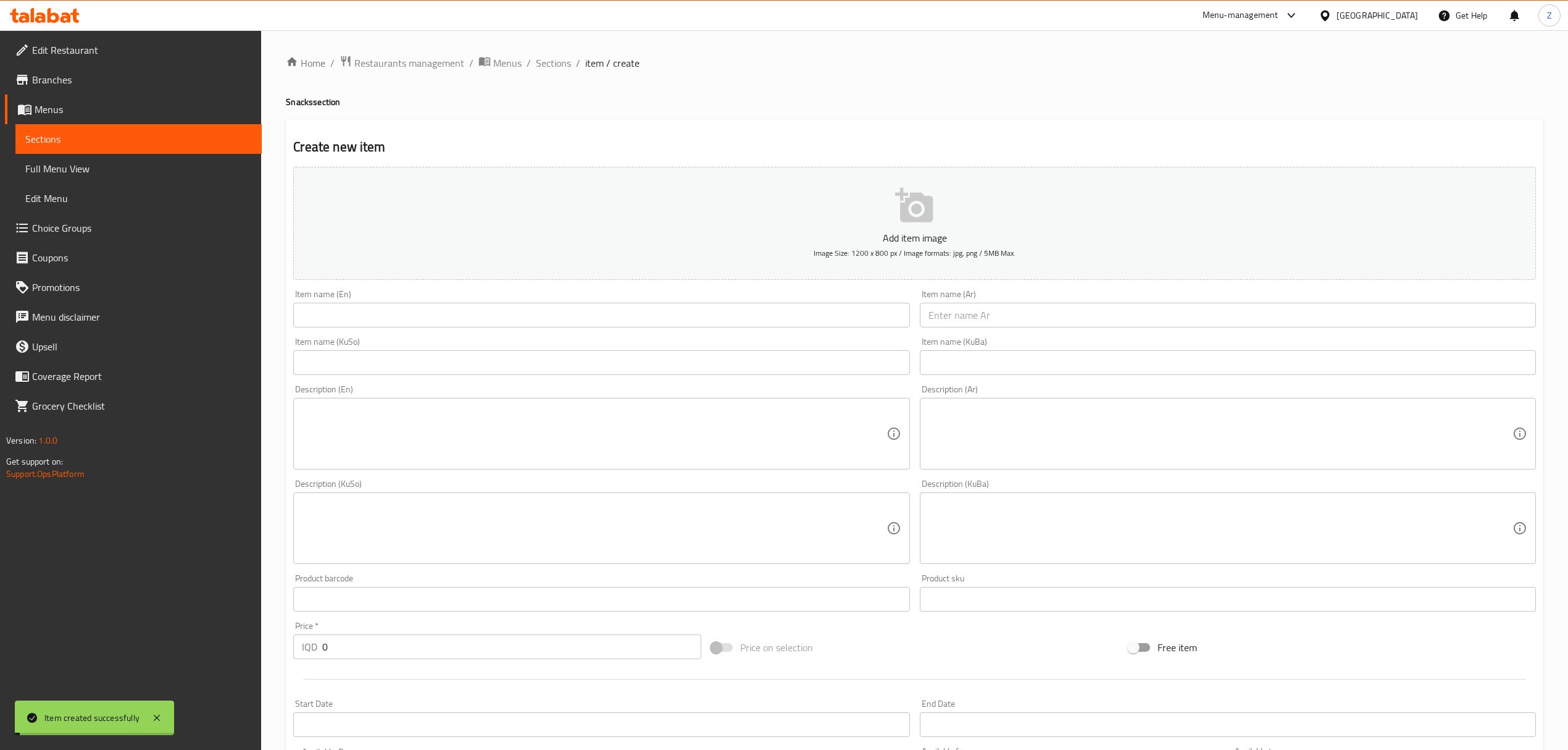
click at [1006, 323] on input "text" at bounding box center [1227, 315] width 616 height 25
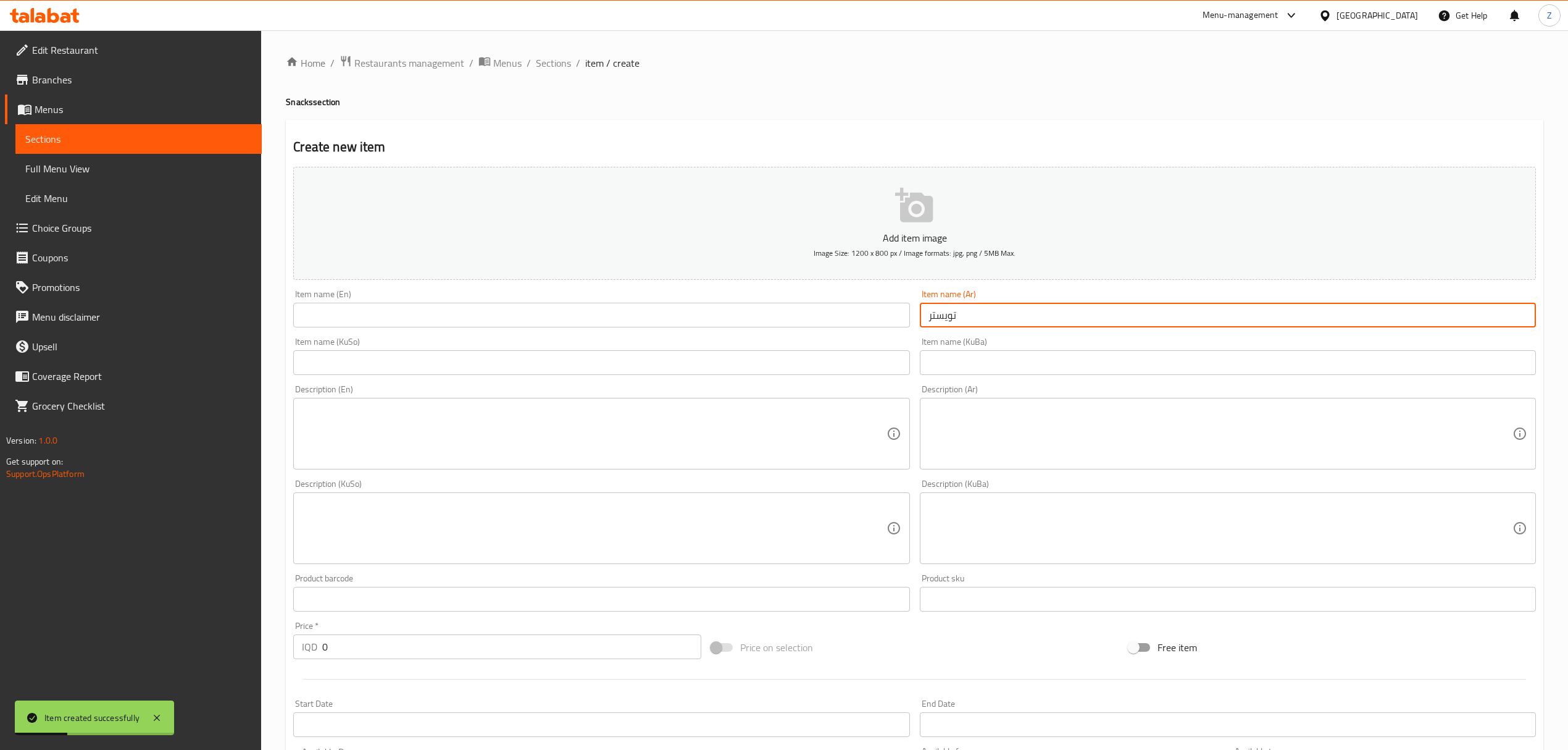
type input "تويستر"
click at [867, 320] on input "text" at bounding box center [601, 315] width 616 height 25
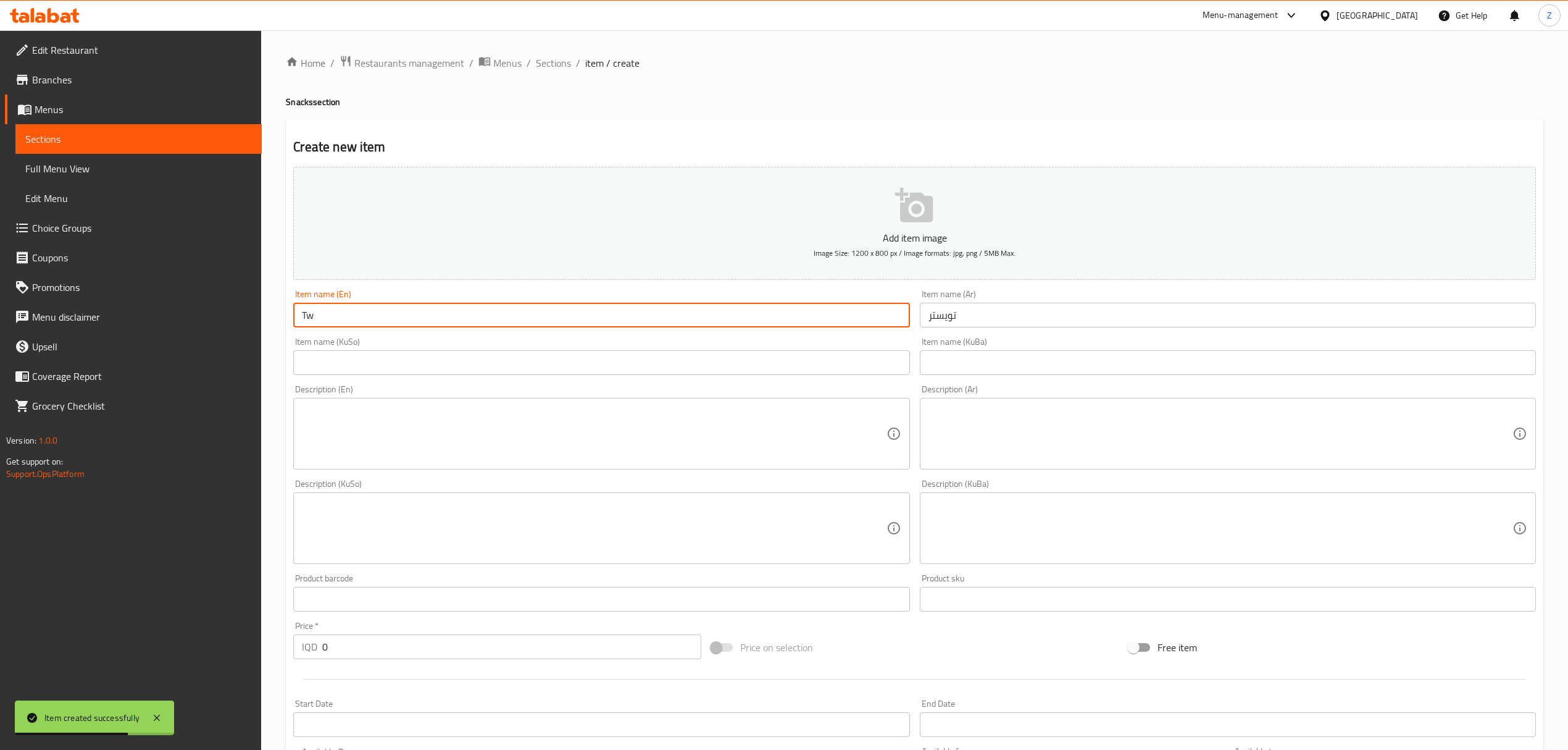
type input "Twister"
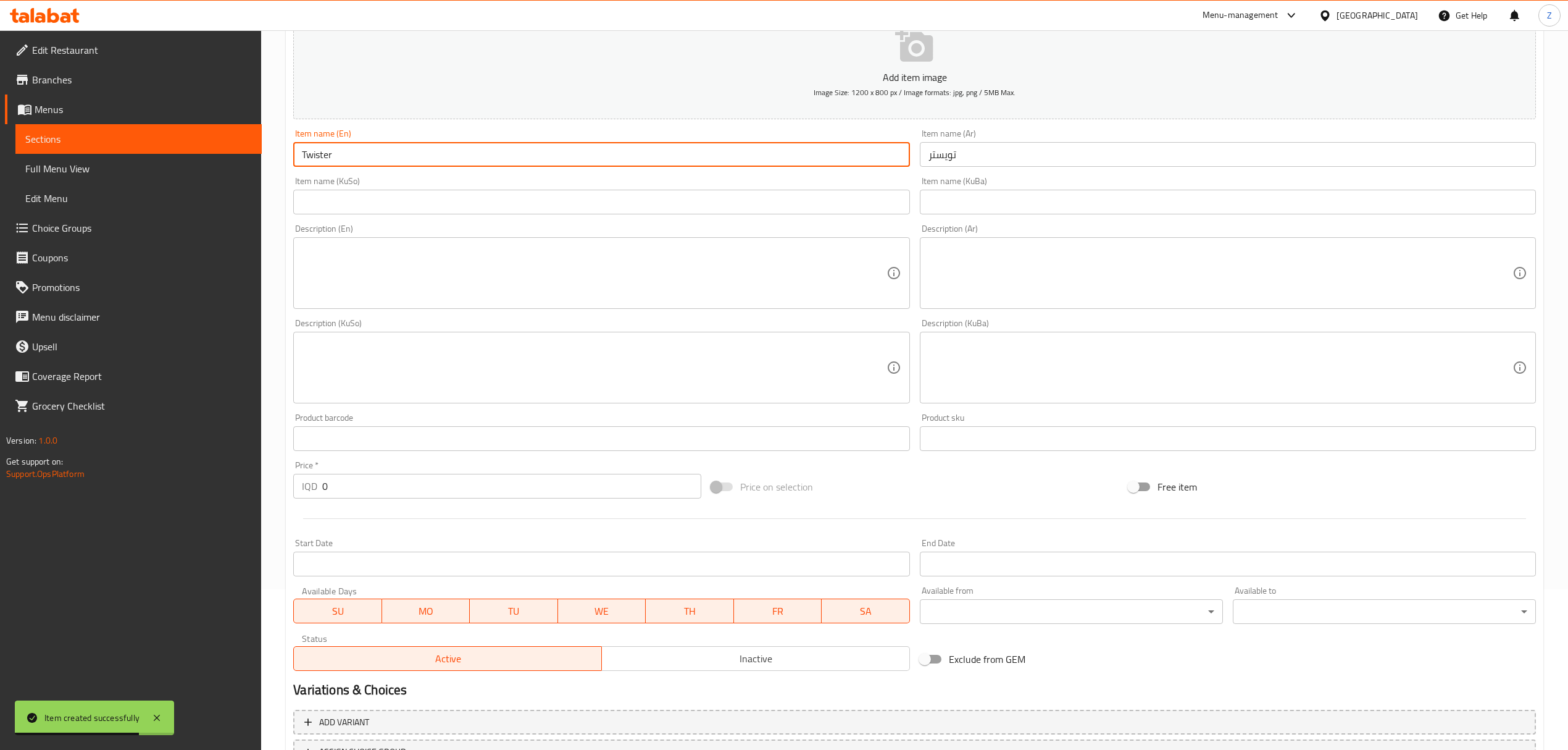
scroll to position [161, 0]
click at [435, 488] on input "0" at bounding box center [511, 485] width 378 height 25
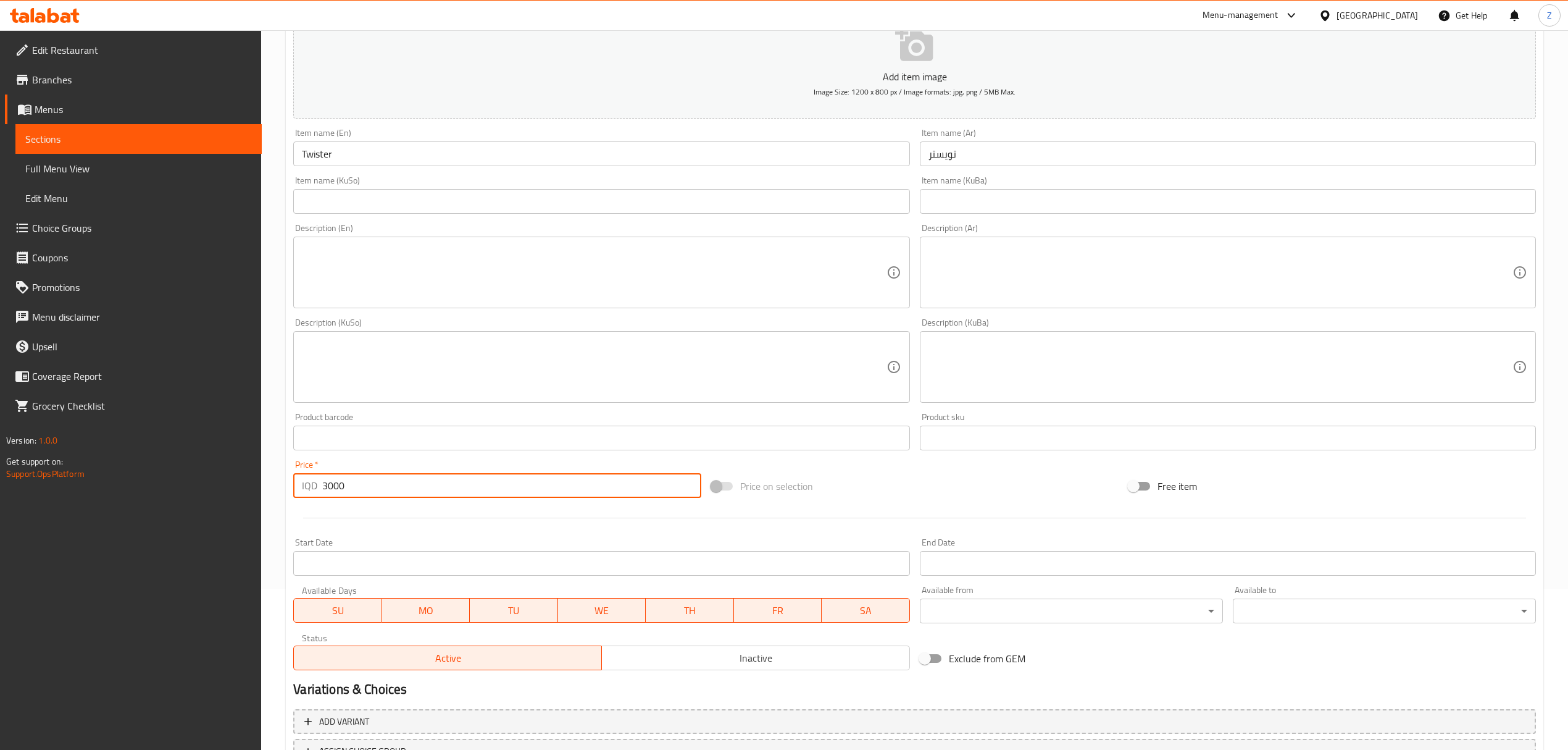
scroll to position [264, 0]
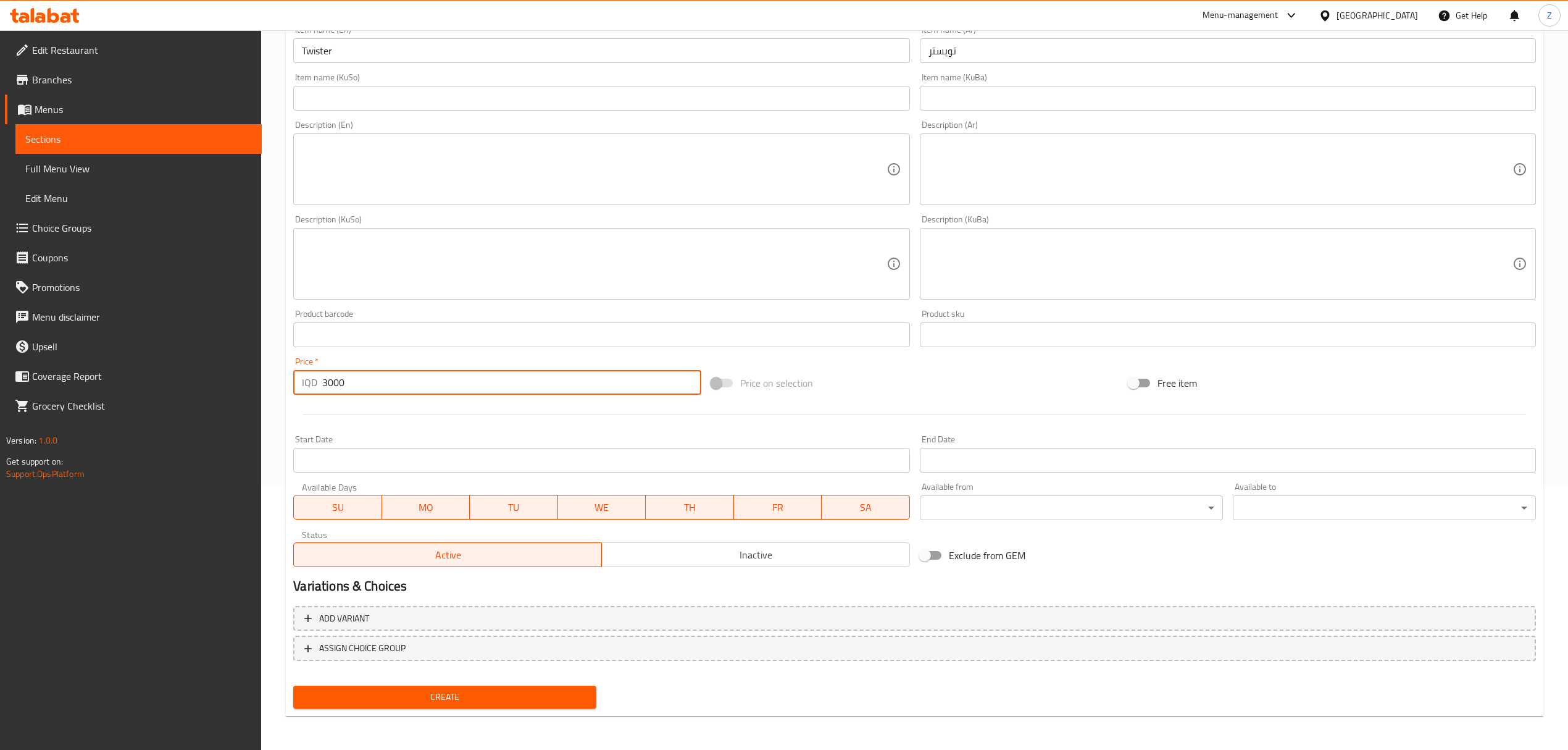
type input "3000"
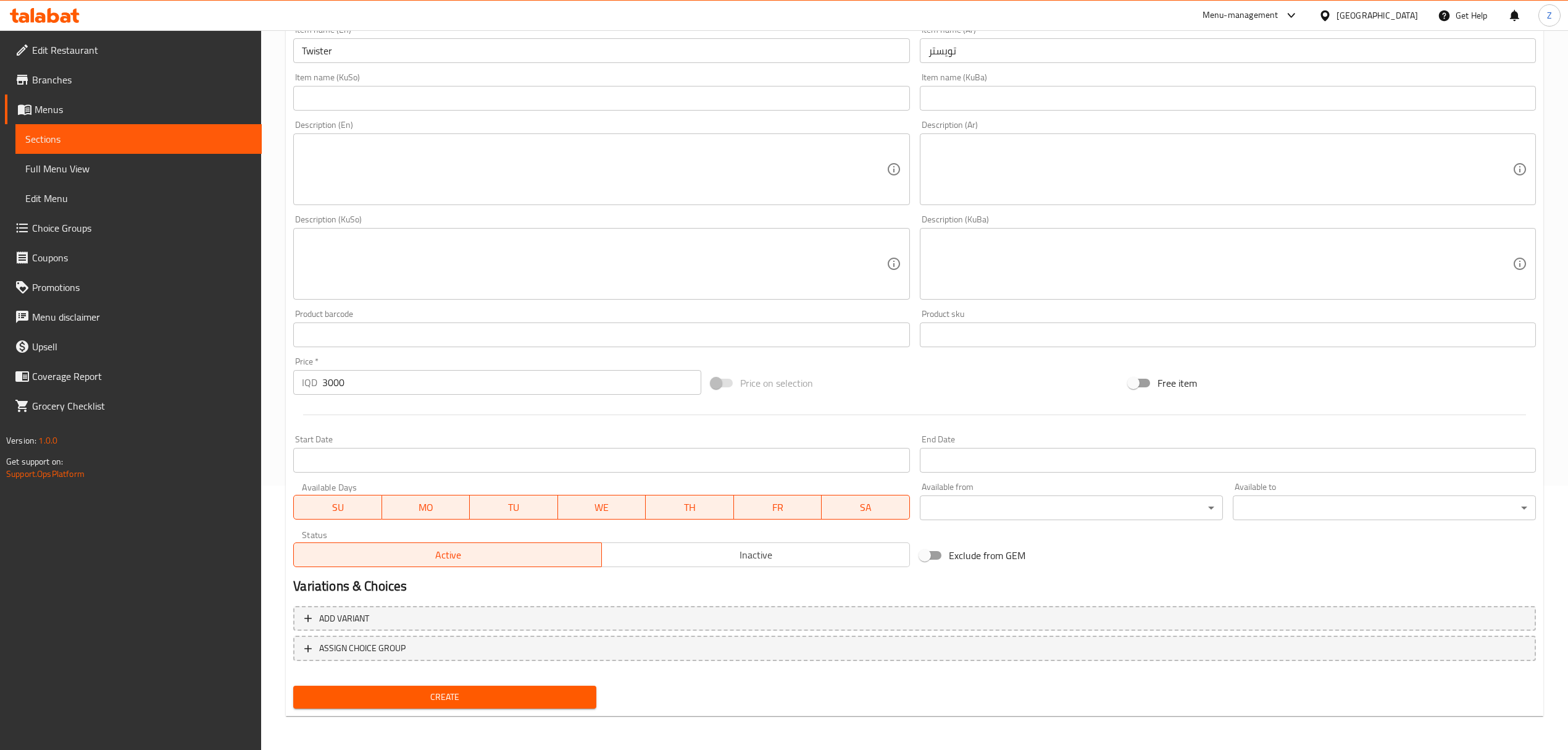
click at [442, 683] on div "Create" at bounding box center [445, 697] width 313 height 33
click at [437, 702] on span "Create" at bounding box center [445, 696] width 284 height 15
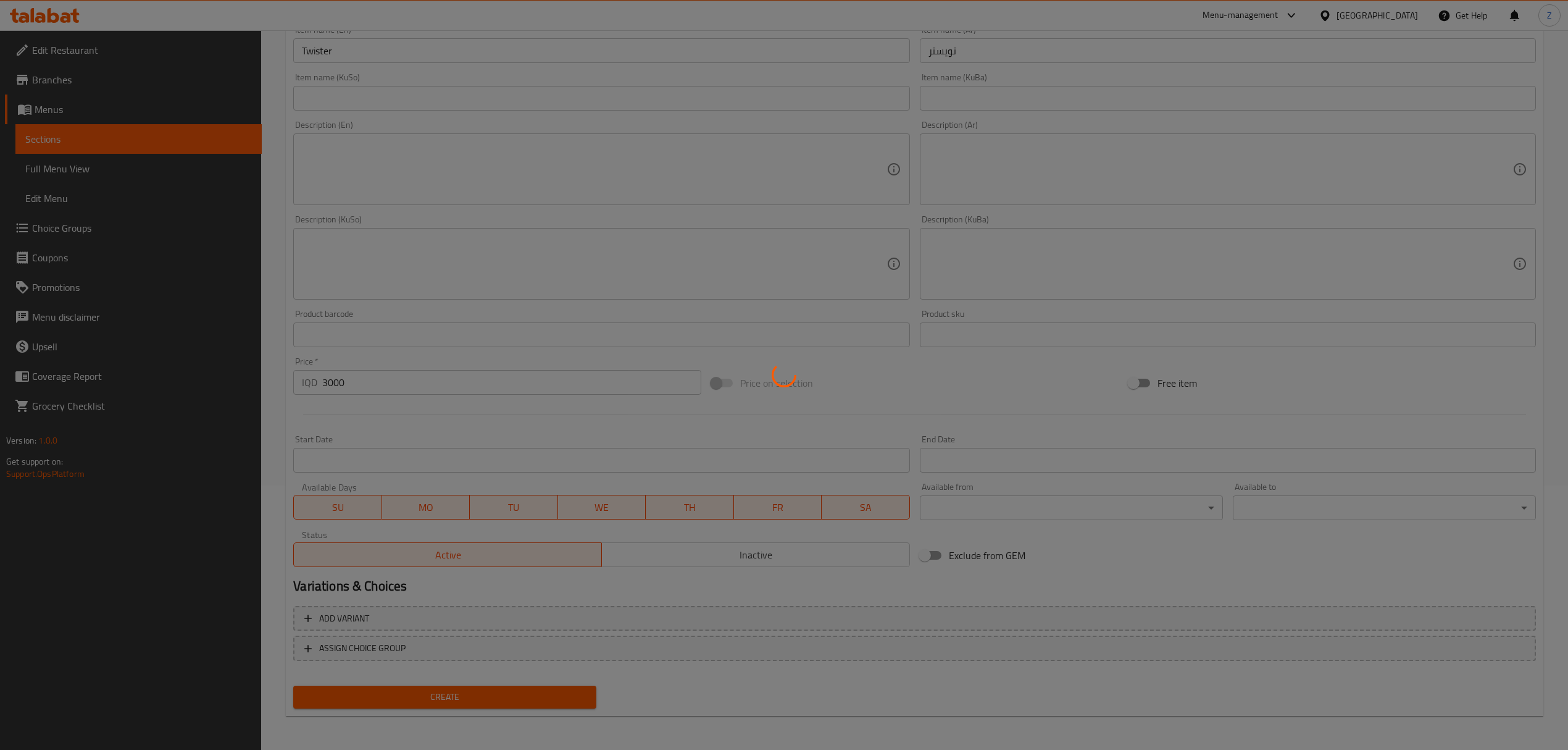
type input "0"
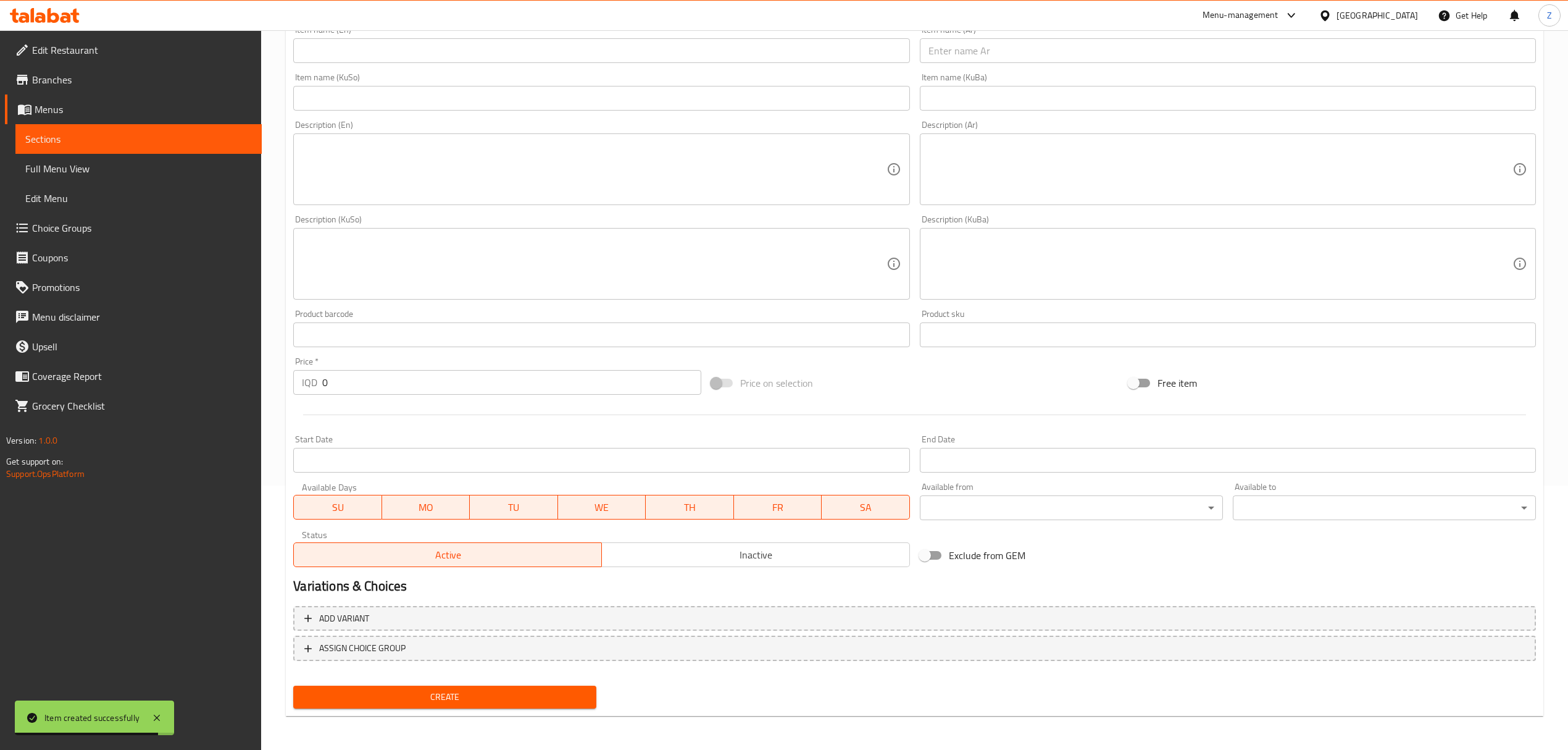
scroll to position [0, 0]
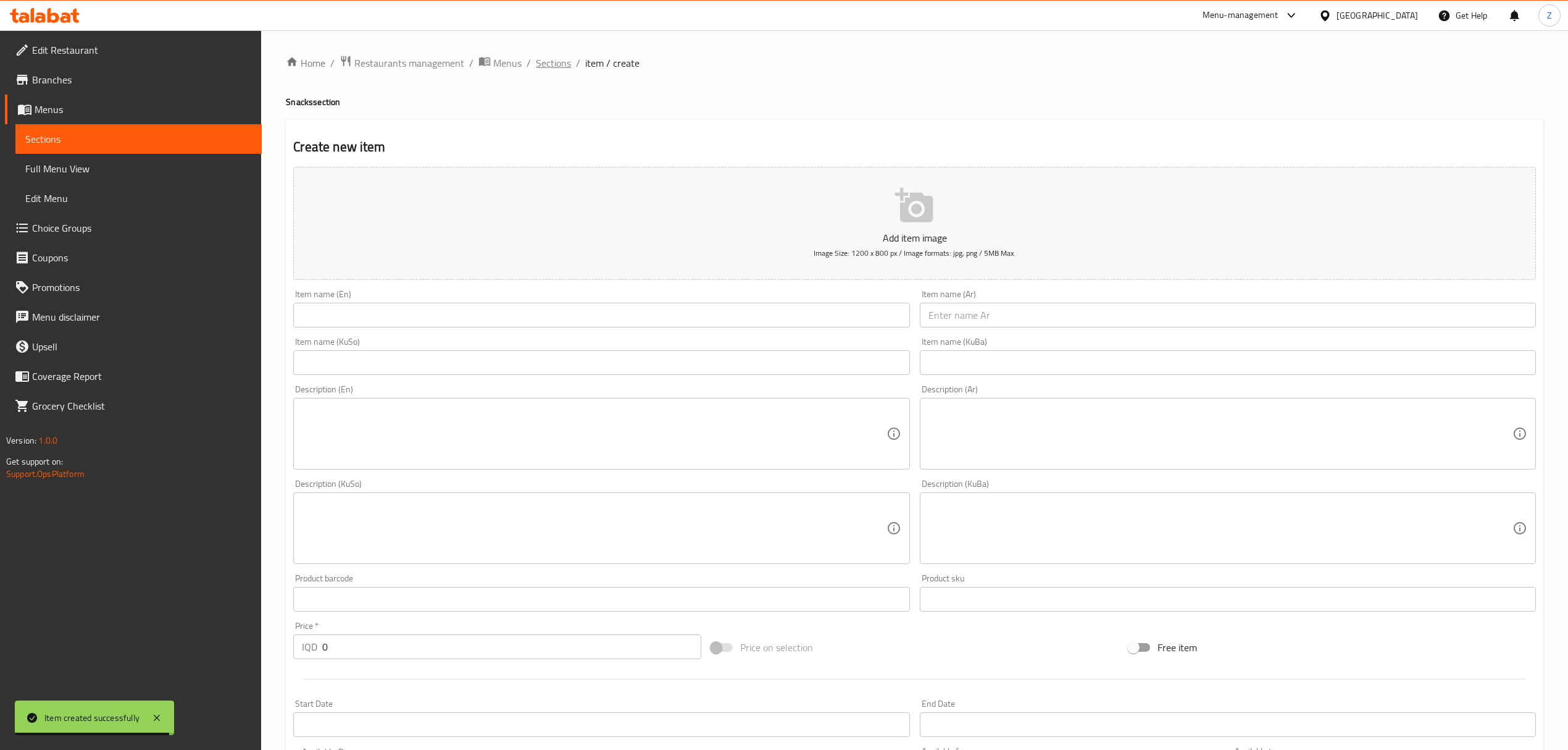
click at [559, 63] on span "Sections" at bounding box center [554, 63] width 35 height 15
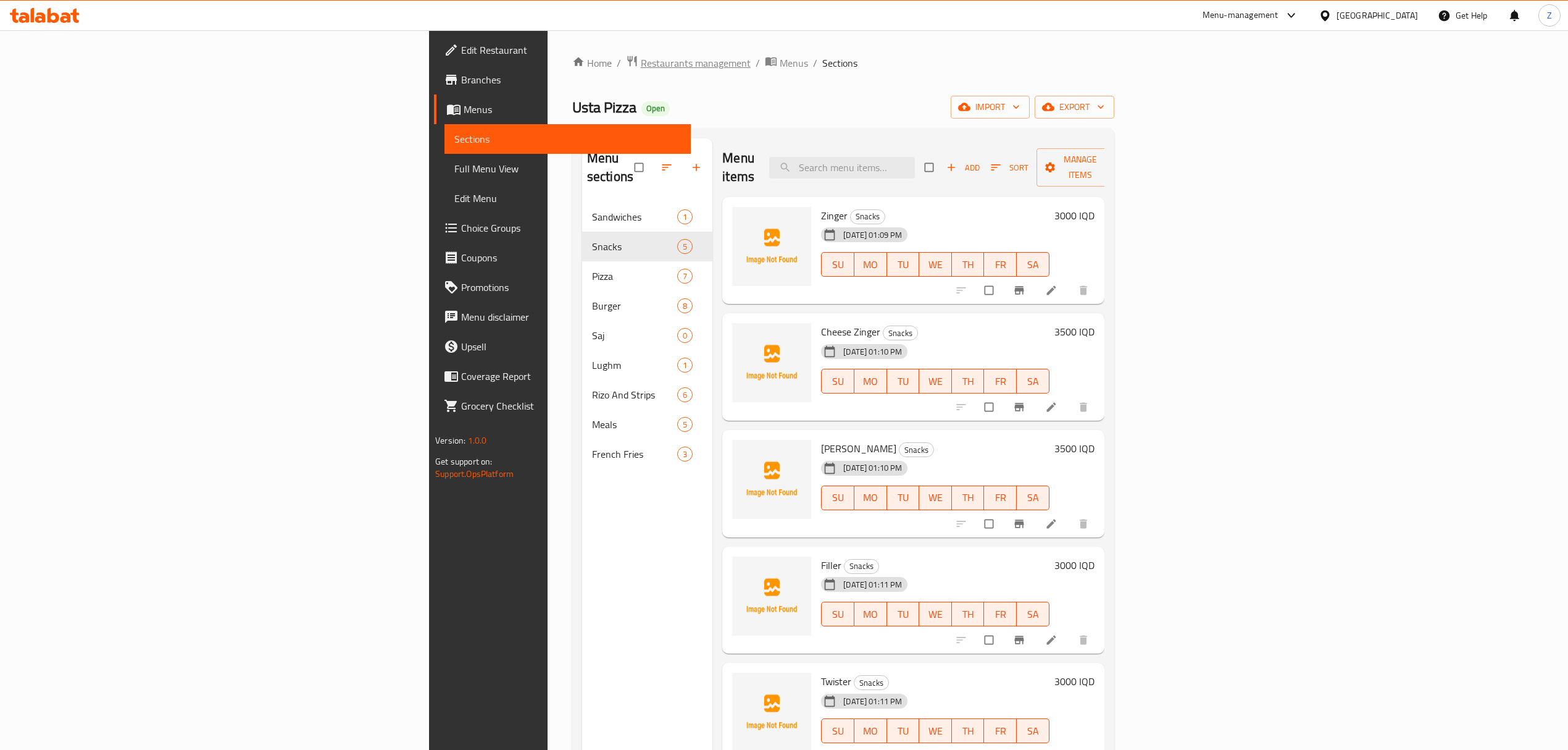
click at [641, 60] on span "Restaurants management" at bounding box center [696, 63] width 110 height 15
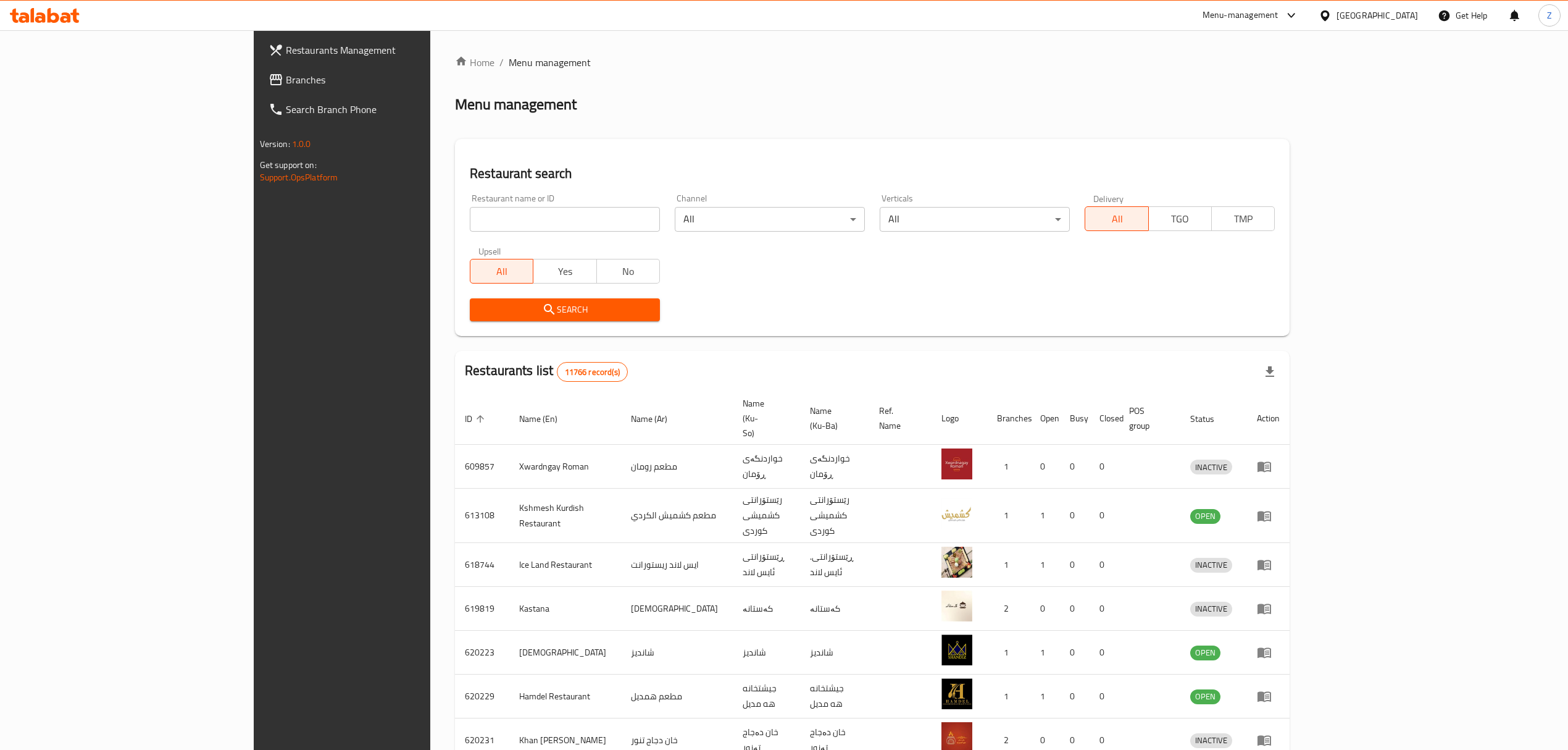
click at [529, 222] on input "search" at bounding box center [564, 219] width 190 height 25
type input "العطشان"
click button "Search" at bounding box center [564, 310] width 190 height 23
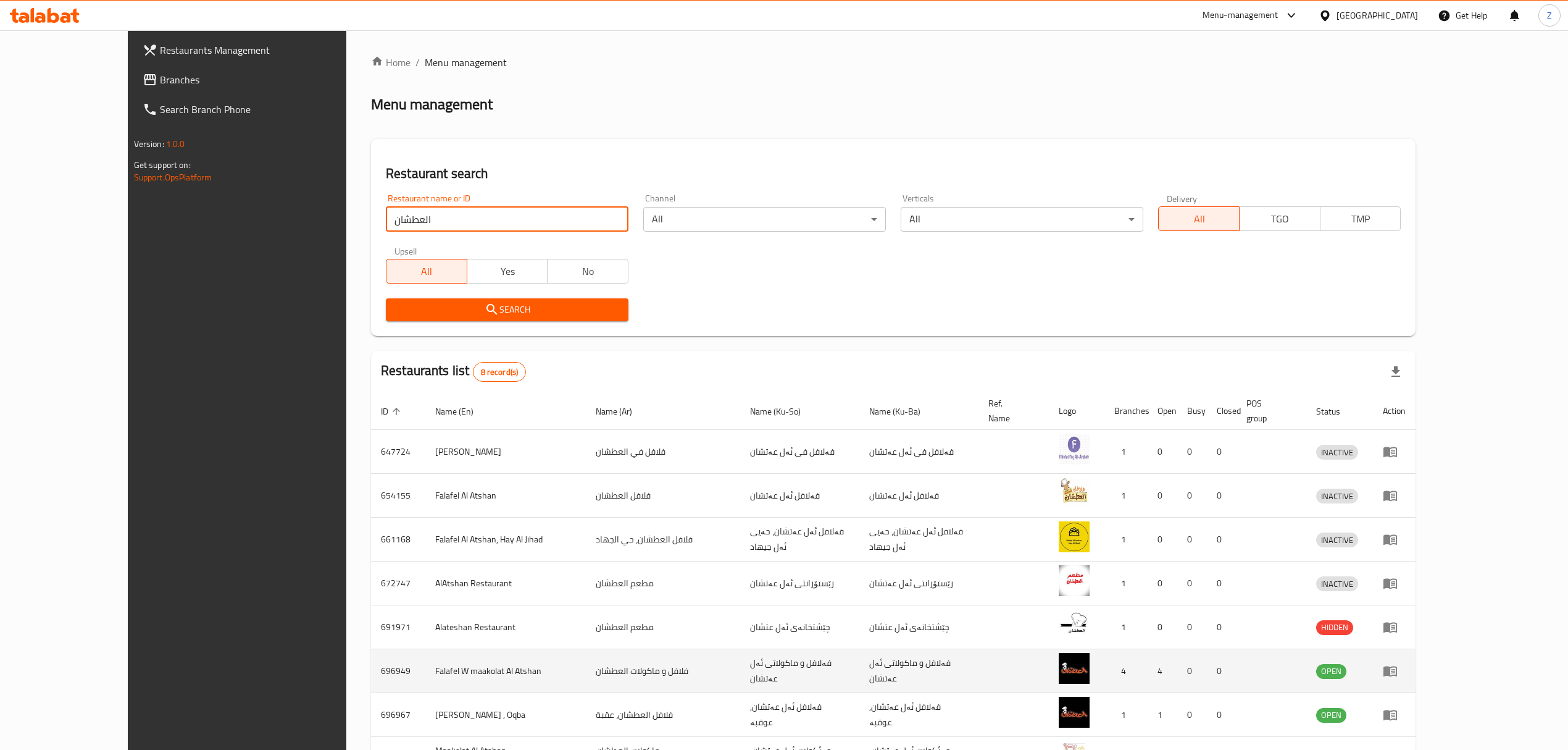
scroll to position [84, 0]
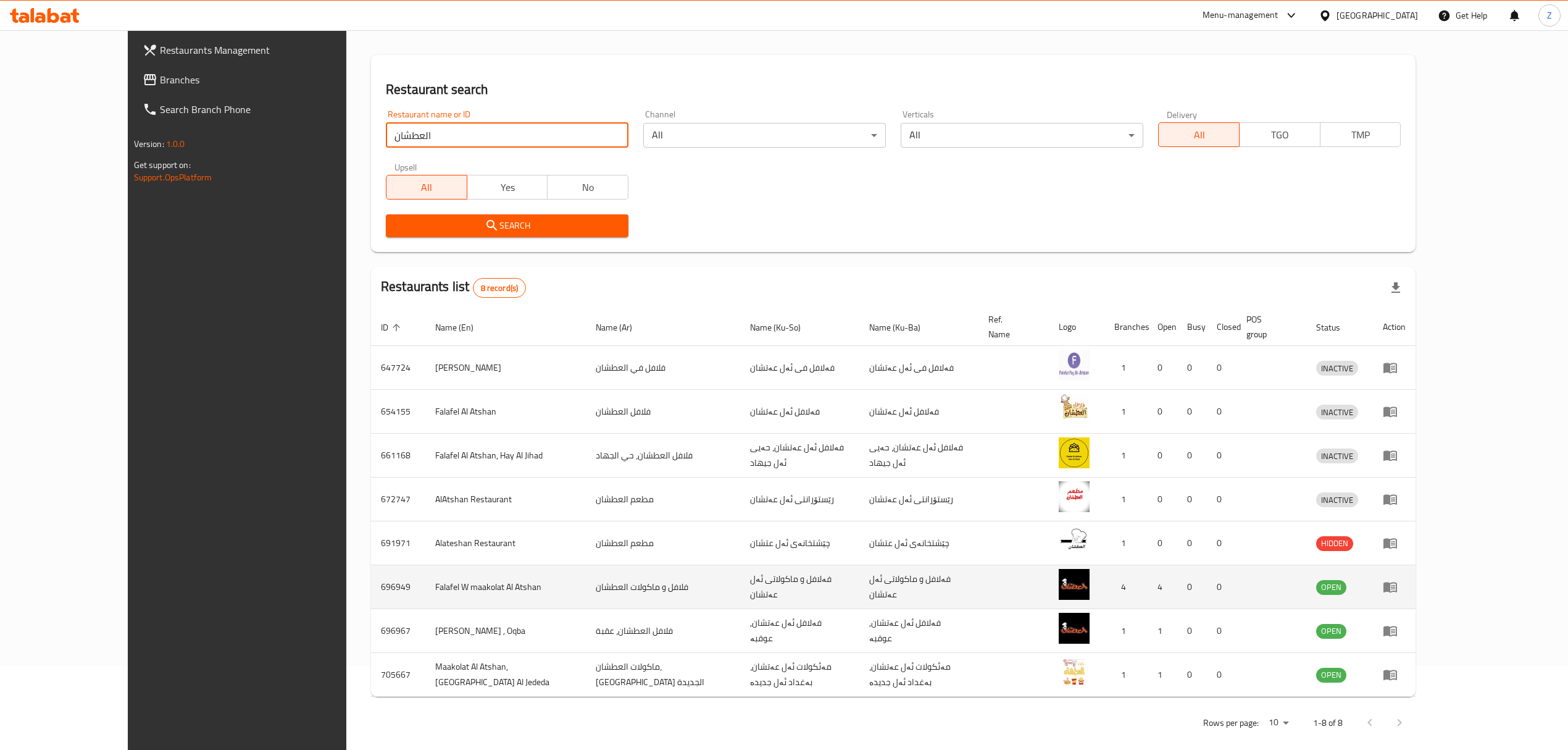
click at [1415, 582] on td "enhanced table" at bounding box center [1394, 587] width 42 height 44
click at [1397, 579] on icon "enhanced table" at bounding box center [1390, 587] width 15 height 15
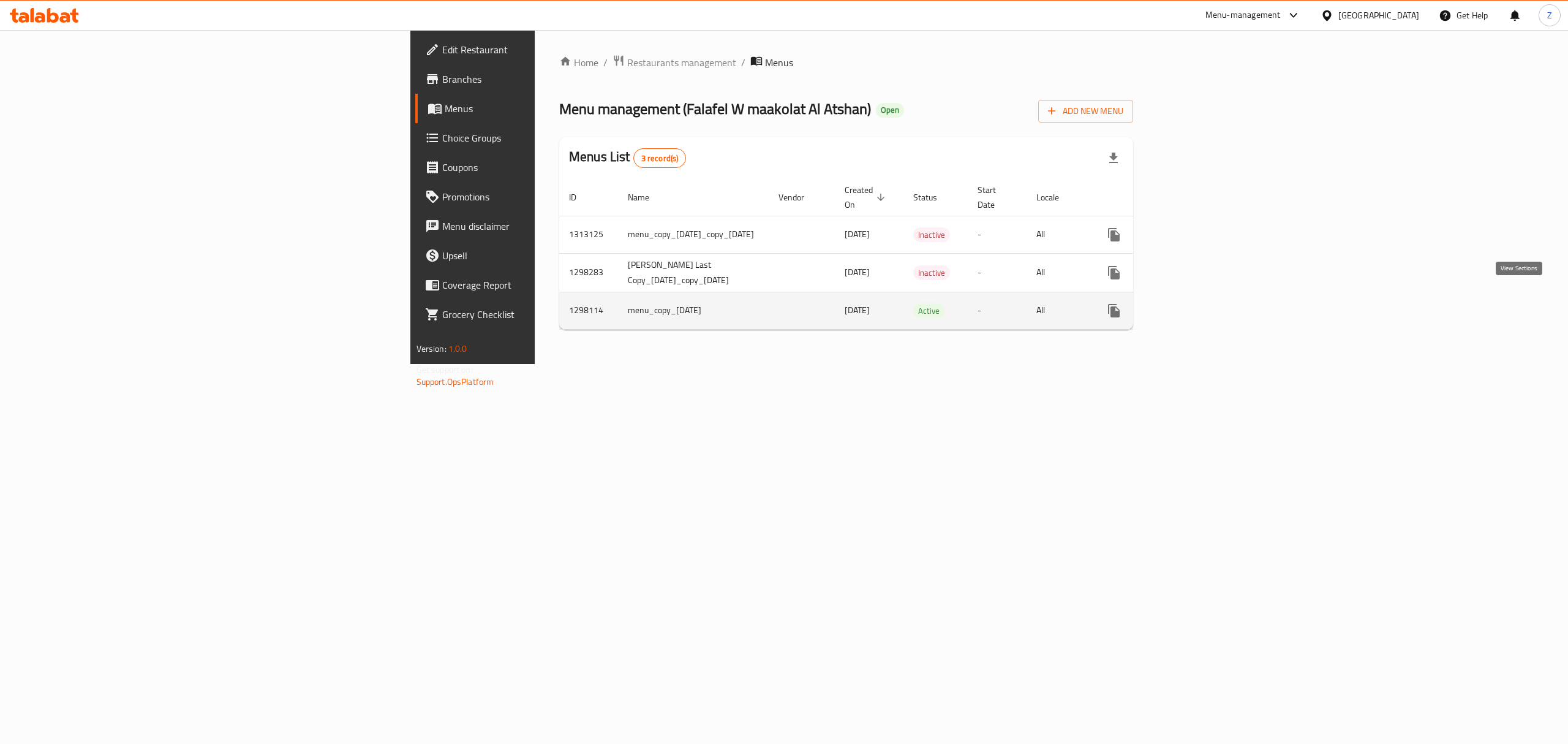
click at [1210, 303] on icon "enhanced table" at bounding box center [1203, 311] width 15 height 15
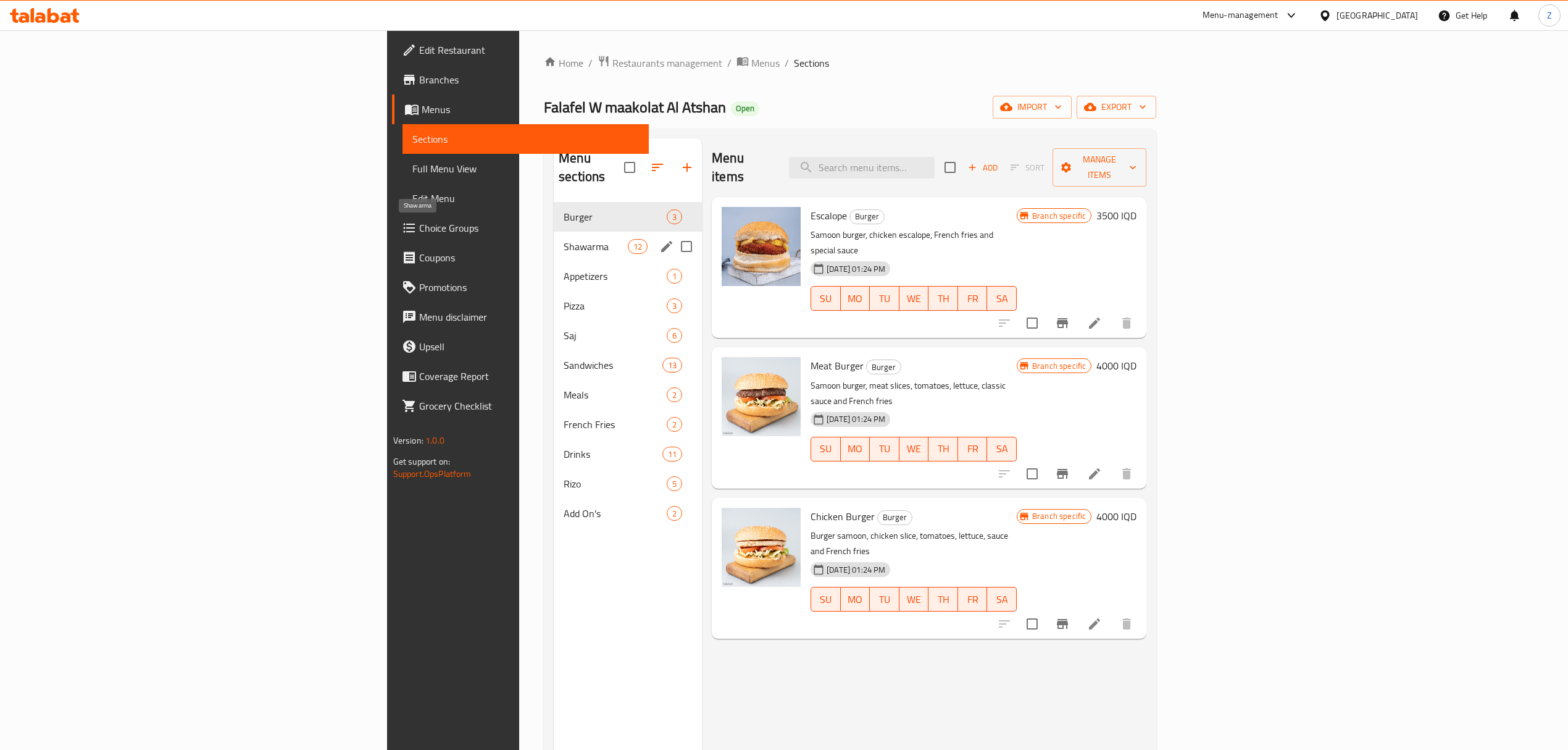
click at [564, 239] on span "Shawarma" at bounding box center [596, 247] width 64 height 15
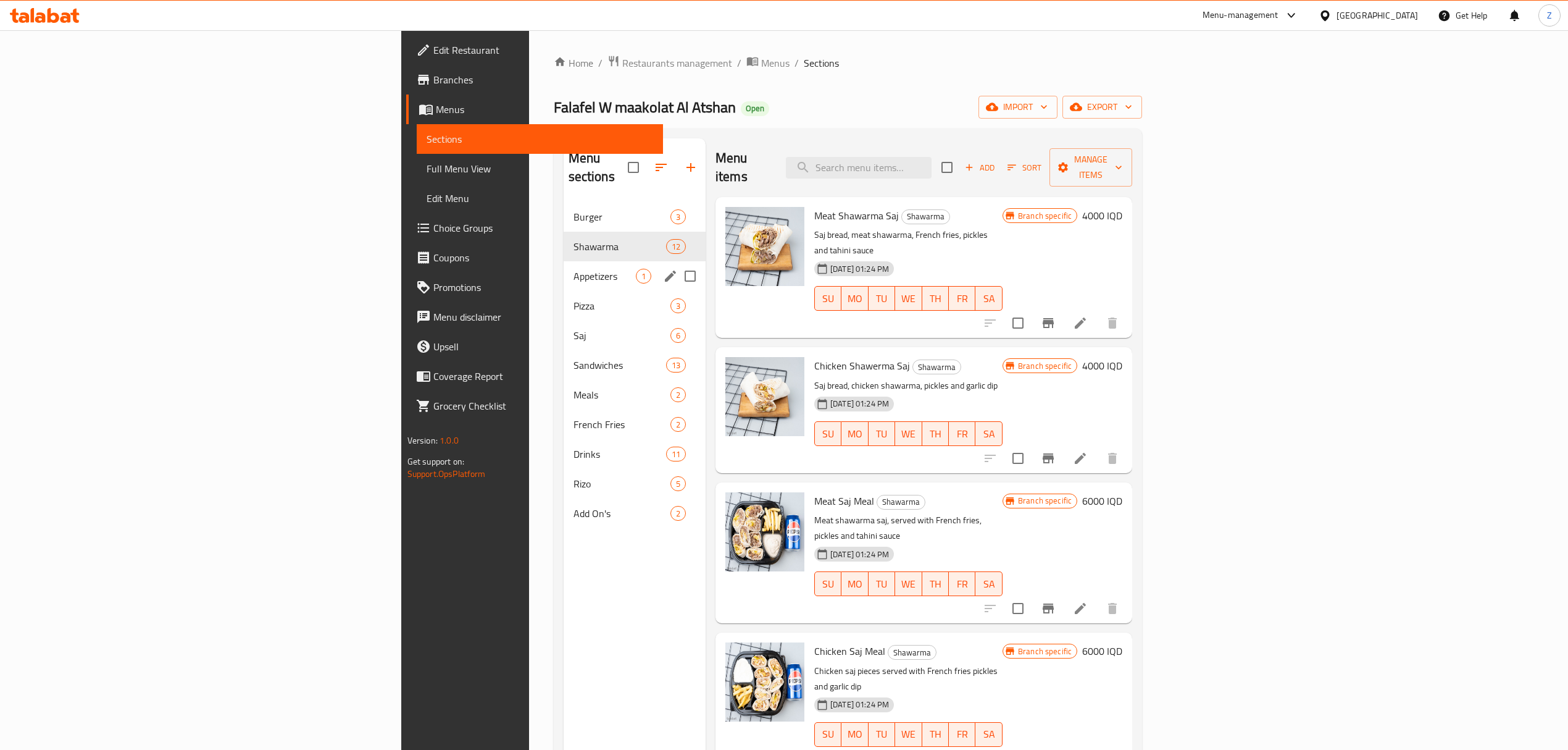
click at [564, 261] on div "Appetizers 1" at bounding box center [634, 276] width 142 height 30
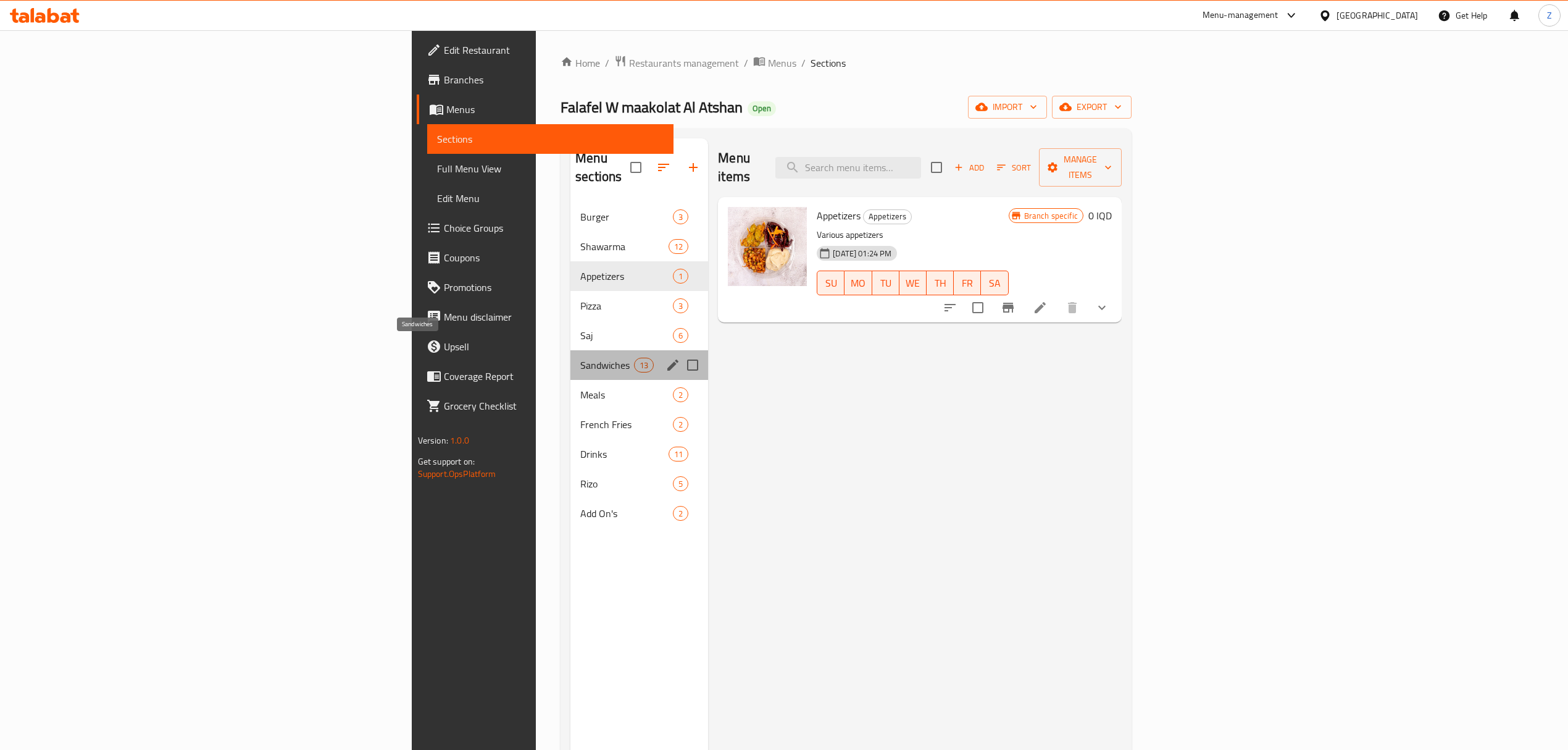
click at [580, 358] on span "Sandwiches" at bounding box center [607, 365] width 54 height 15
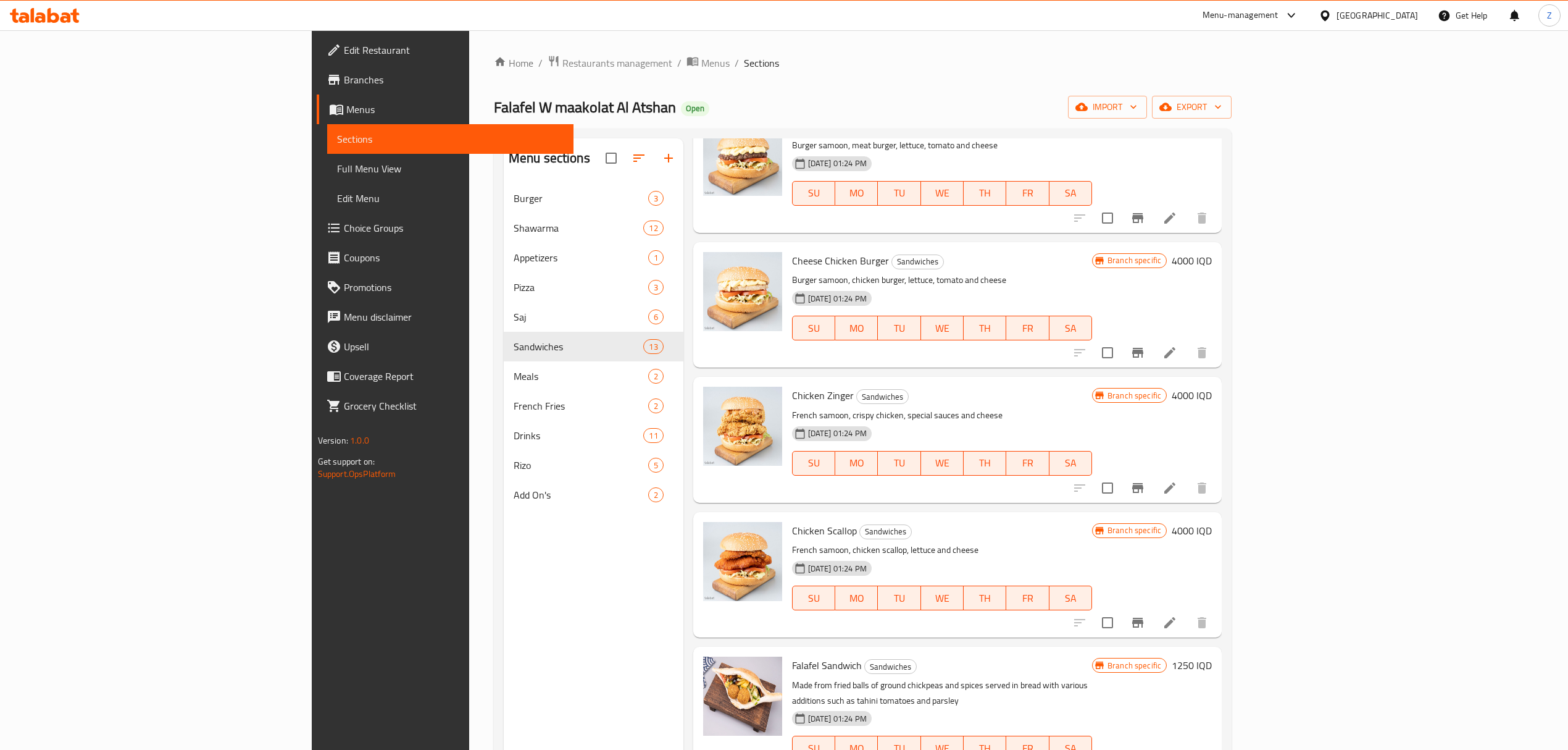
click at [344, 80] on span "Branches" at bounding box center [453, 80] width 220 height 15
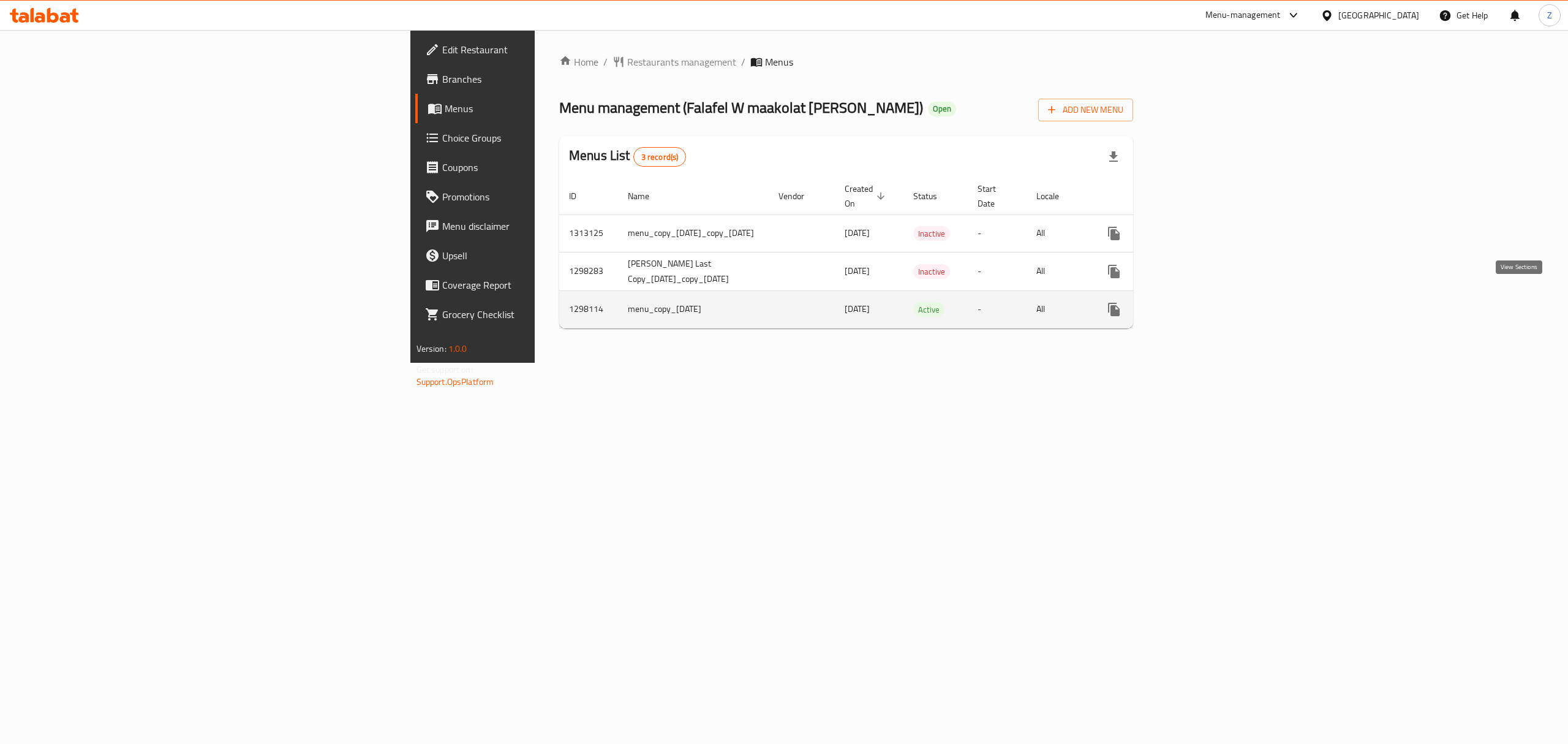
click at [1210, 302] on icon "enhanced table" at bounding box center [1203, 309] width 15 height 15
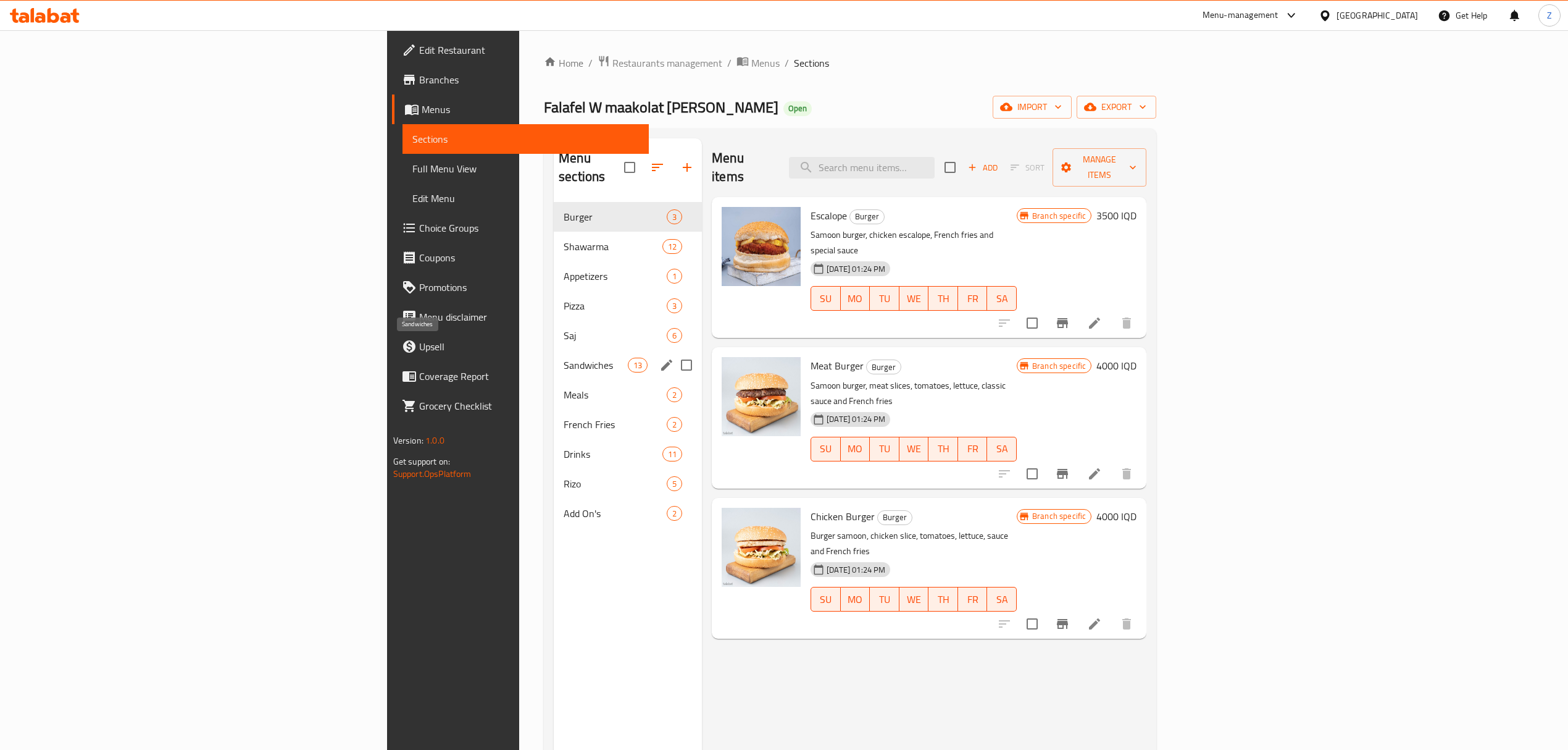
click at [564, 358] on span "Sandwiches" at bounding box center [596, 365] width 64 height 15
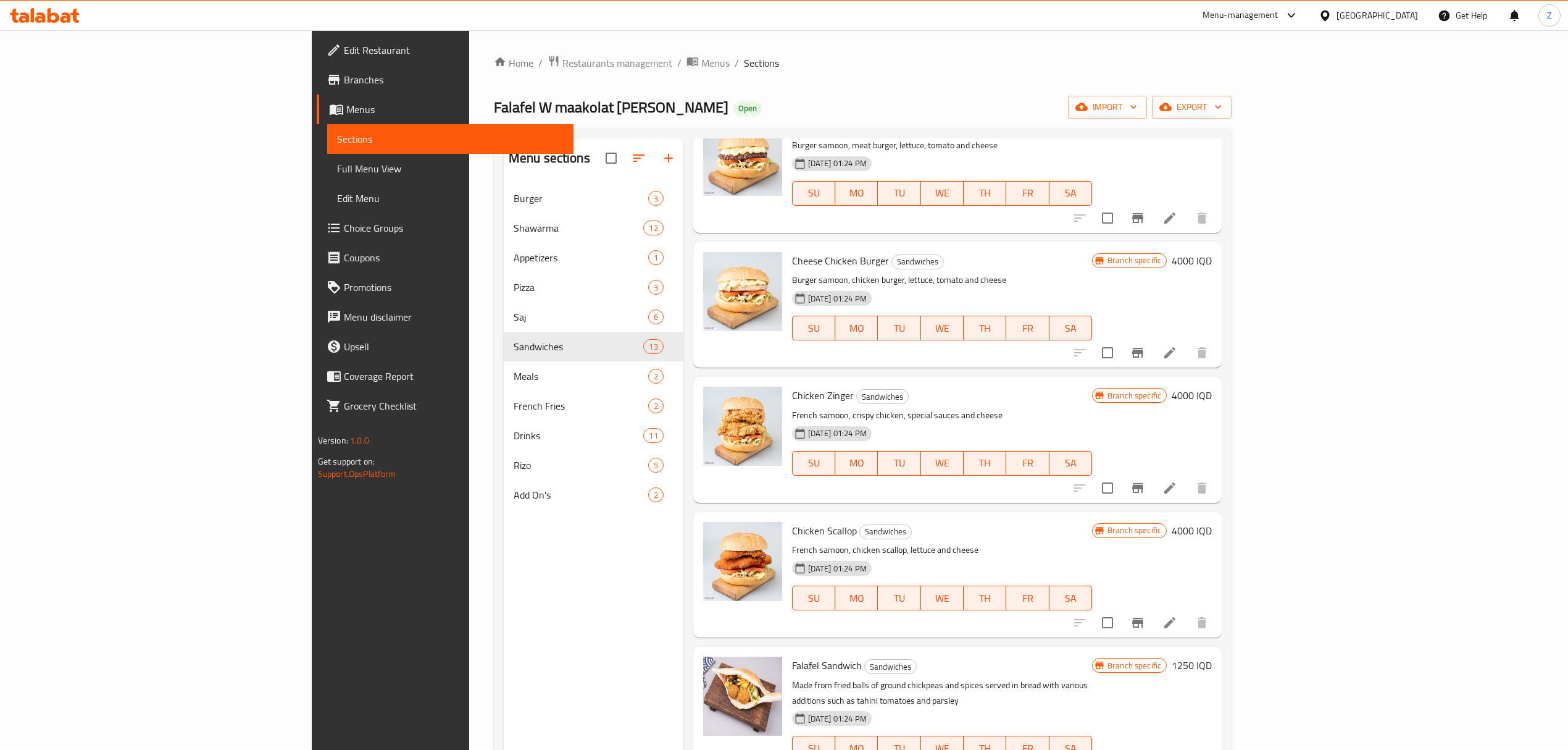
scroll to position [173, 0]
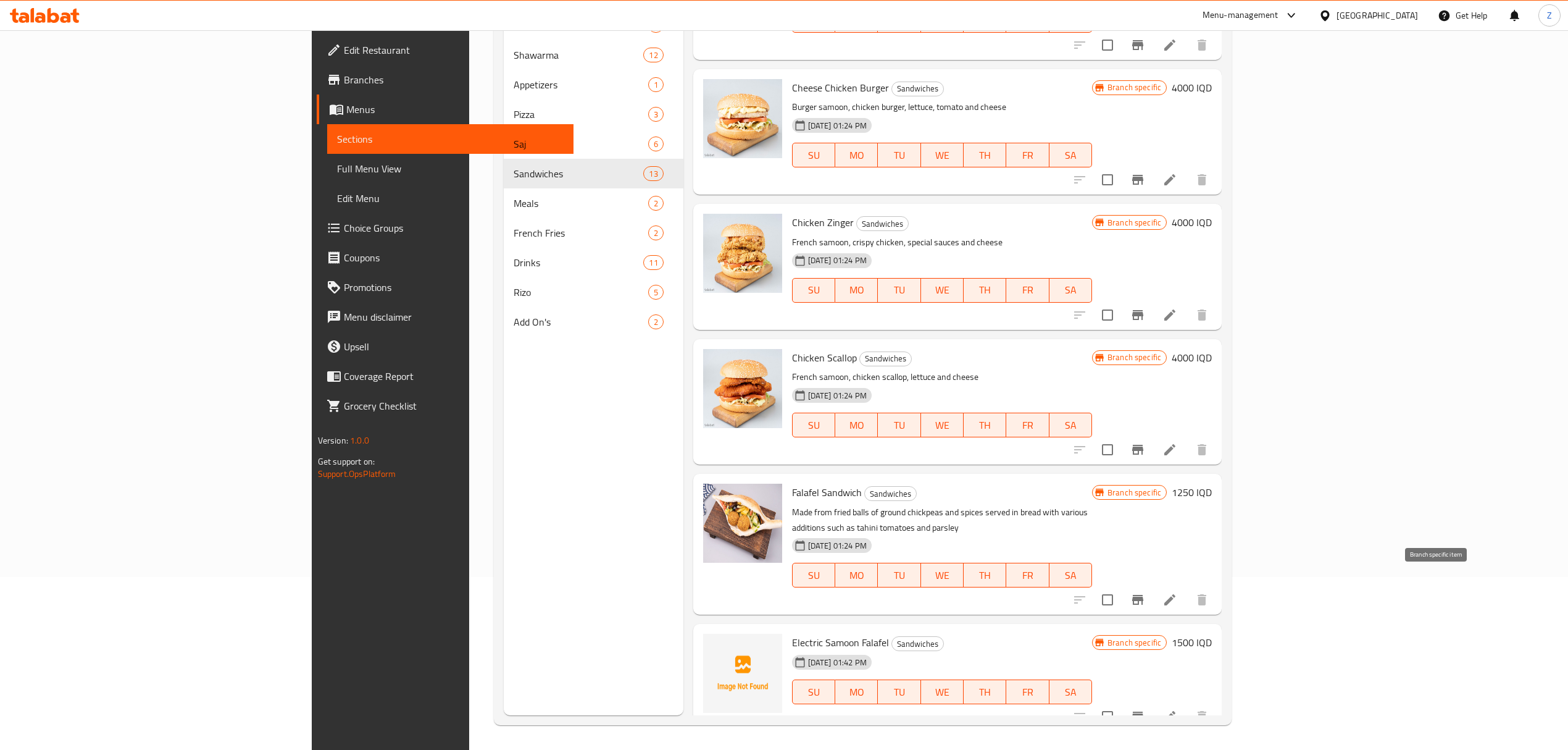
click at [1145, 592] on icon "Branch-specific-item" at bounding box center [1137, 599] width 15 height 15
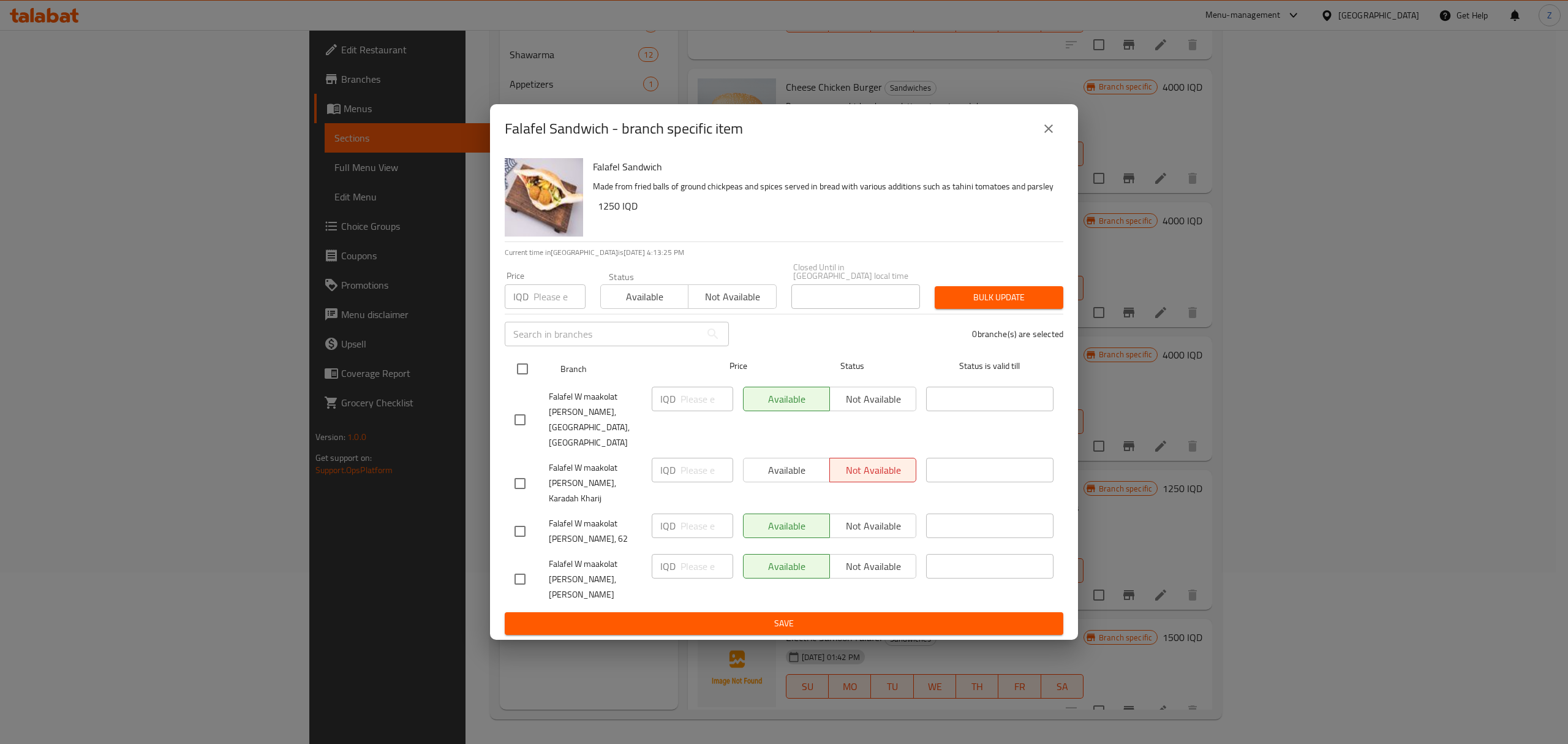
click at [528, 381] on input "checkbox" at bounding box center [522, 369] width 26 height 26
checkbox input "true"
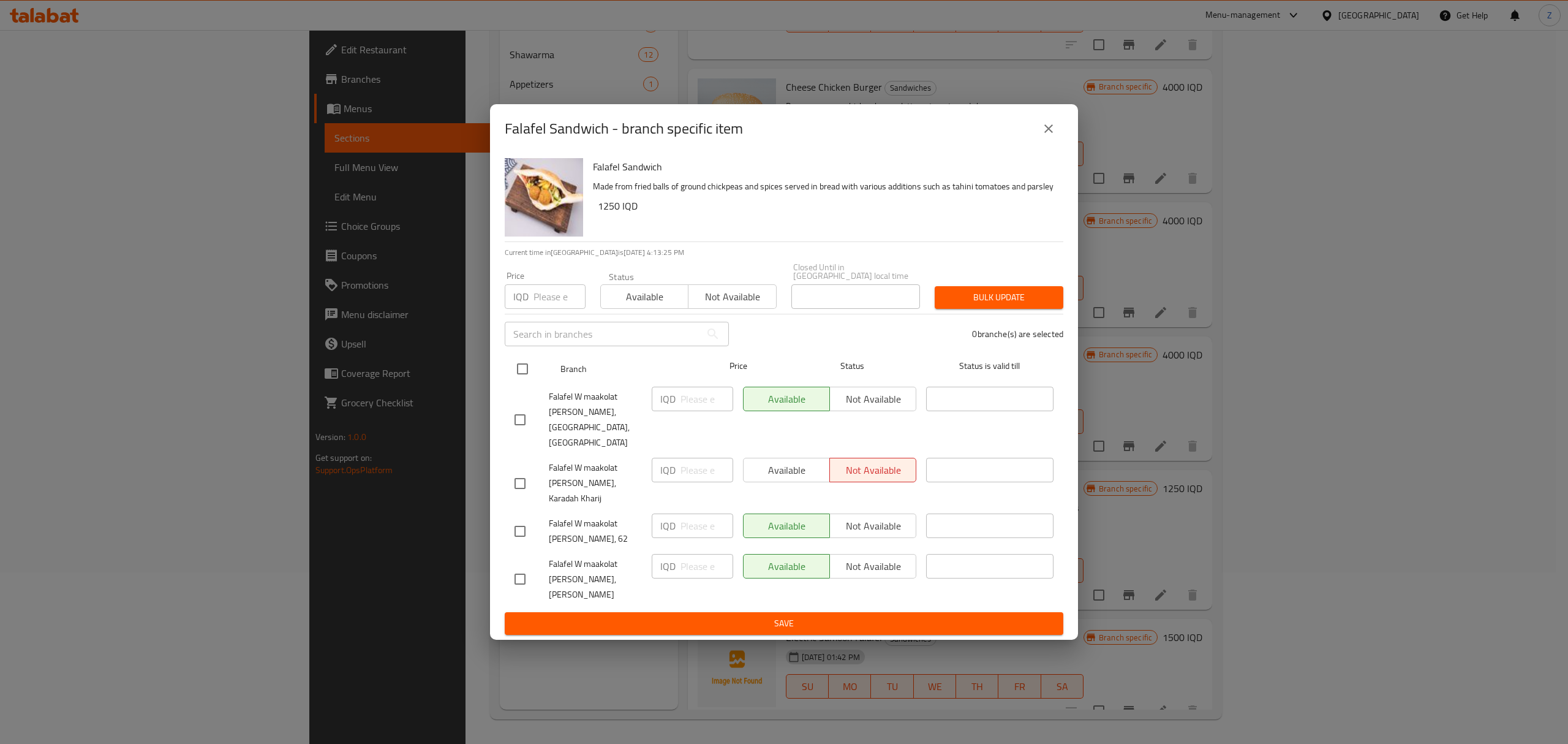
checkbox input "true"
click at [694, 411] on input "number" at bounding box center [707, 399] width 53 height 25
type input "1250"
click at [691, 474] on input "number" at bounding box center [707, 469] width 53 height 25
type input "1250"
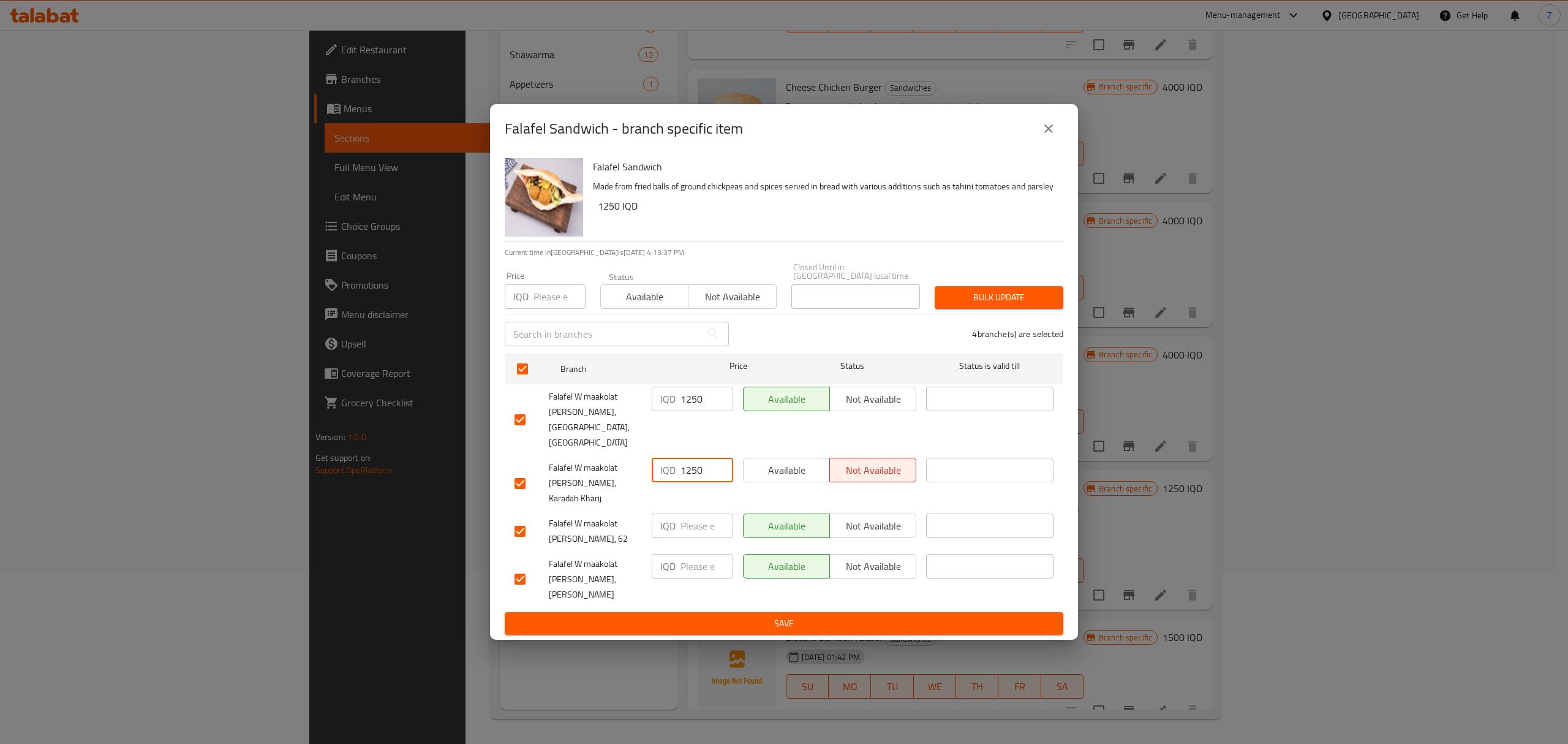
click at [707, 518] on input "number" at bounding box center [707, 525] width 53 height 25
type input "1250"
click at [691, 555] on input "number" at bounding box center [707, 566] width 53 height 25
type input "1250"
click at [535, 309] on input "number" at bounding box center [559, 296] width 52 height 25
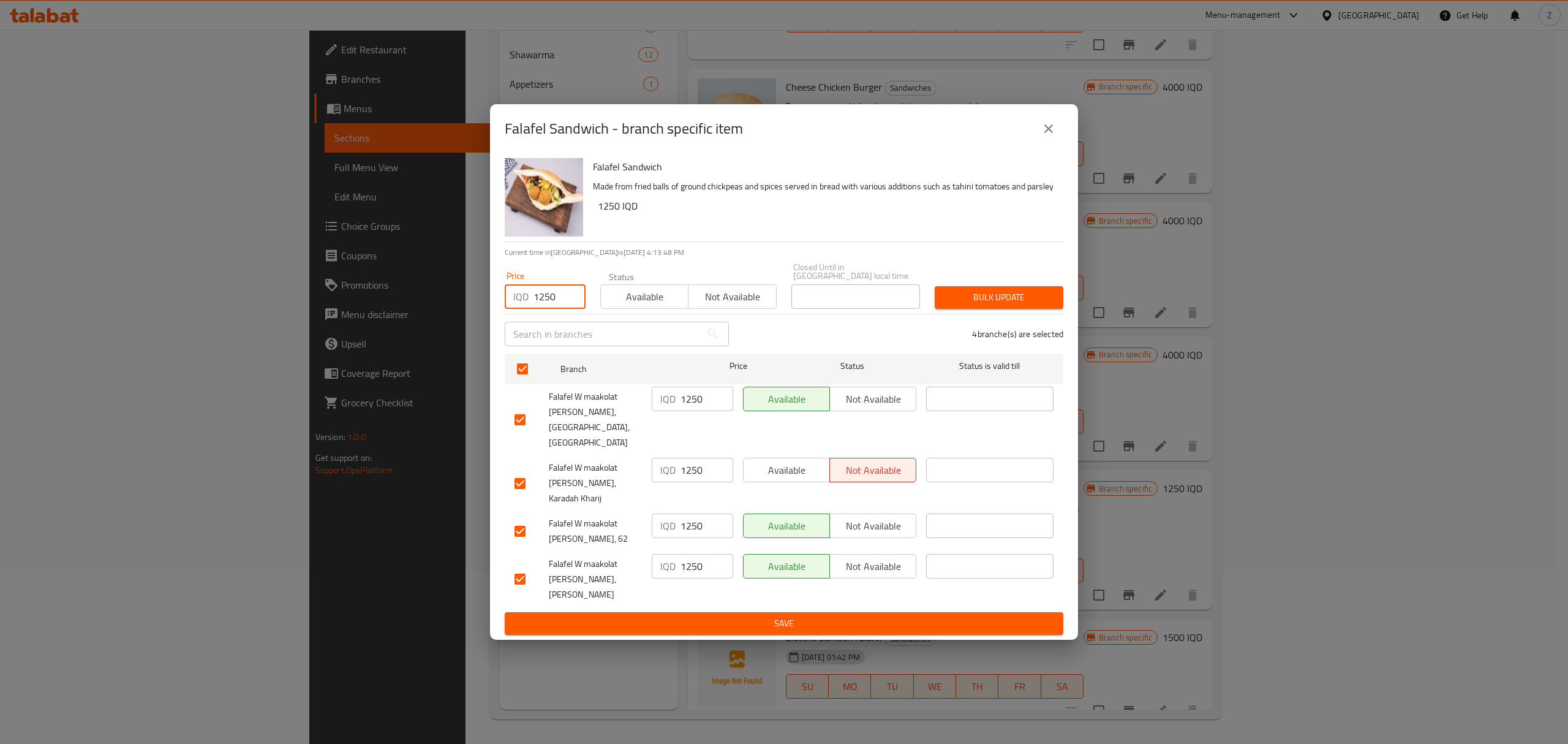
type input "1250"
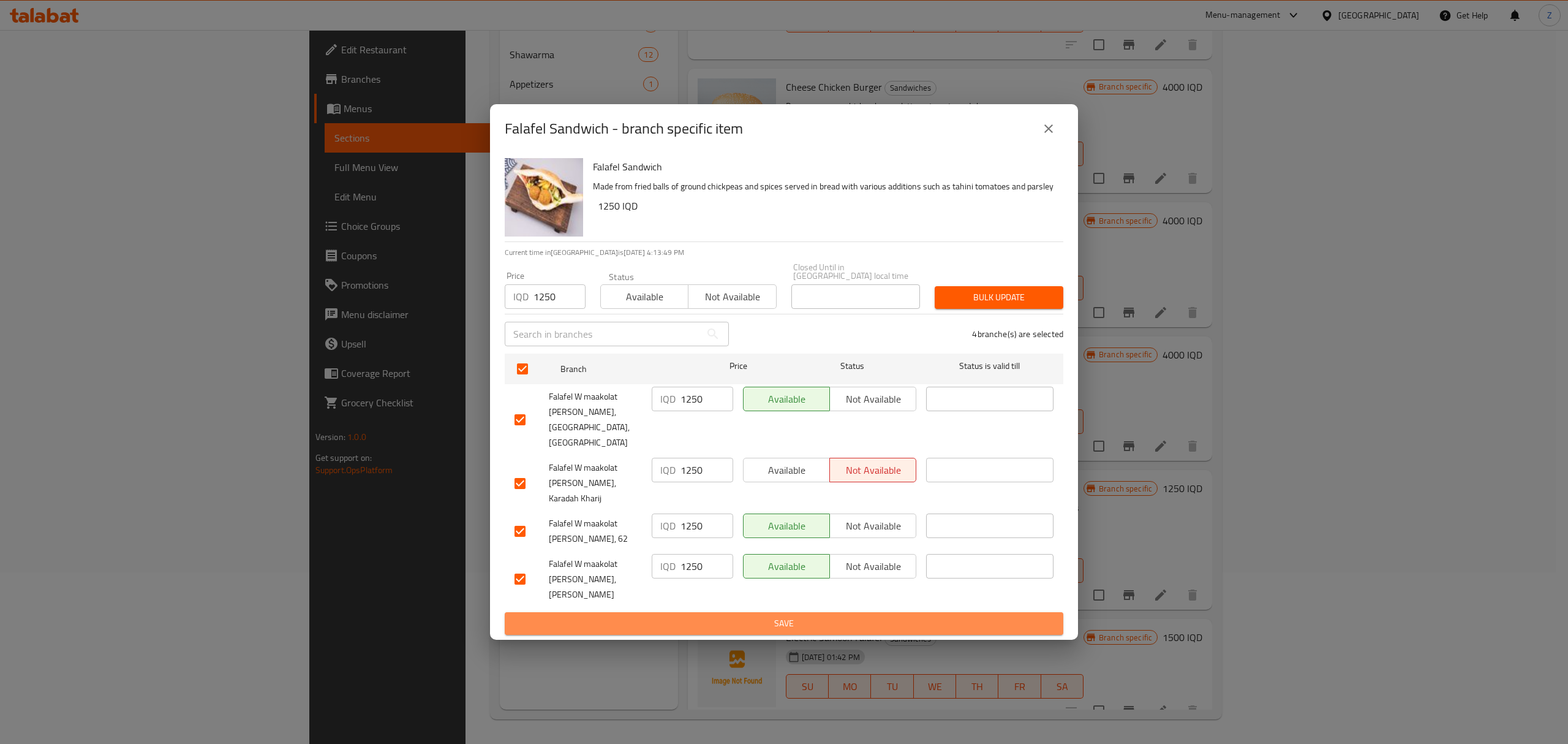
click at [792, 615] on span "Save" at bounding box center [784, 623] width 539 height 15
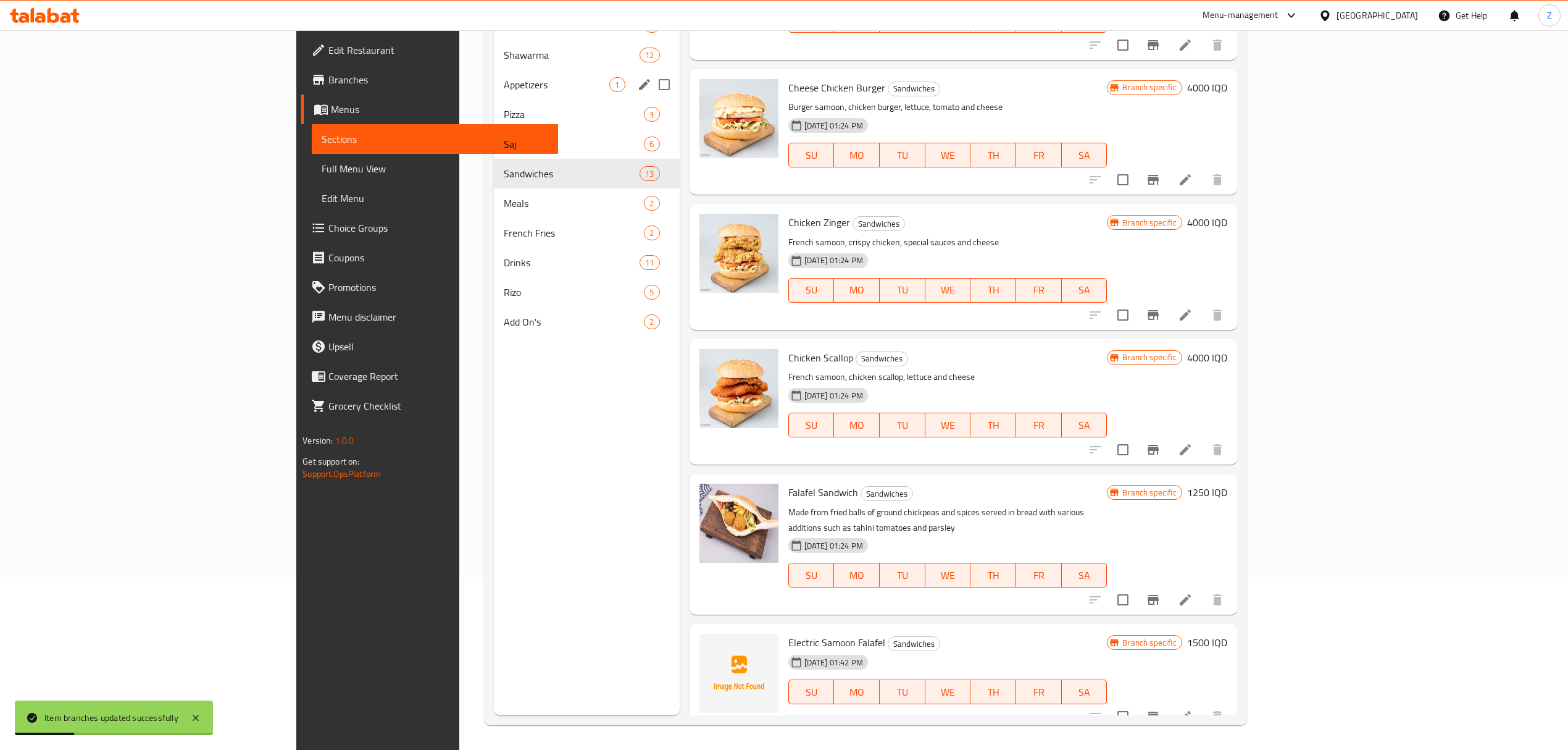
scroll to position [0, 0]
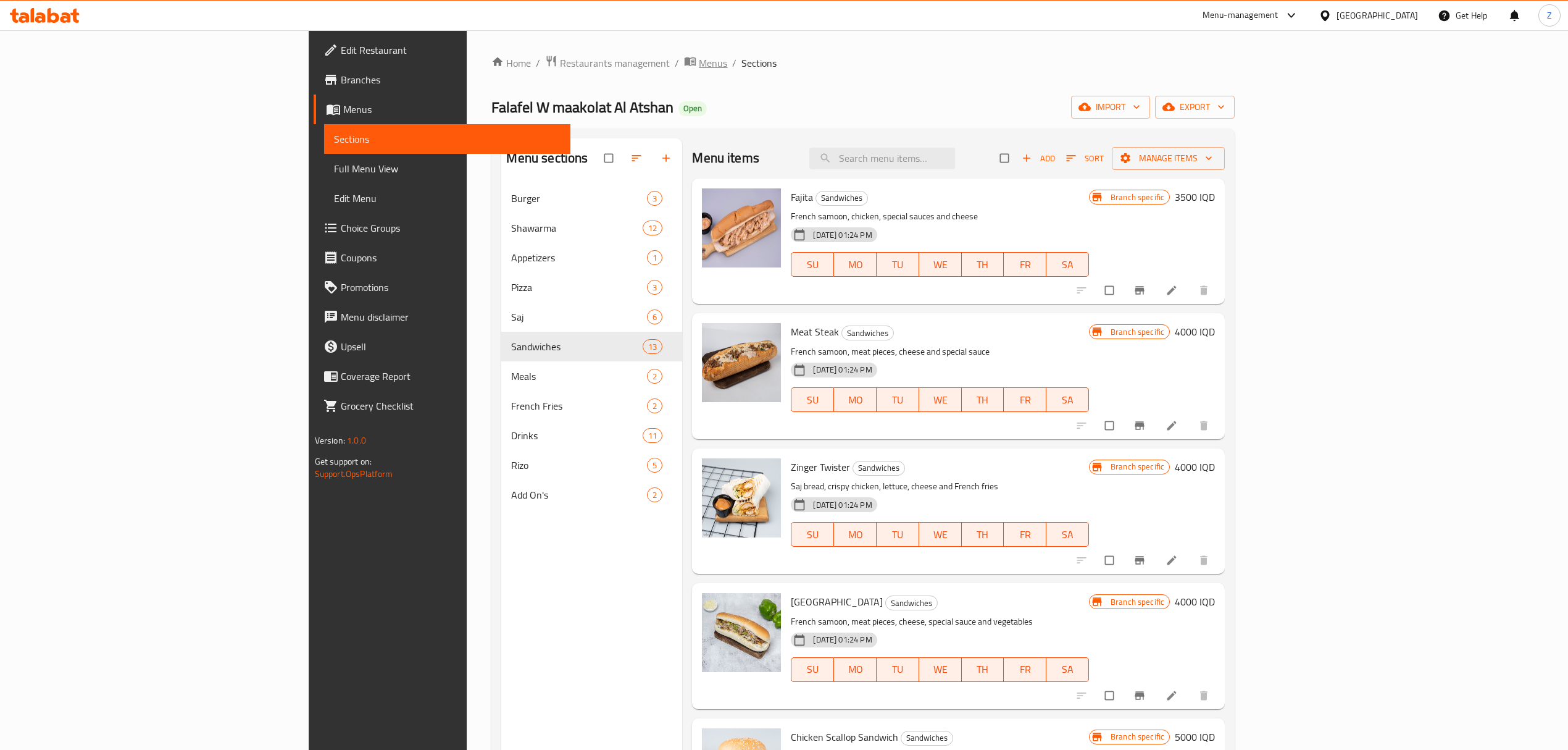
click at [699, 65] on span "Menus" at bounding box center [713, 63] width 28 height 15
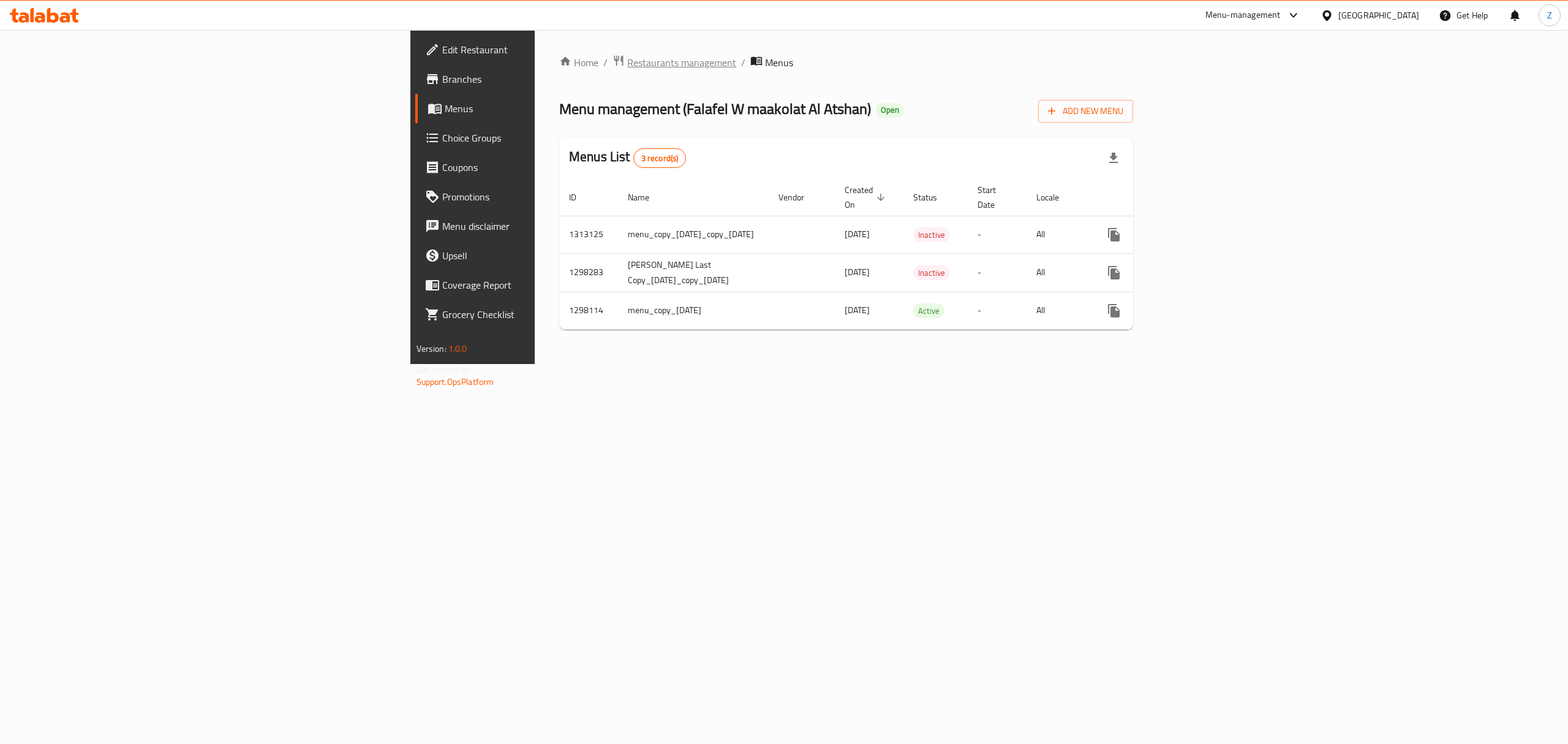
click at [627, 57] on span "Restaurants management" at bounding box center [682, 63] width 109 height 15
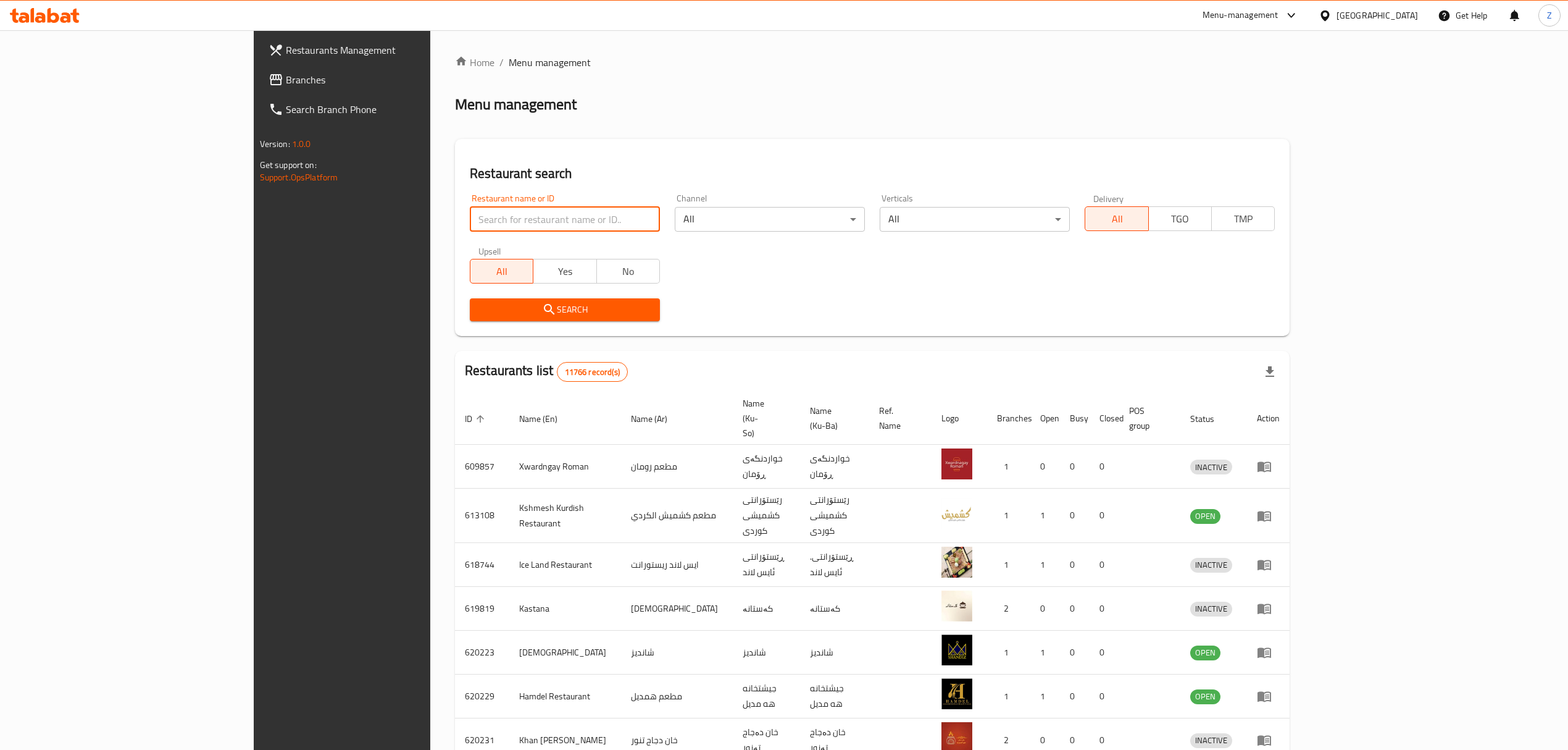
click at [470, 217] on input "search" at bounding box center [564, 219] width 190 height 25
type input "العطشان"
click button "Search" at bounding box center [564, 310] width 190 height 23
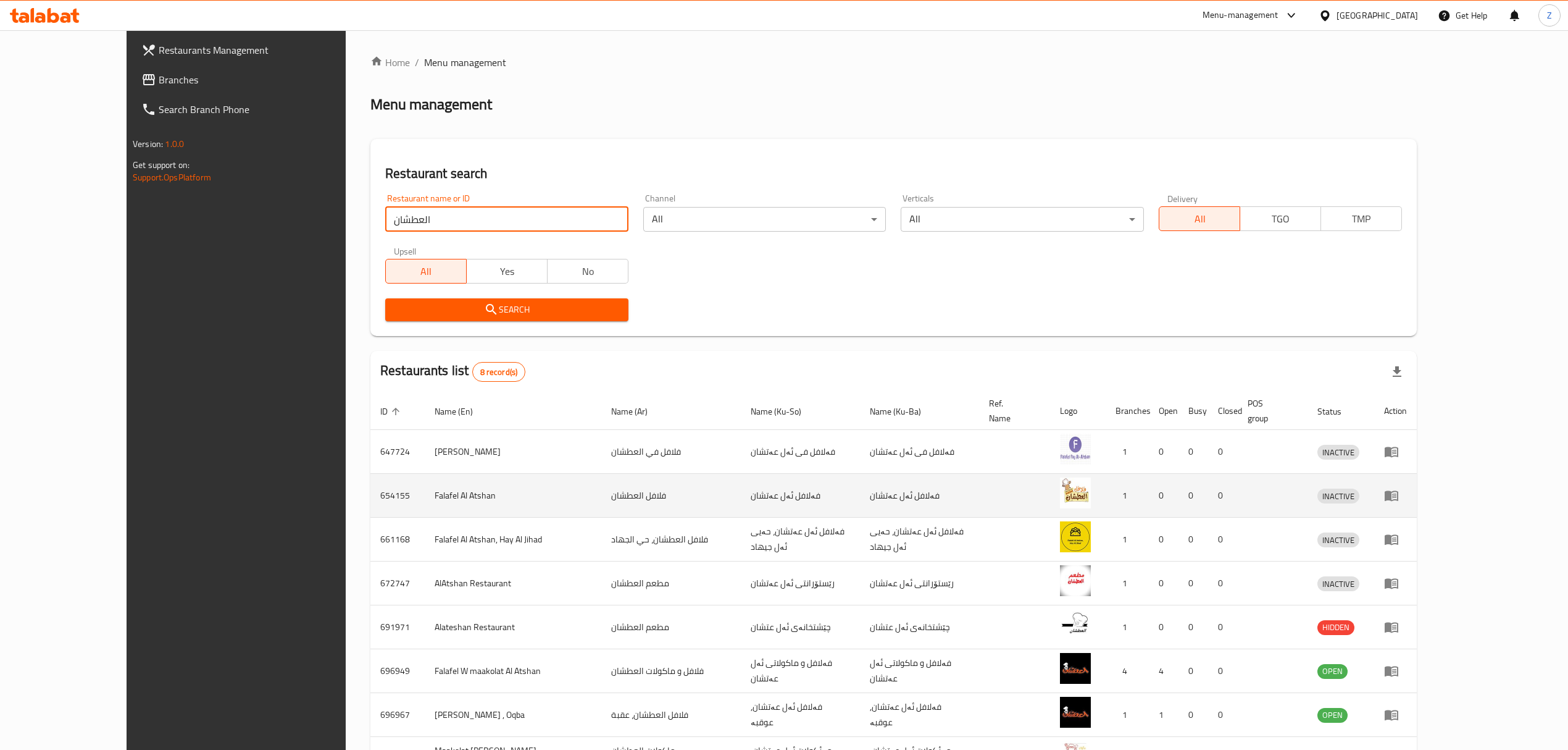
scroll to position [84, 0]
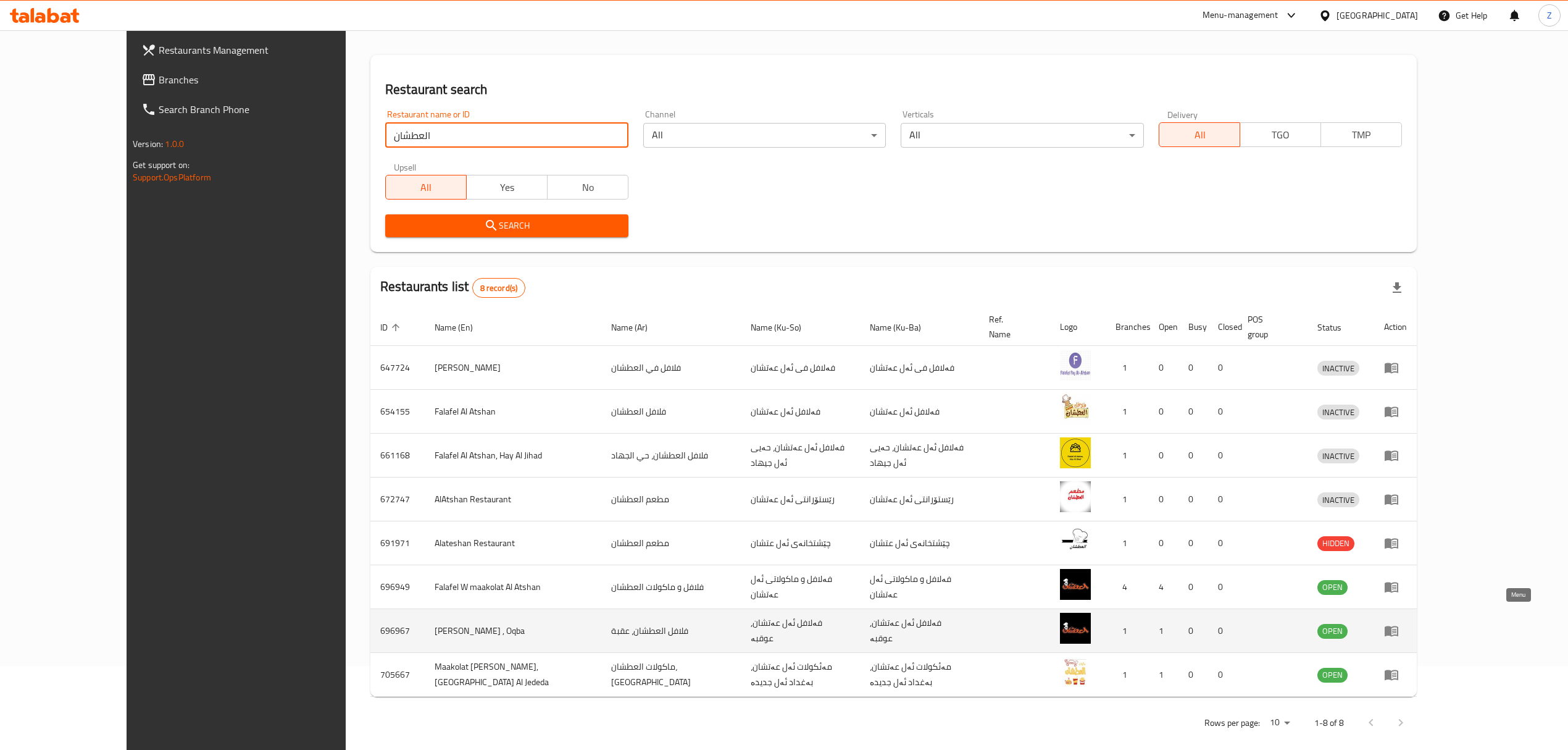
click at [1398, 626] on icon "enhanced table" at bounding box center [1391, 632] width 13 height 11
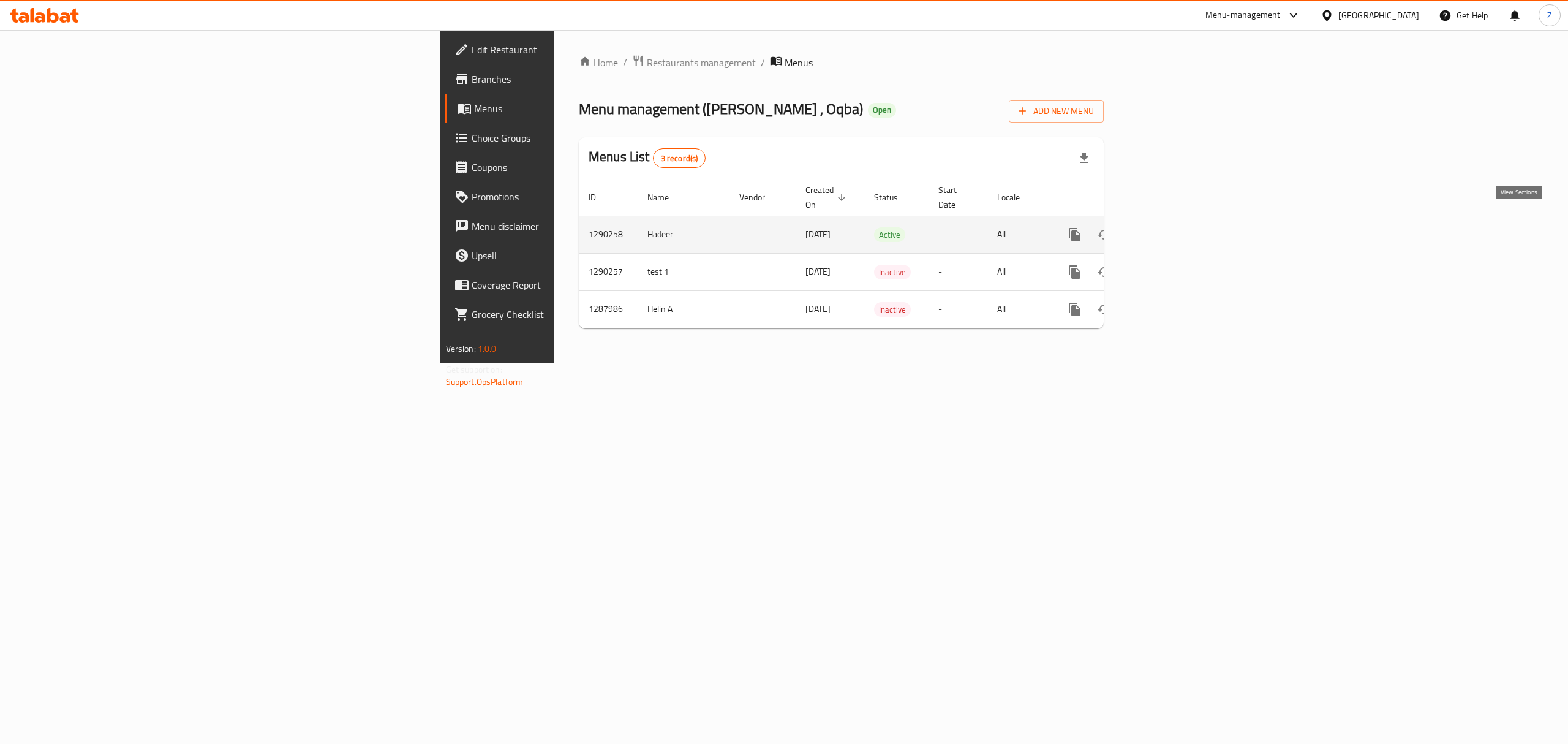
click at [1171, 227] on icon "enhanced table" at bounding box center [1163, 235] width 15 height 15
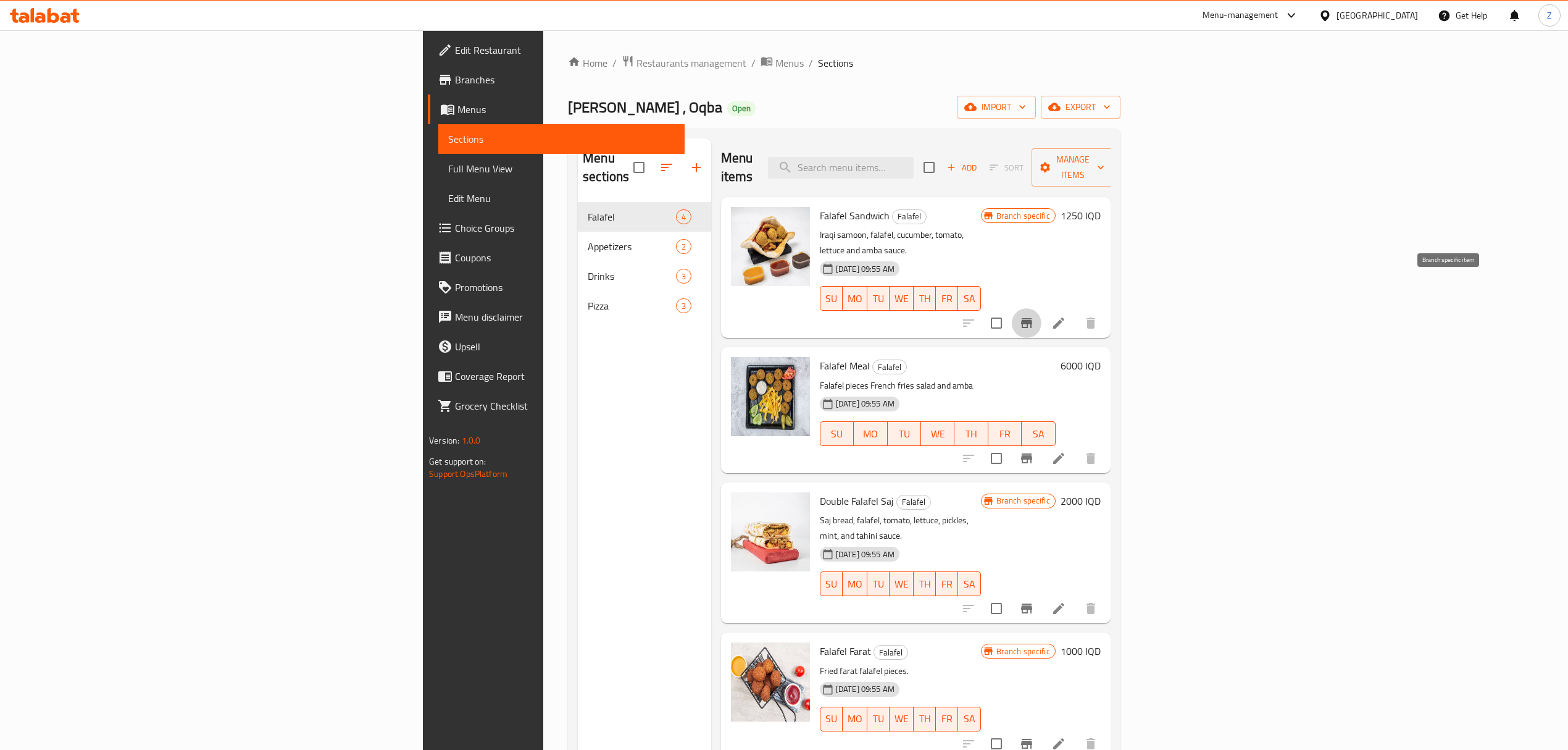
click at [1034, 316] on icon "Branch-specific-item" at bounding box center [1027, 323] width 15 height 15
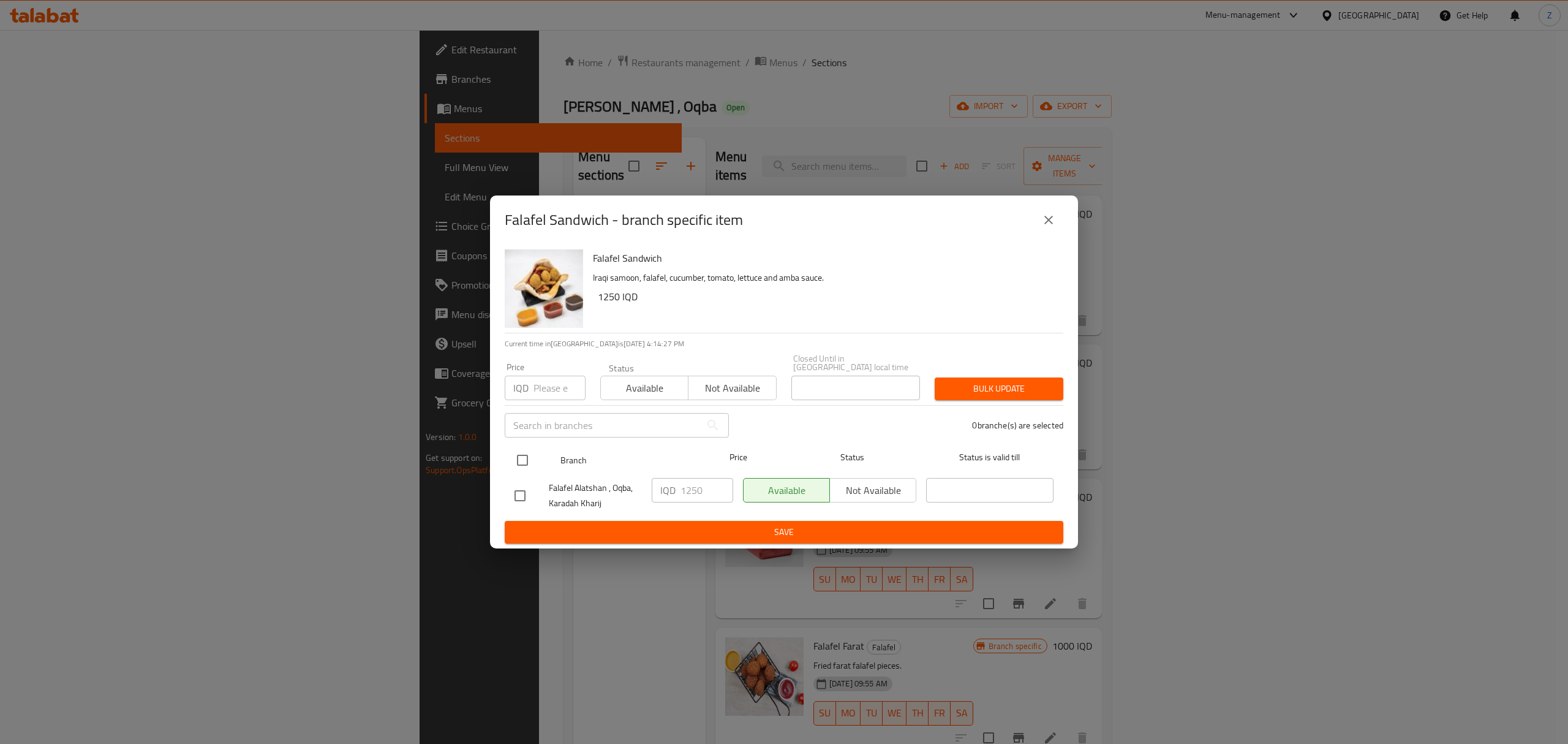
click at [519, 449] on input "checkbox" at bounding box center [522, 460] width 26 height 26
checkbox input "true"
click at [489, 632] on div "Falafel Sandwich - branch specific item Falafel Sandwich Iraqi samoon, falafel,…" at bounding box center [784, 372] width 1568 height 744
click at [1039, 229] on button "close" at bounding box center [1049, 220] width 29 height 29
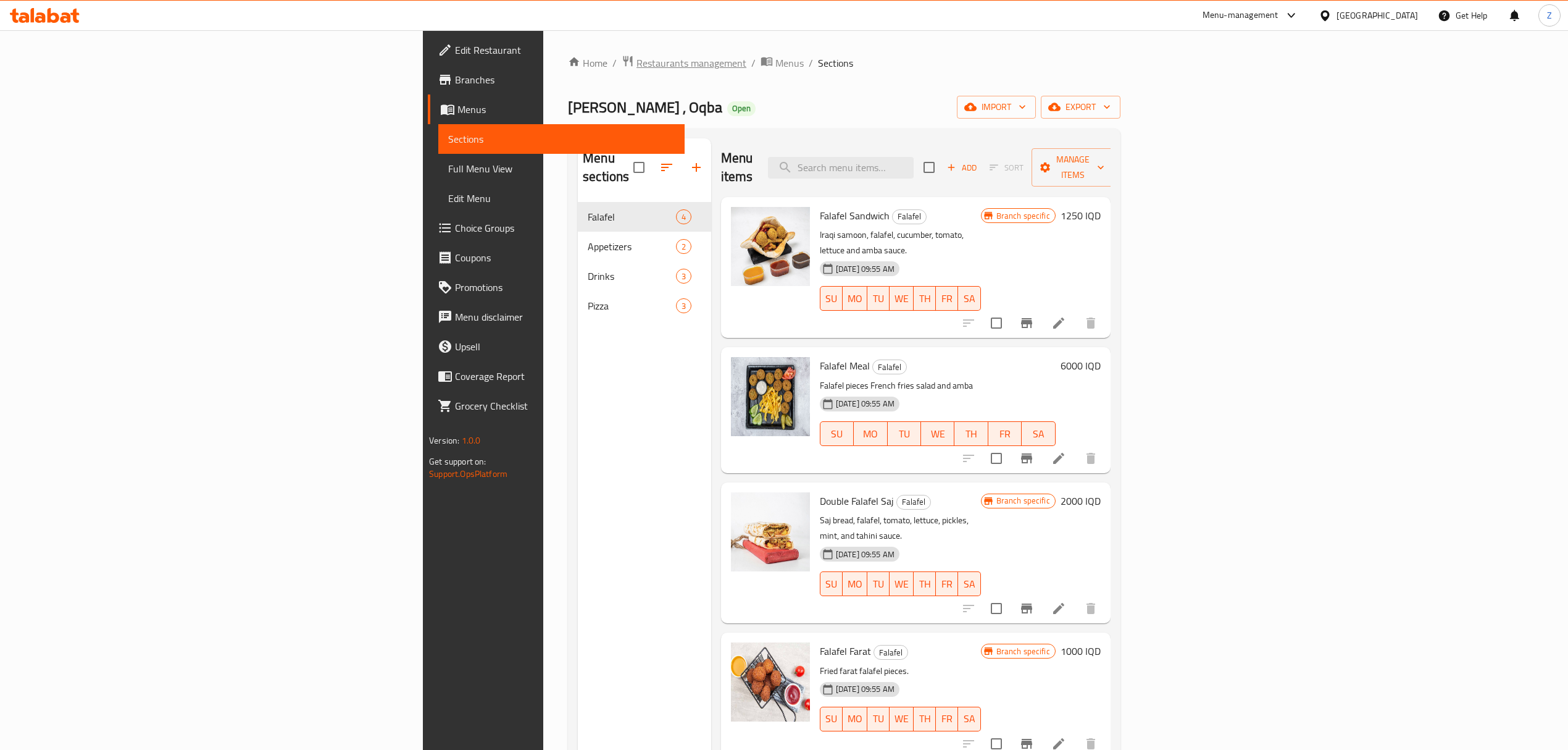
click at [636, 65] on span "Restaurants management" at bounding box center [691, 63] width 110 height 15
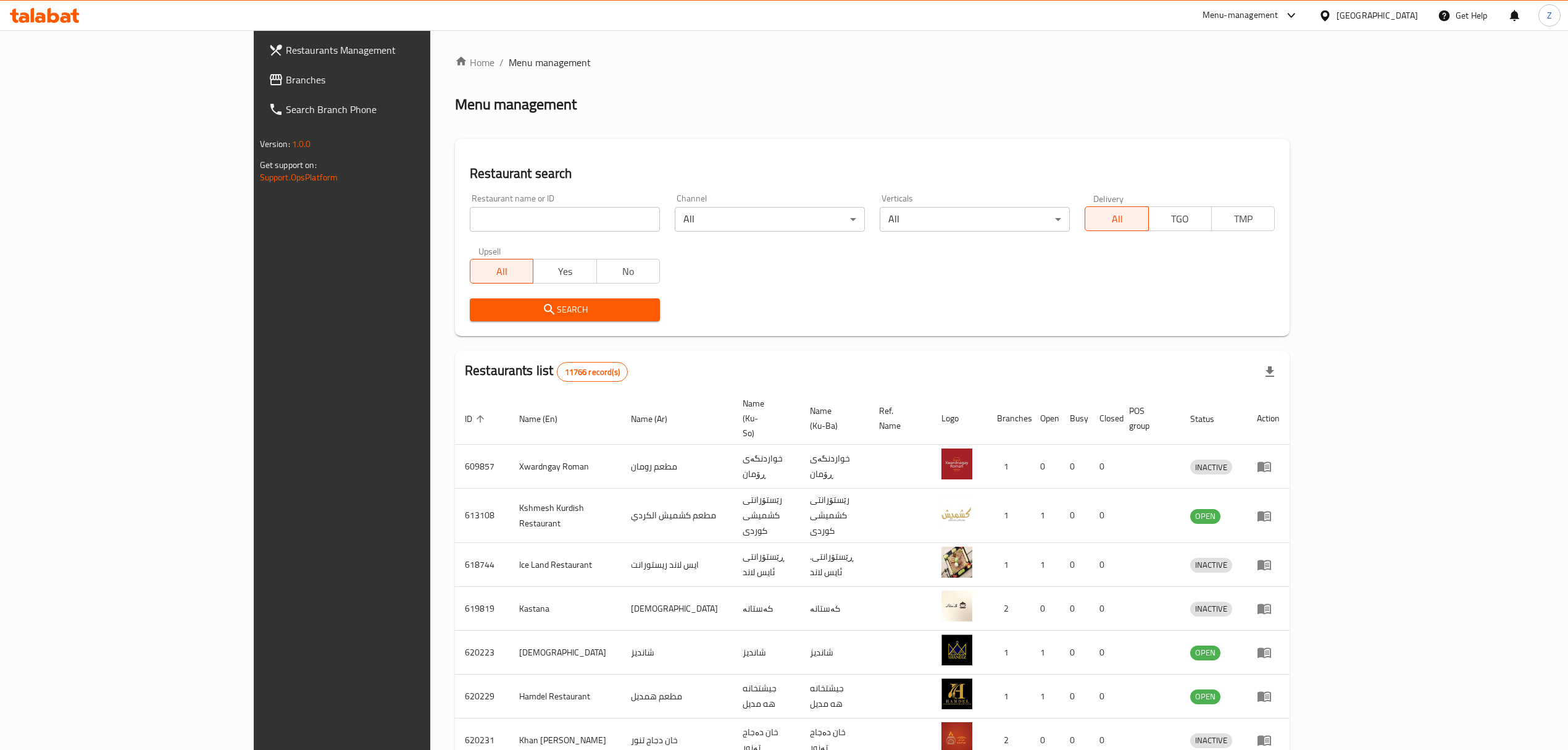
click at [470, 227] on input "search" at bounding box center [564, 219] width 190 height 25
click button "Search" at bounding box center [564, 310] width 190 height 23
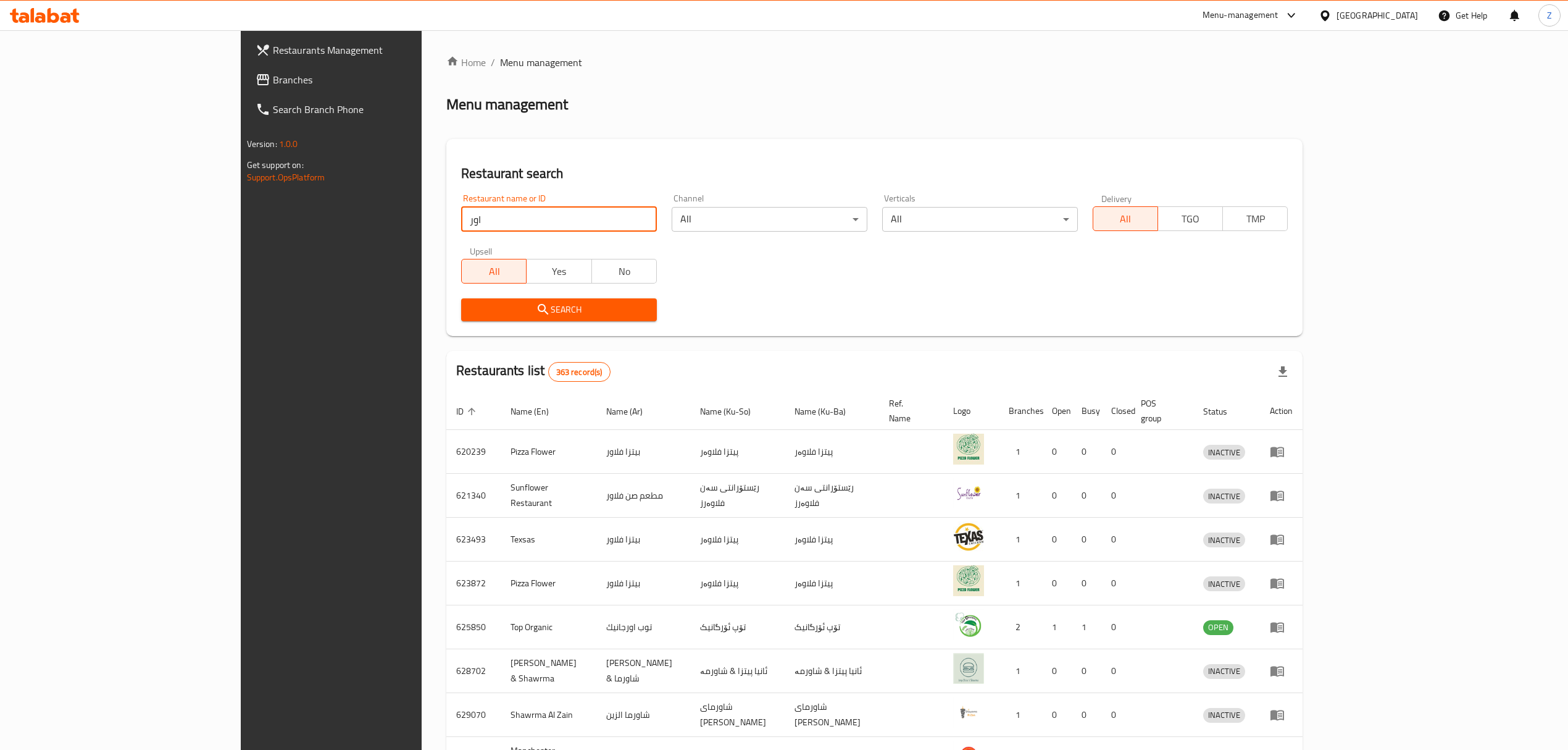
click at [461, 212] on input "اور" at bounding box center [558, 219] width 195 height 25
type input "دجاج [PERSON_NAME]"
click button "Search" at bounding box center [558, 310] width 195 height 23
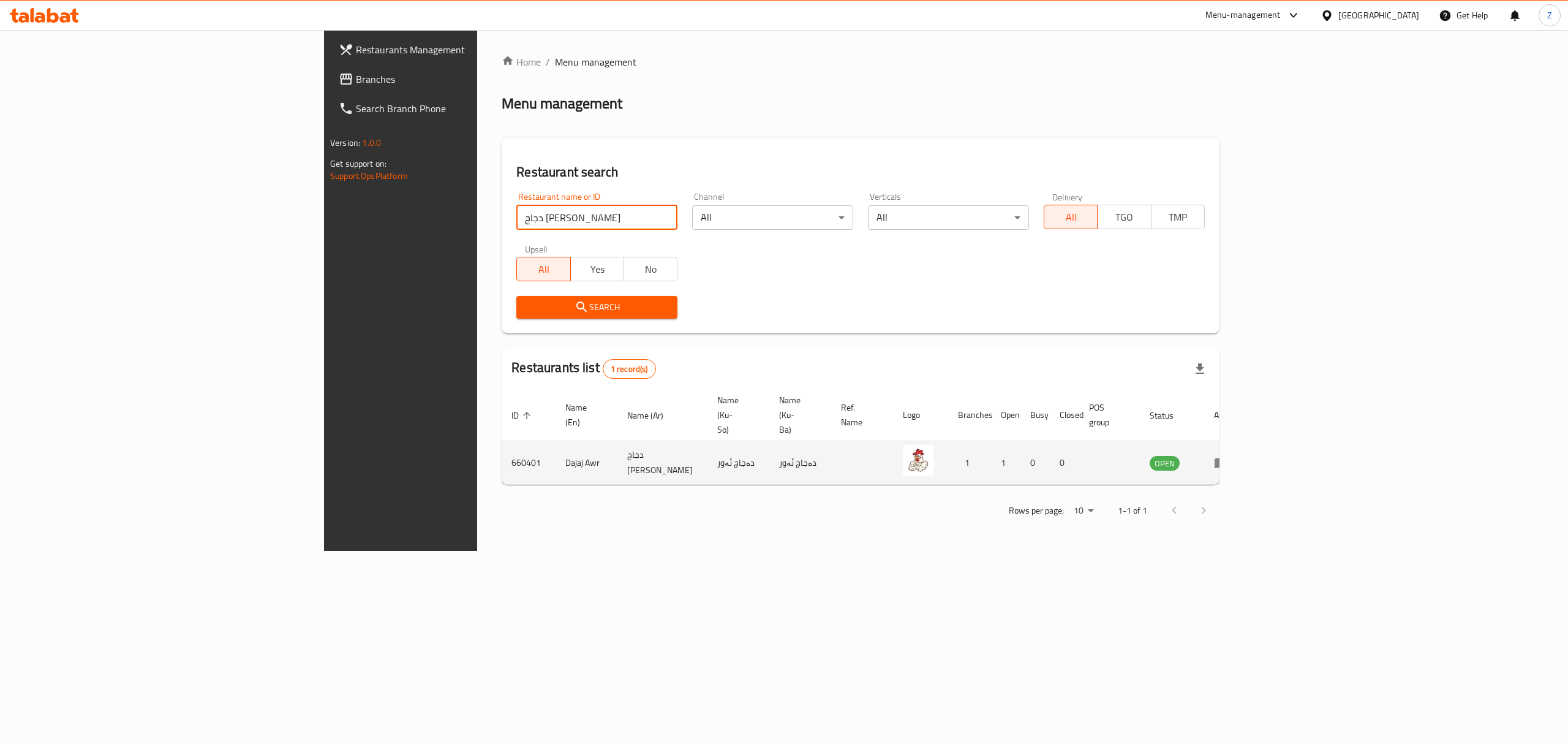
click at [1237, 455] on link "enhanced table" at bounding box center [1225, 463] width 23 height 15
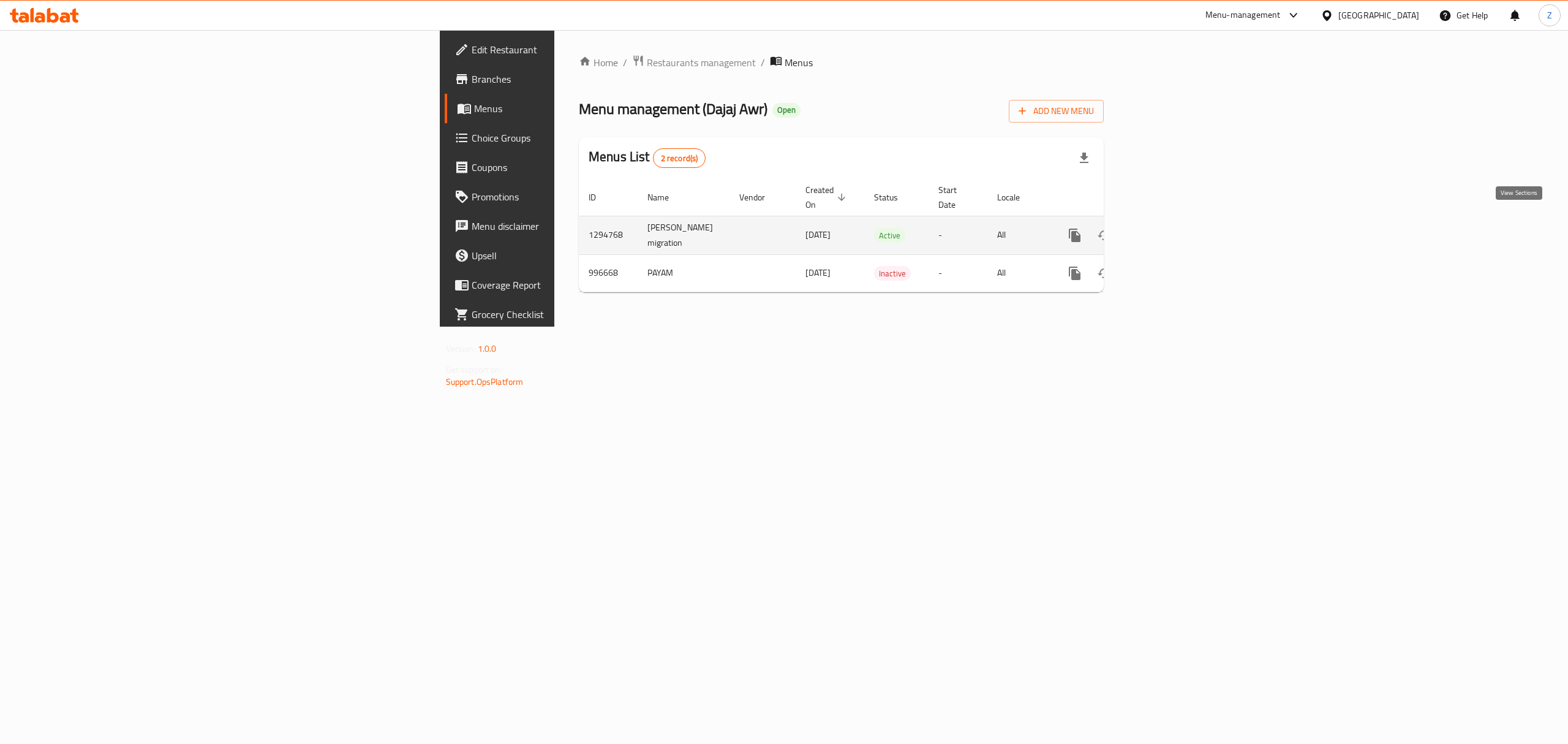
click at [1171, 229] on icon "enhanced table" at bounding box center [1163, 235] width 15 height 15
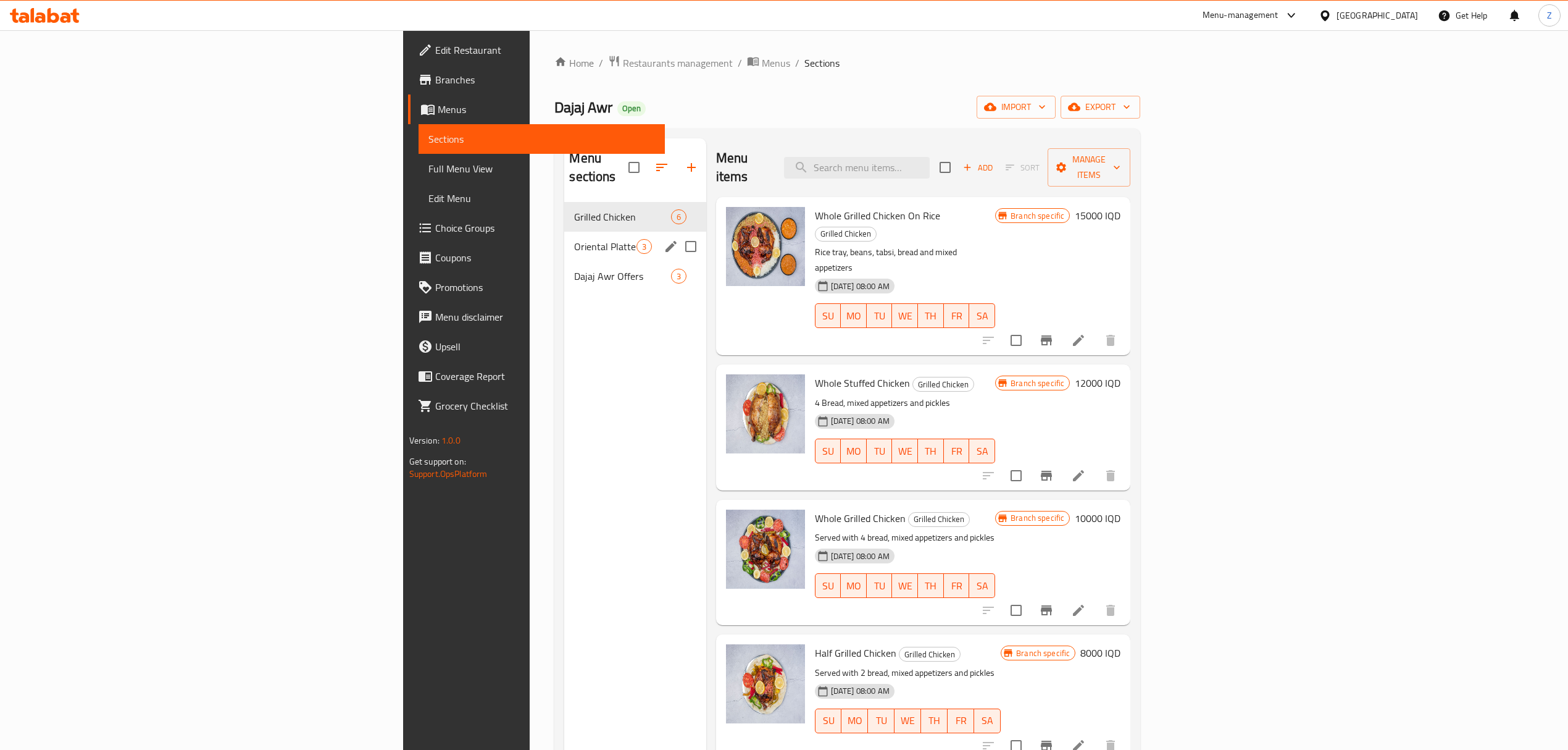
click at [574, 239] on span "Oriental Platters" at bounding box center [605, 247] width 62 height 15
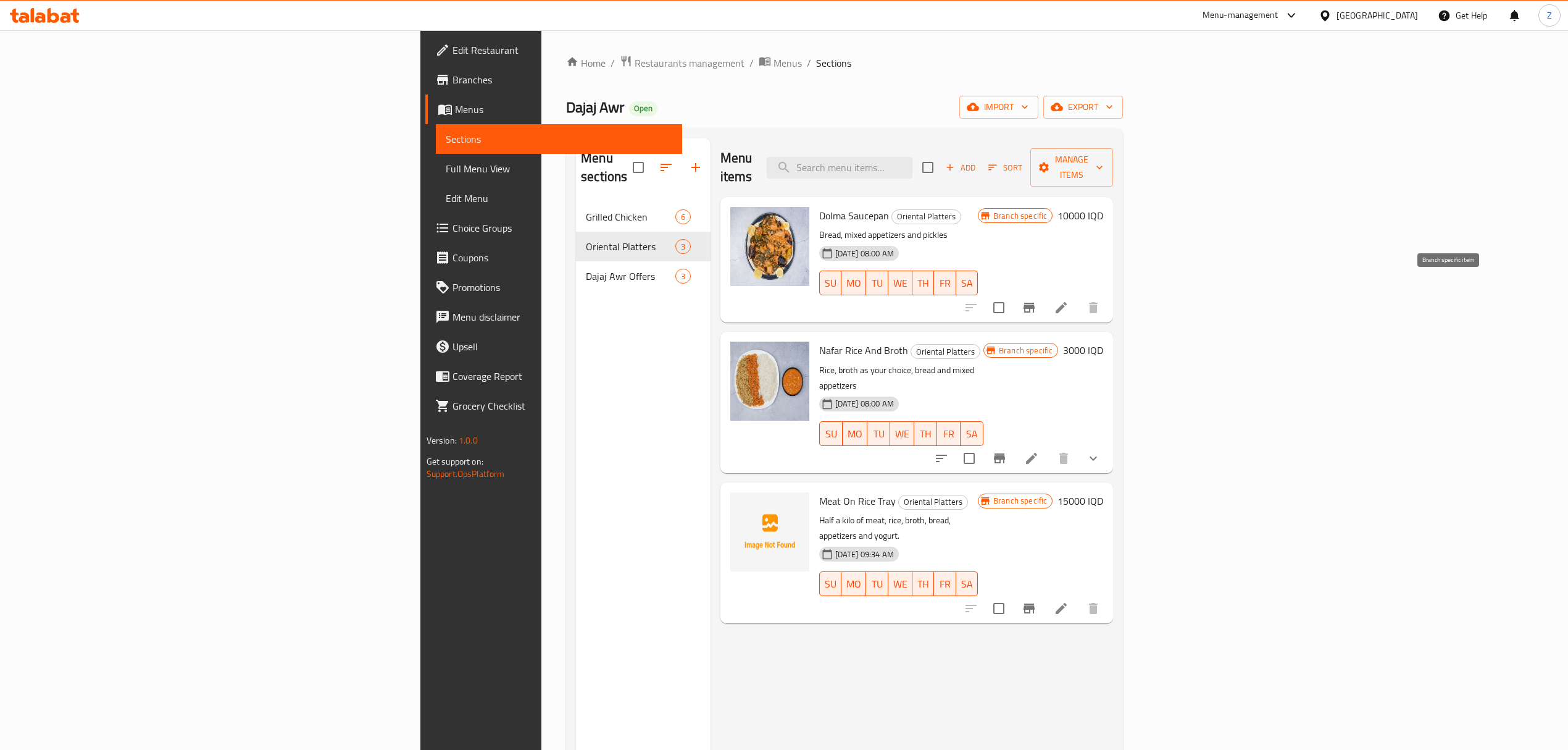
click at [1044, 293] on button "Branch-specific-item" at bounding box center [1029, 308] width 30 height 30
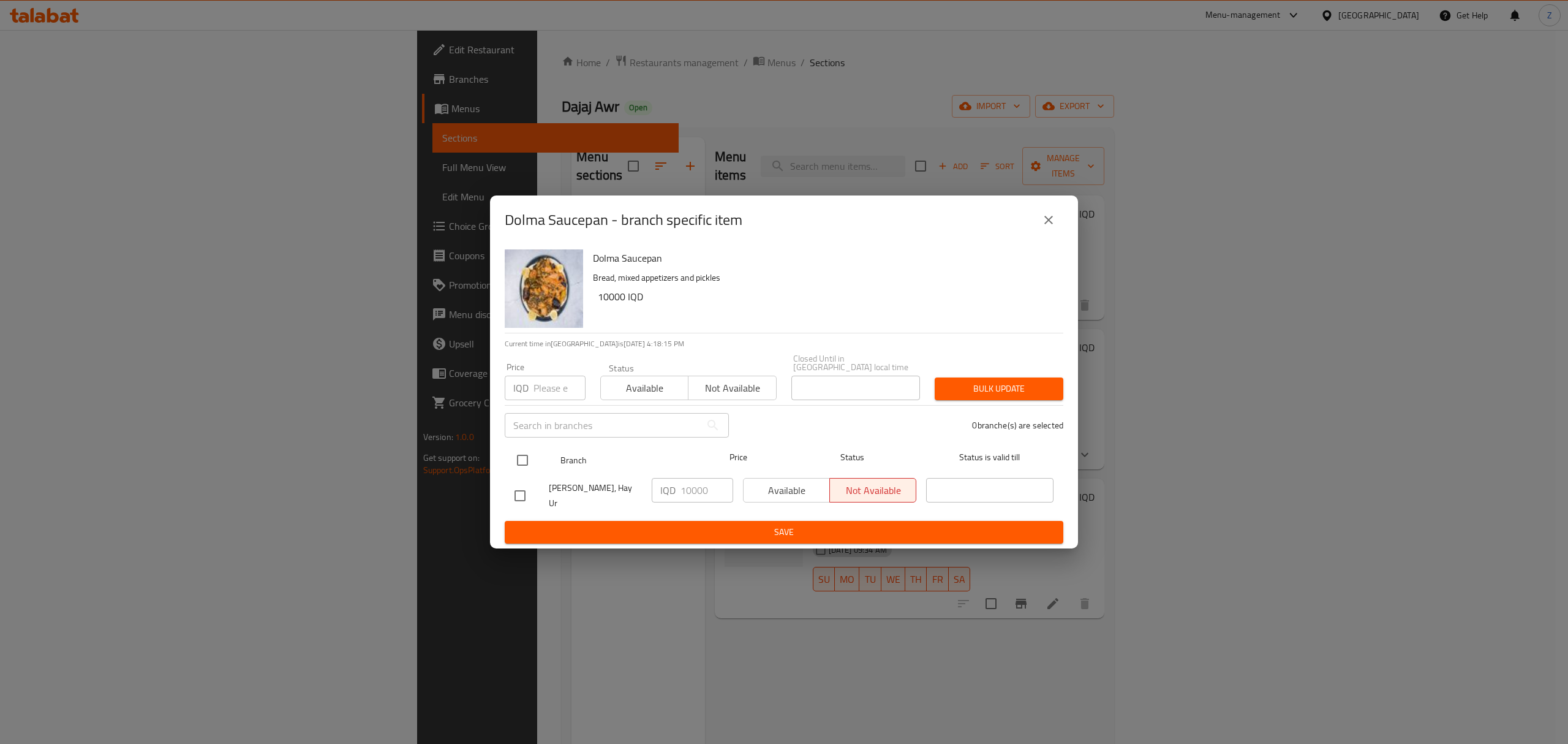
click at [513, 459] on input "checkbox" at bounding box center [522, 460] width 26 height 26
checkbox input "true"
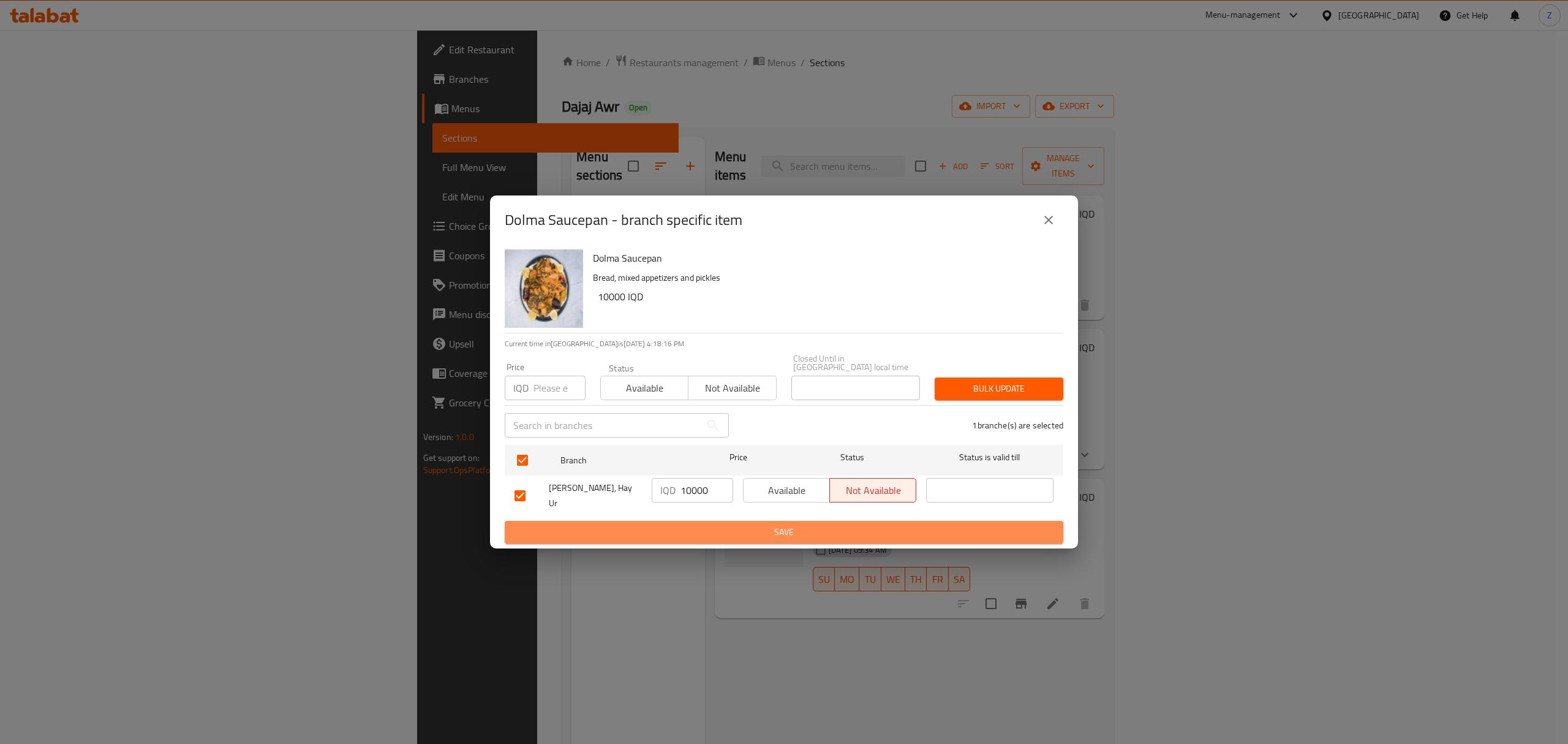
click at [617, 532] on button "Save" at bounding box center [784, 532] width 559 height 23
